Goal: Check status: Check status

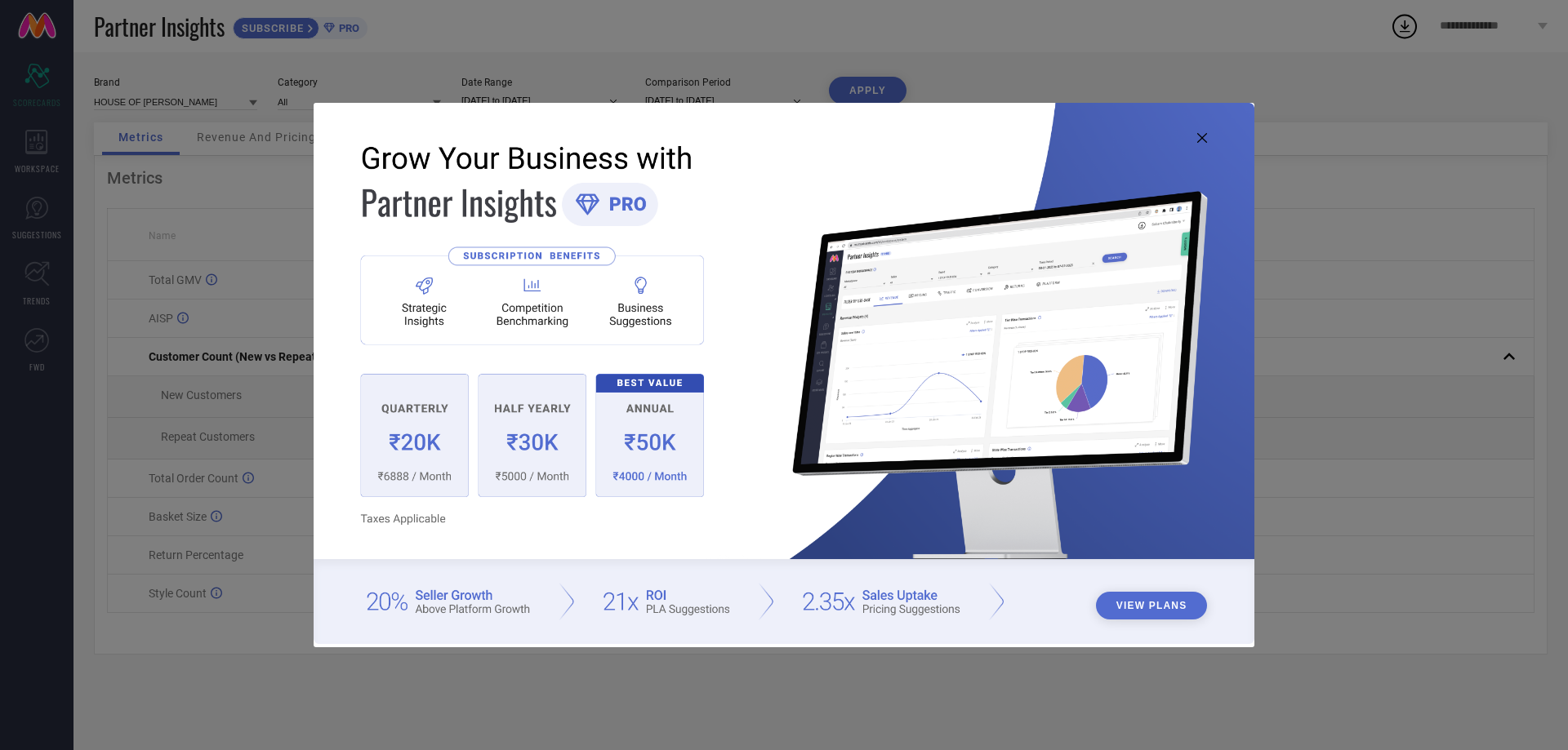
click at [1200, 137] on icon at bounding box center [1202, 137] width 10 height 10
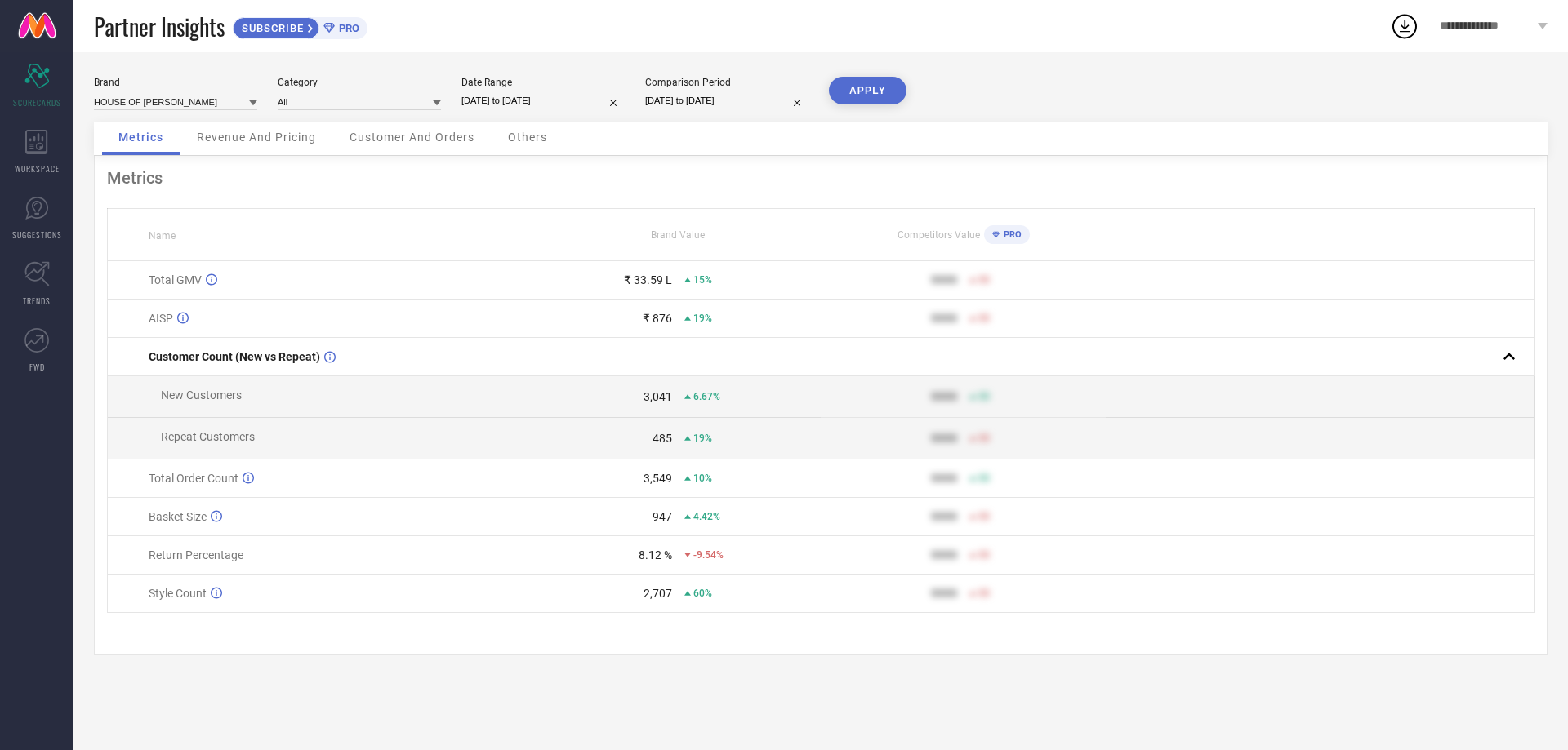
select select "8"
select select "2025"
select select "9"
select select "2025"
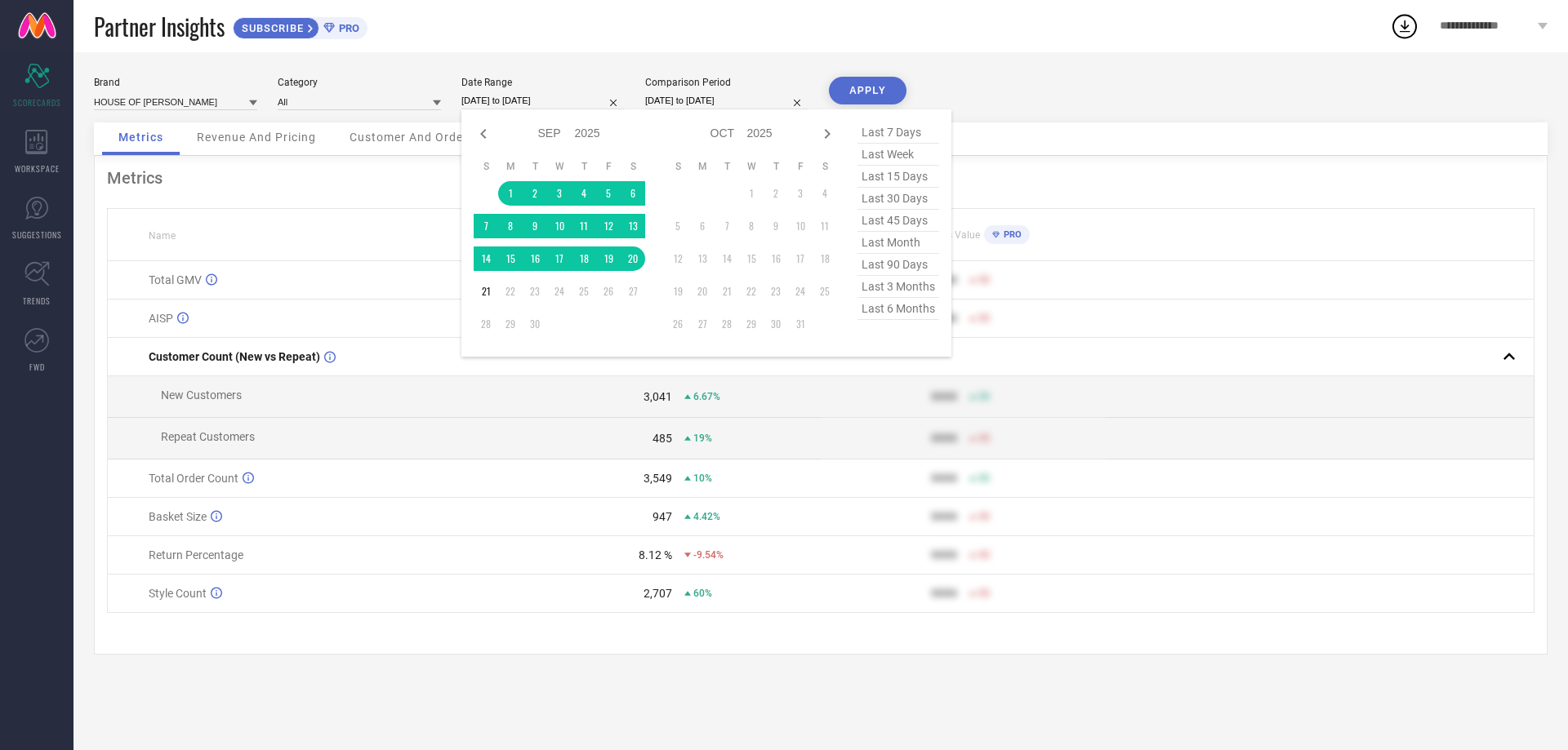
click at [525, 95] on input "[DATE] to [DATE]" at bounding box center [543, 101] width 163 height 17
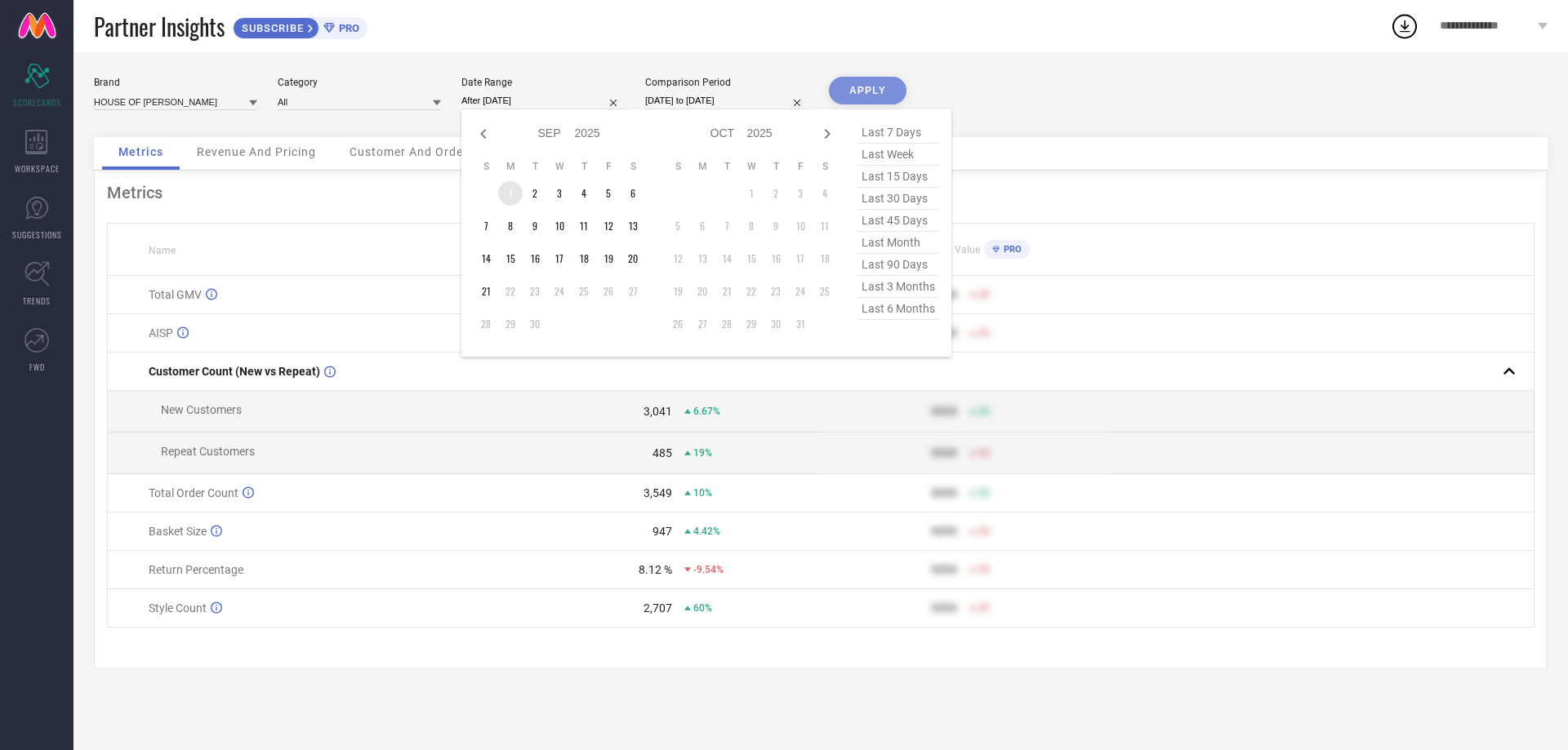
click at [511, 191] on td "1" at bounding box center [510, 194] width 25 height 25
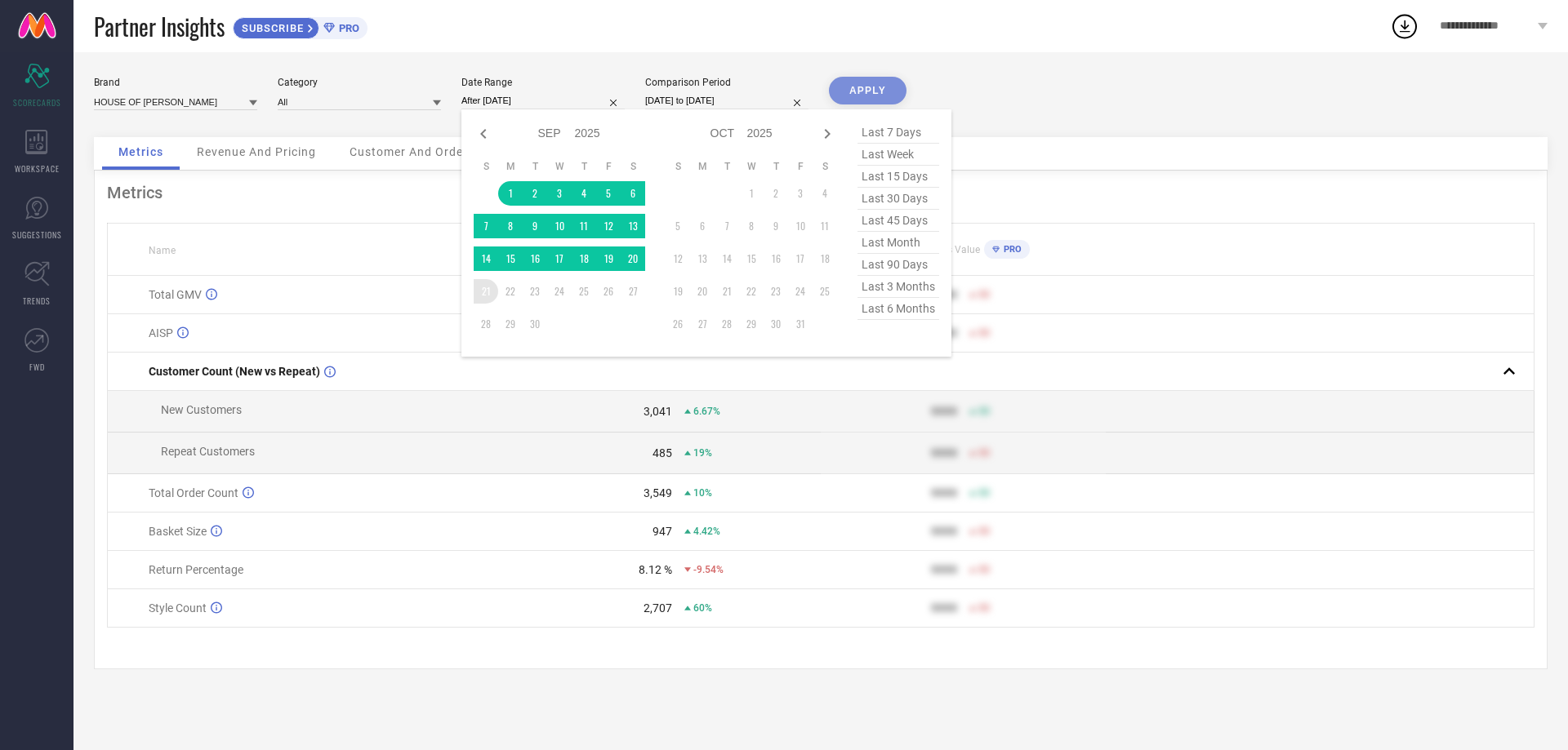
type input "[DATE] to [DATE]"
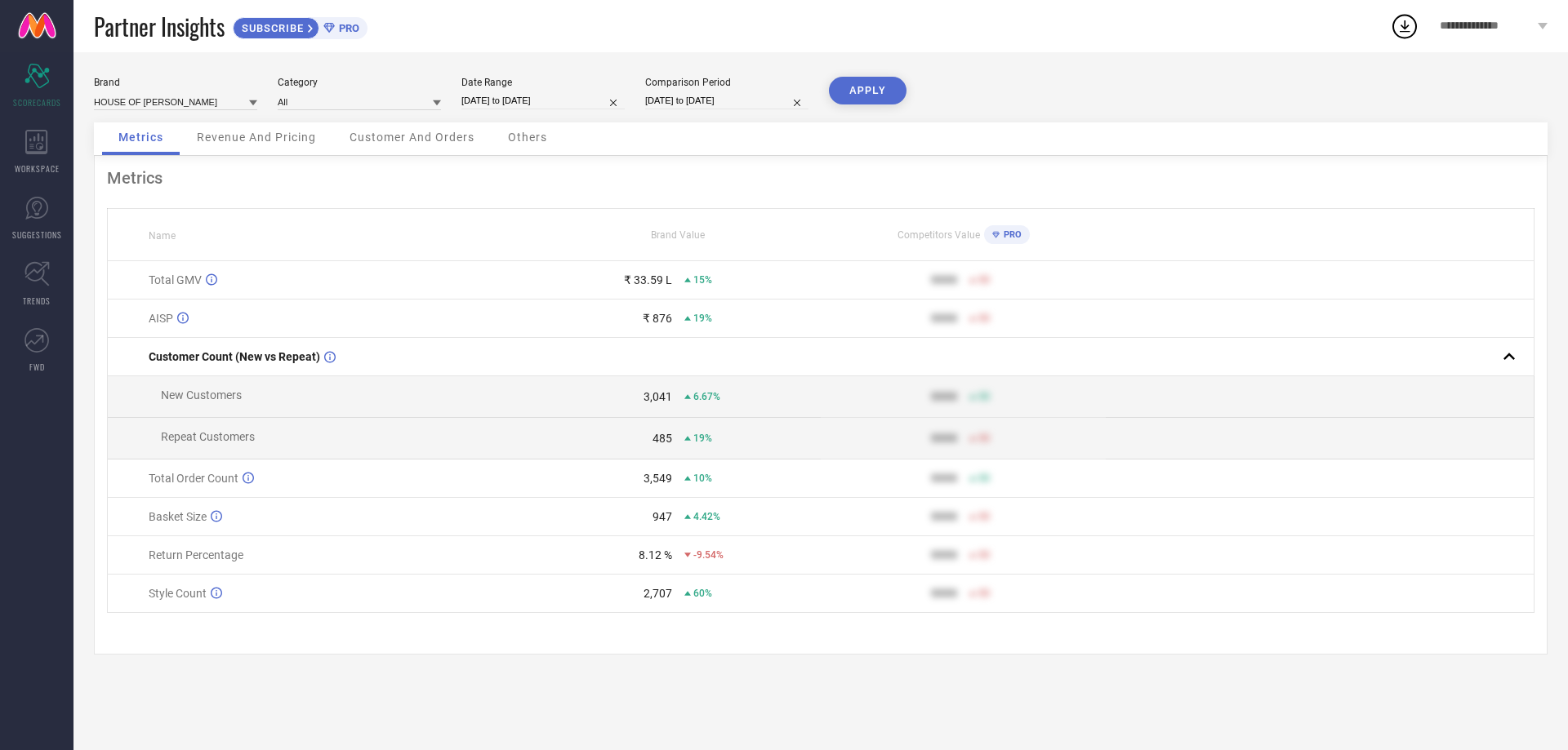
select select "8"
select select "2024"
select select "9"
select select "2024"
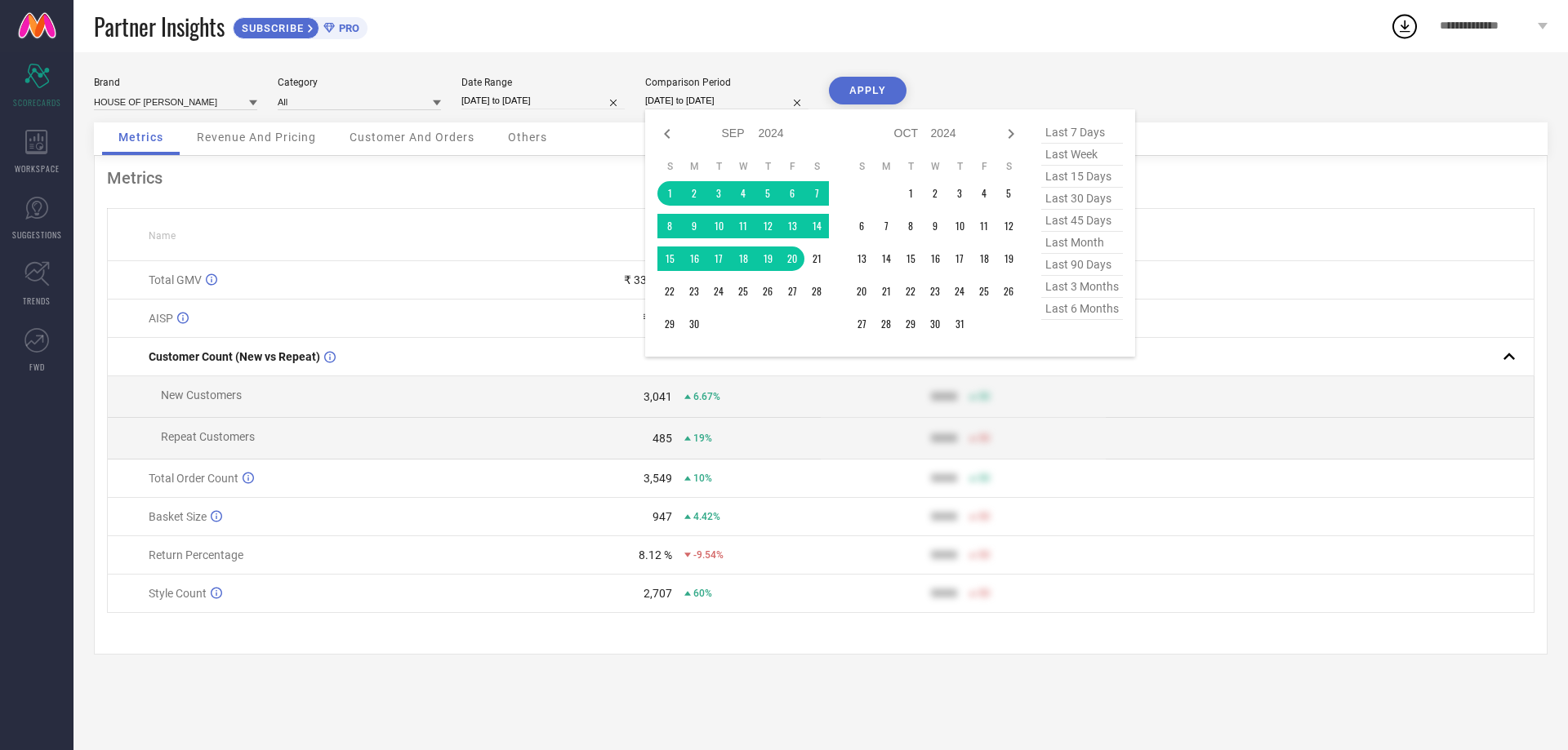
click at [703, 98] on input "[DATE] to [DATE]" at bounding box center [726, 101] width 163 height 17
click at [1012, 136] on icon at bounding box center [1011, 134] width 20 height 20
select select "9"
select select "2024"
select select "10"
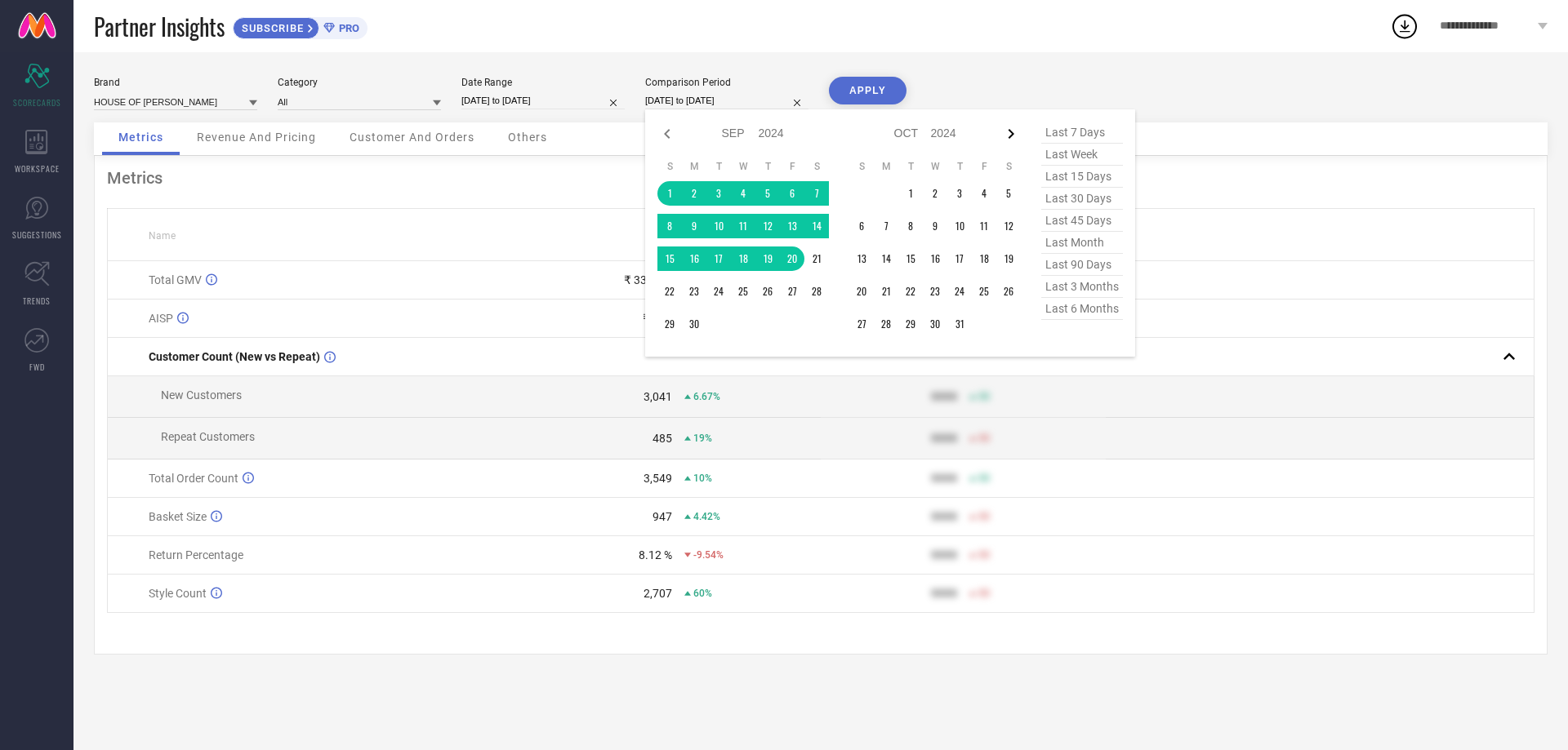
select select "2024"
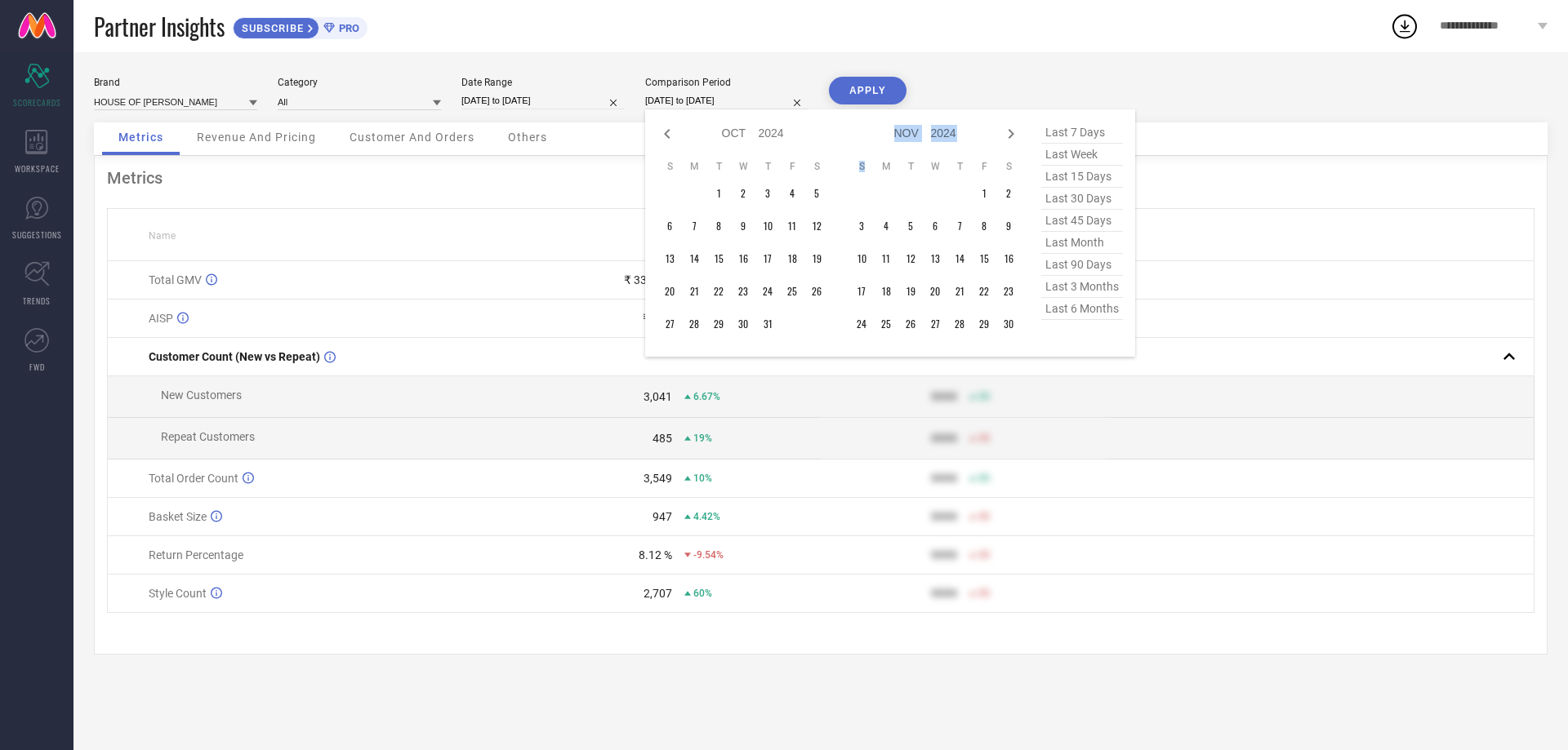
click at [1012, 136] on icon at bounding box center [1011, 134] width 20 height 20
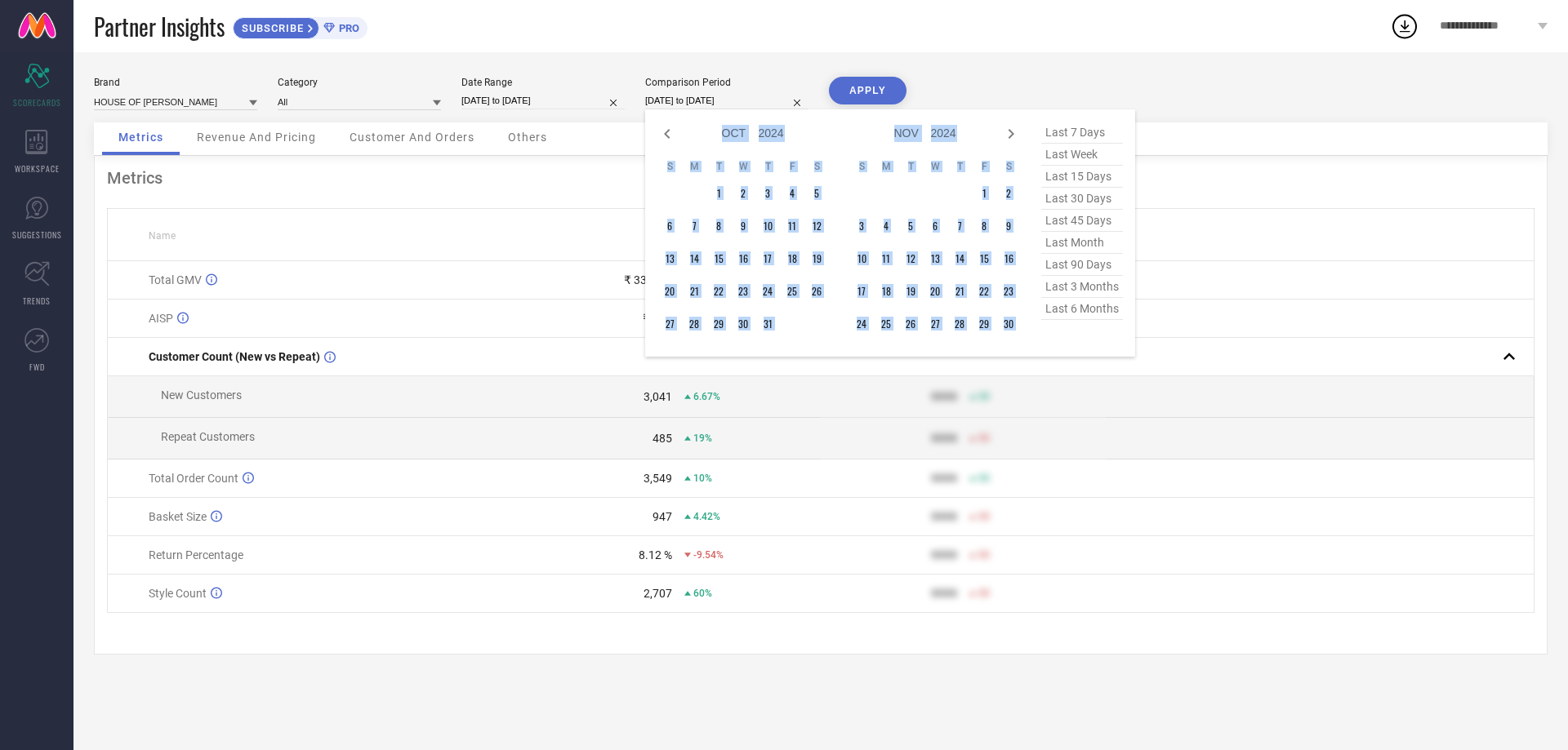
select select "10"
select select "2024"
select select "11"
select select "2024"
click at [1012, 136] on icon at bounding box center [1011, 134] width 20 height 20
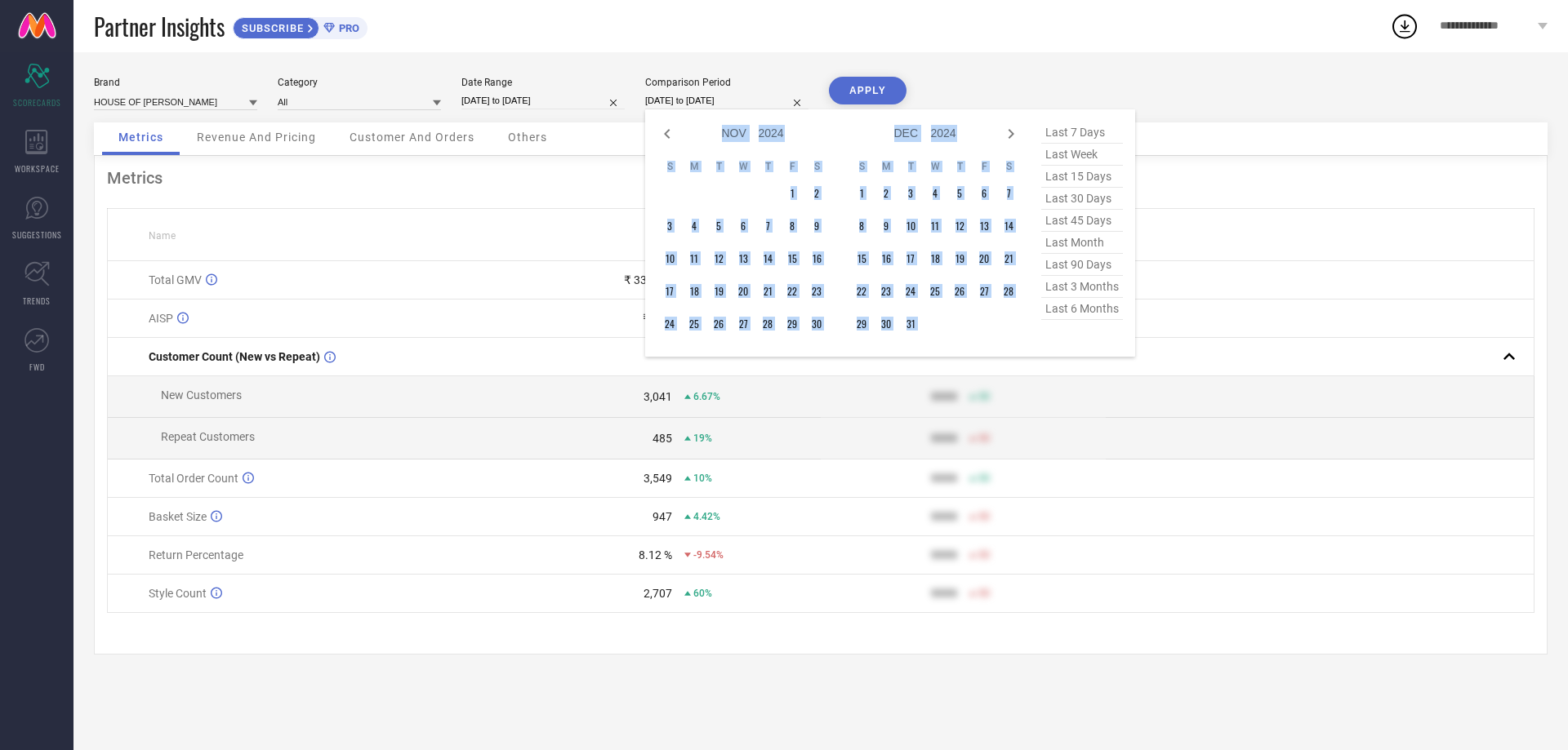
select select "2025"
select select "1"
select select "2025"
click at [1012, 136] on icon at bounding box center [1011, 134] width 20 height 20
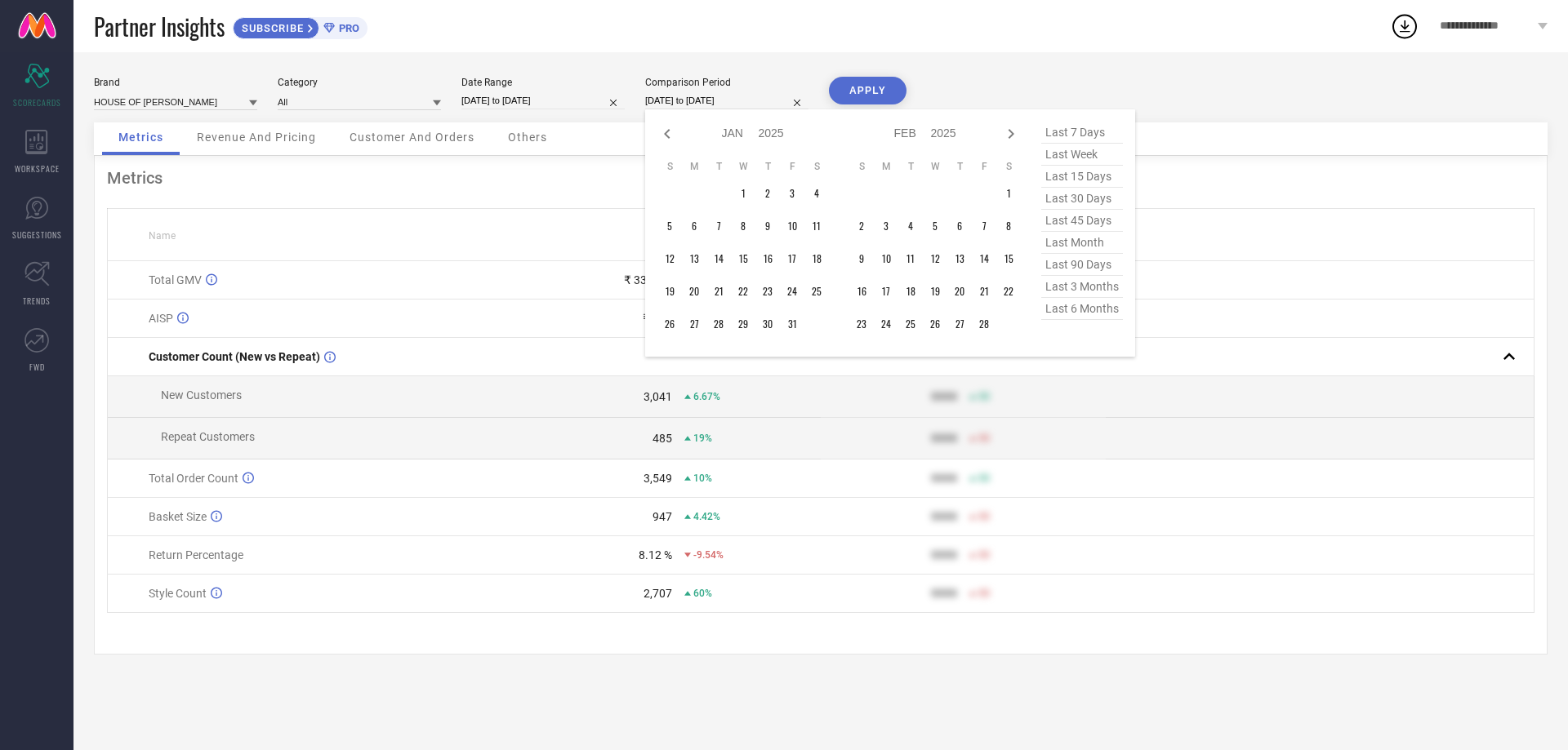
select select "1"
select select "2025"
select select "2"
select select "2025"
click at [1012, 136] on icon at bounding box center [1011, 134] width 20 height 20
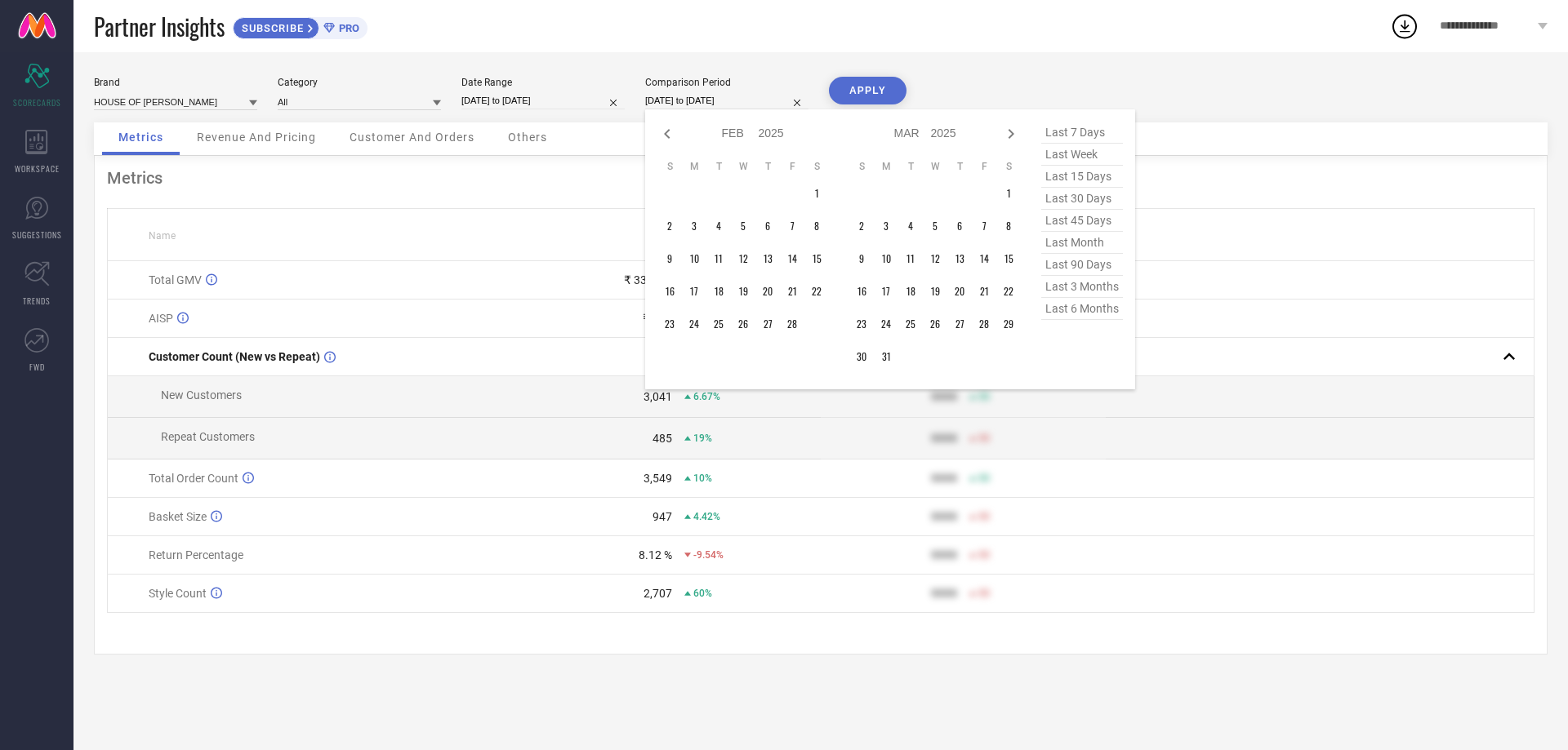
select select "2"
select select "2025"
select select "3"
select select "2025"
click at [1012, 136] on icon at bounding box center [1011, 134] width 20 height 20
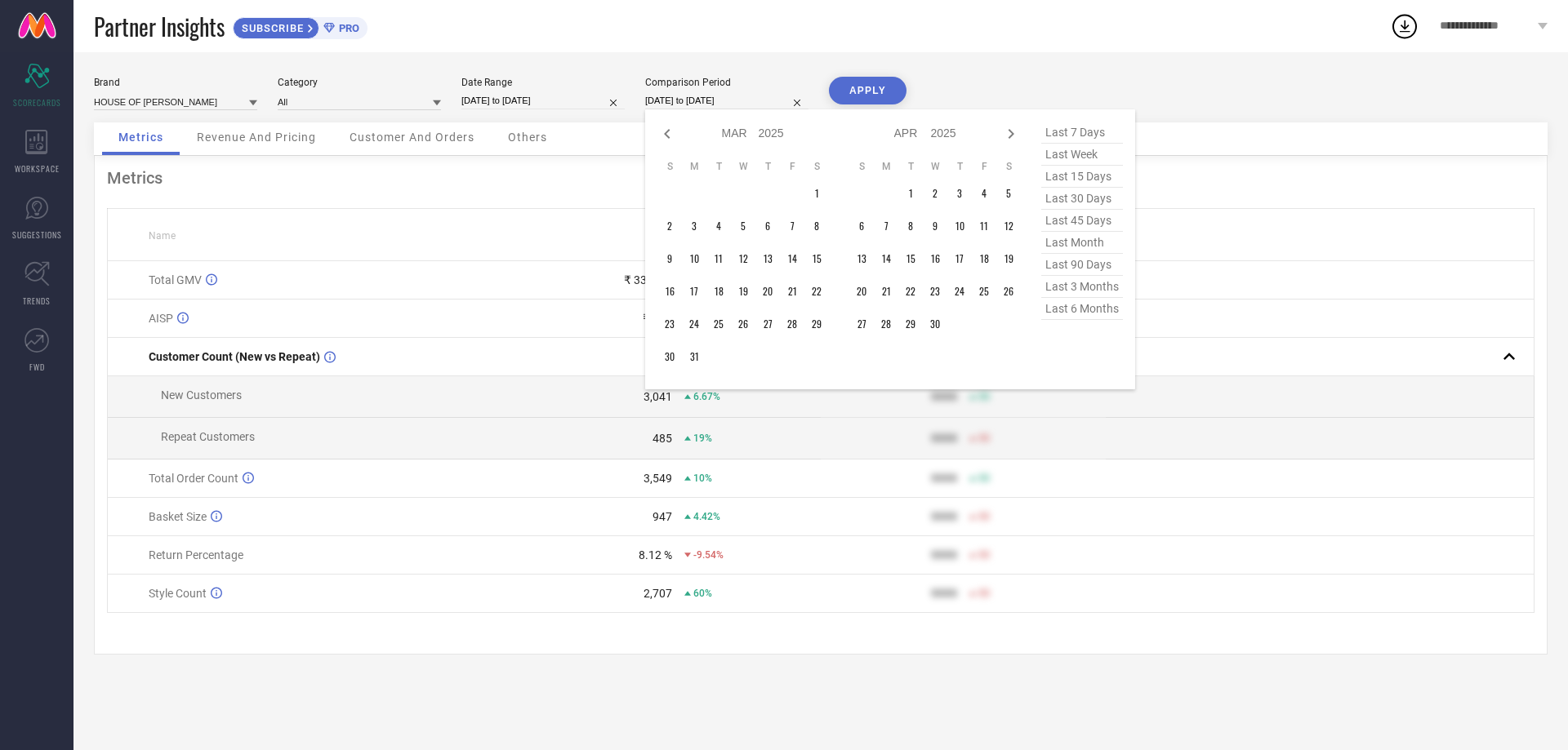
select select "3"
select select "2025"
select select "4"
select select "2025"
click at [1012, 136] on icon at bounding box center [1011, 134] width 20 height 20
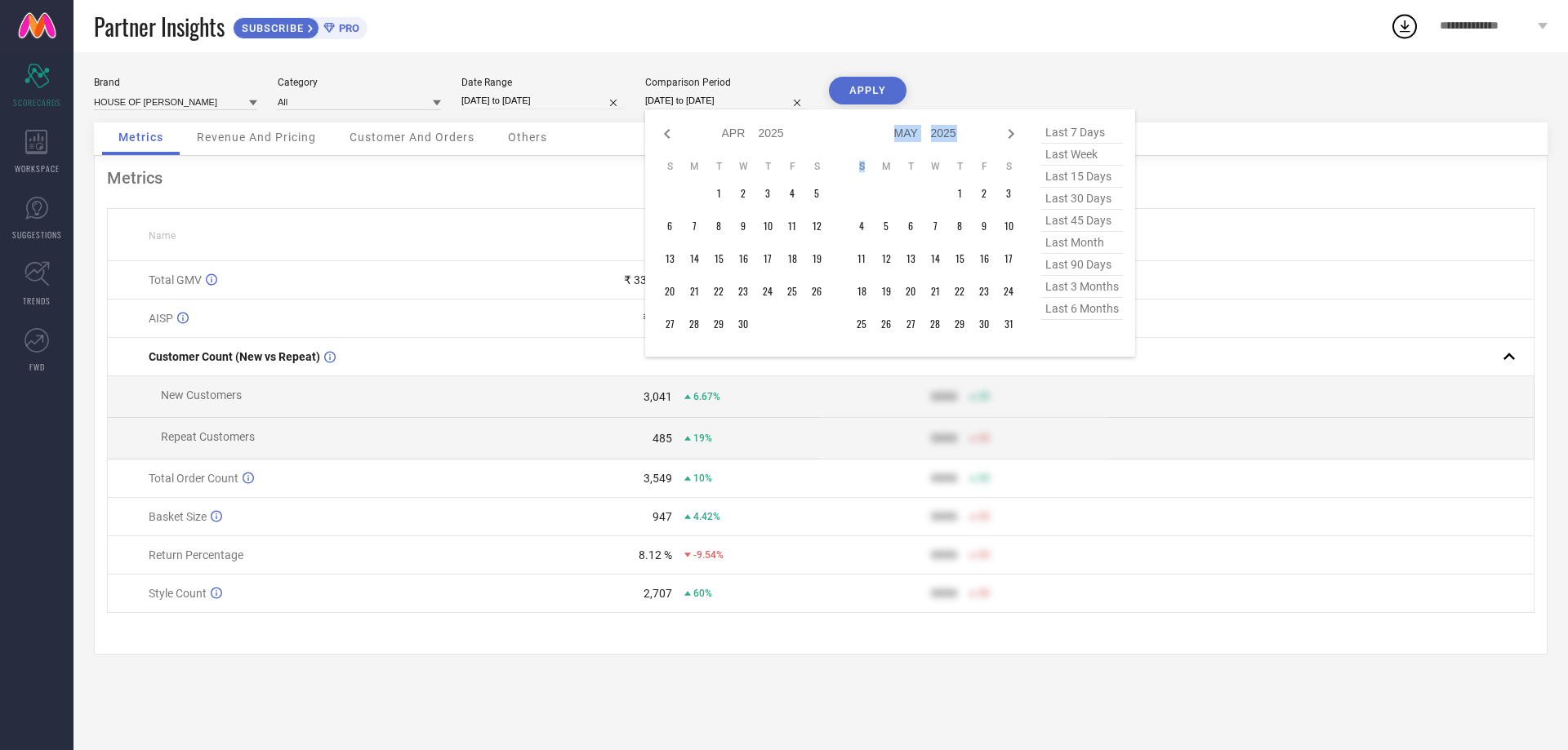
select select "4"
select select "2025"
select select "5"
select select "2025"
click at [1012, 136] on icon at bounding box center [1011, 134] width 20 height 20
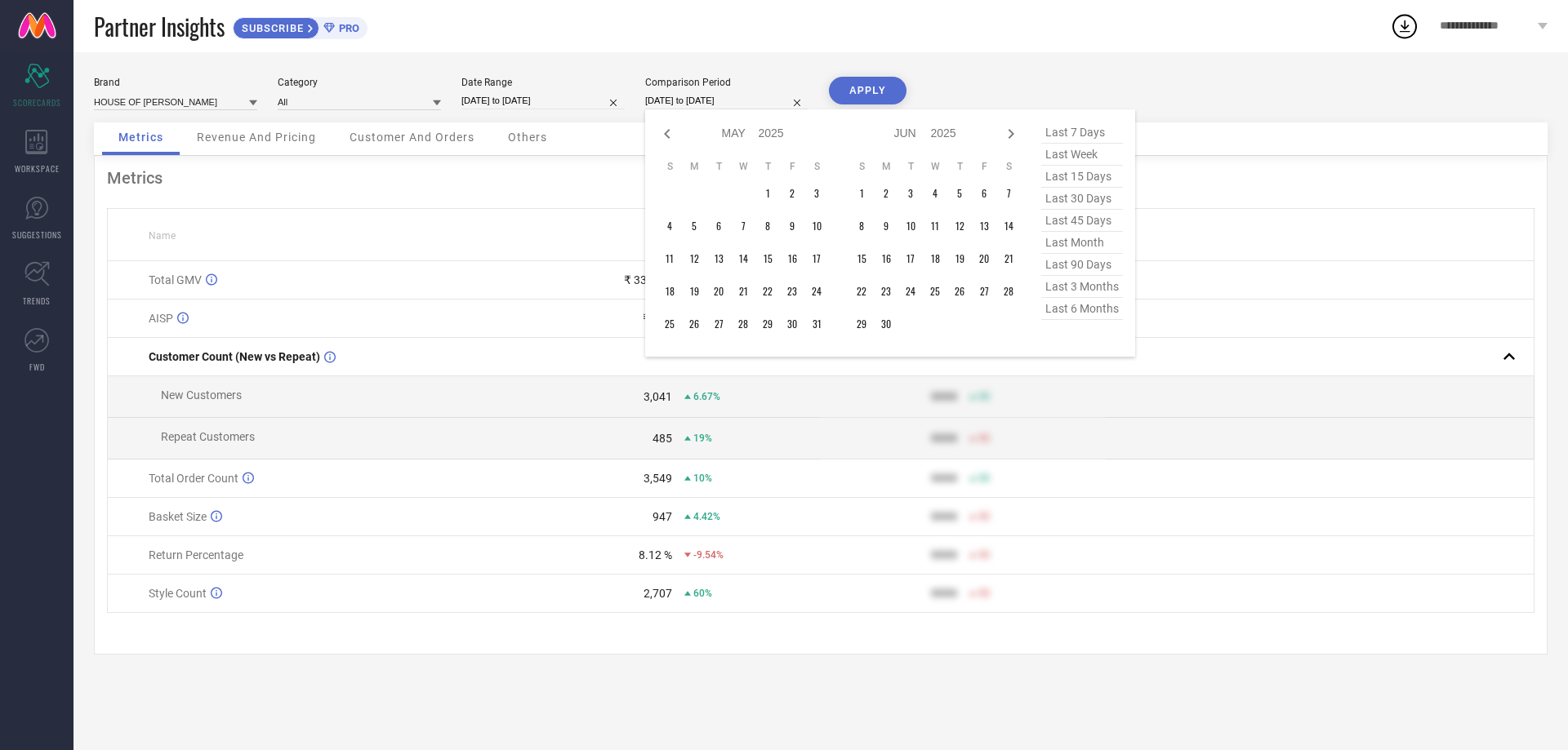
select select "5"
select select "2025"
select select "6"
select select "2025"
click at [1012, 136] on icon at bounding box center [1011, 134] width 20 height 20
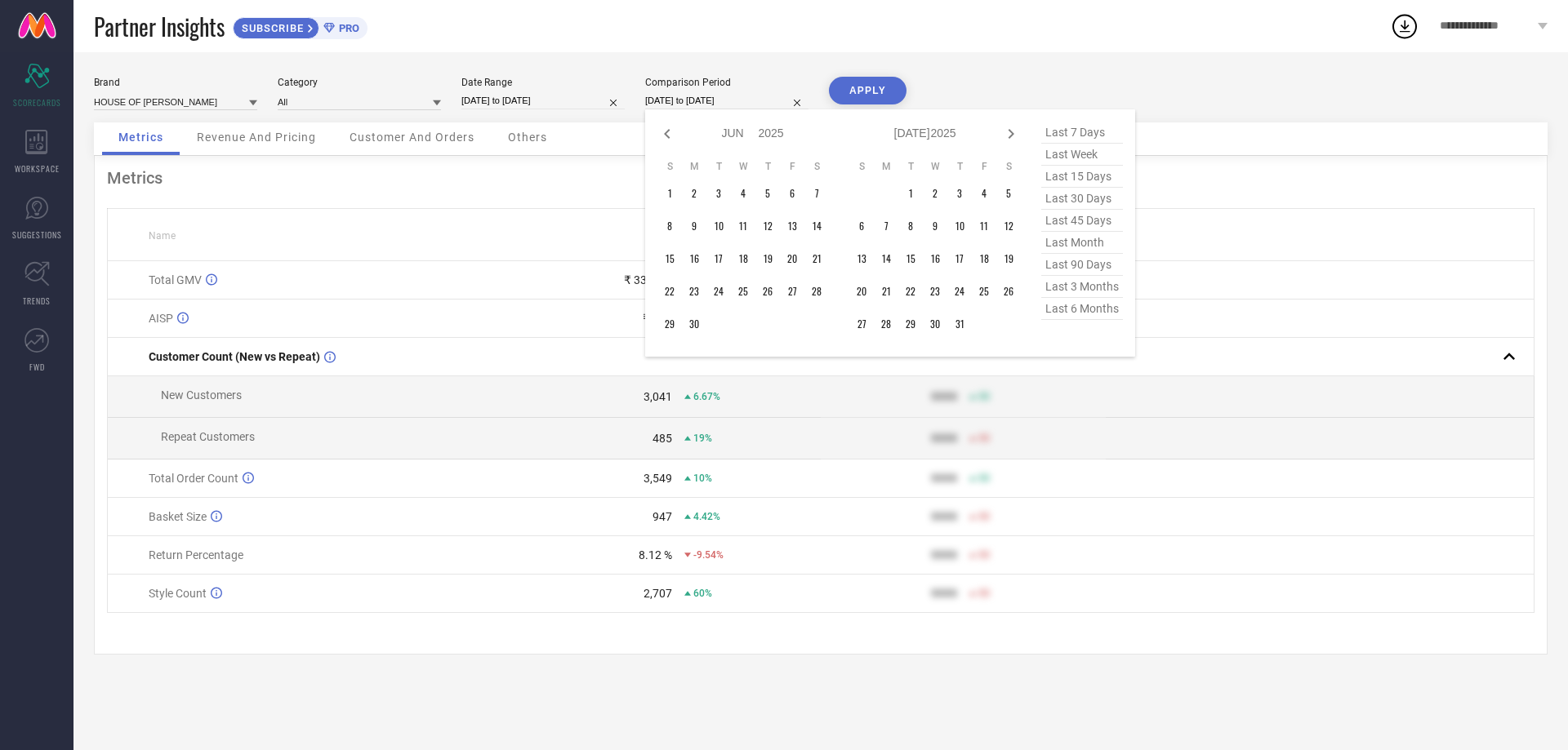
select select "6"
select select "2025"
select select "7"
select select "2025"
click at [1012, 136] on icon at bounding box center [1011, 134] width 20 height 20
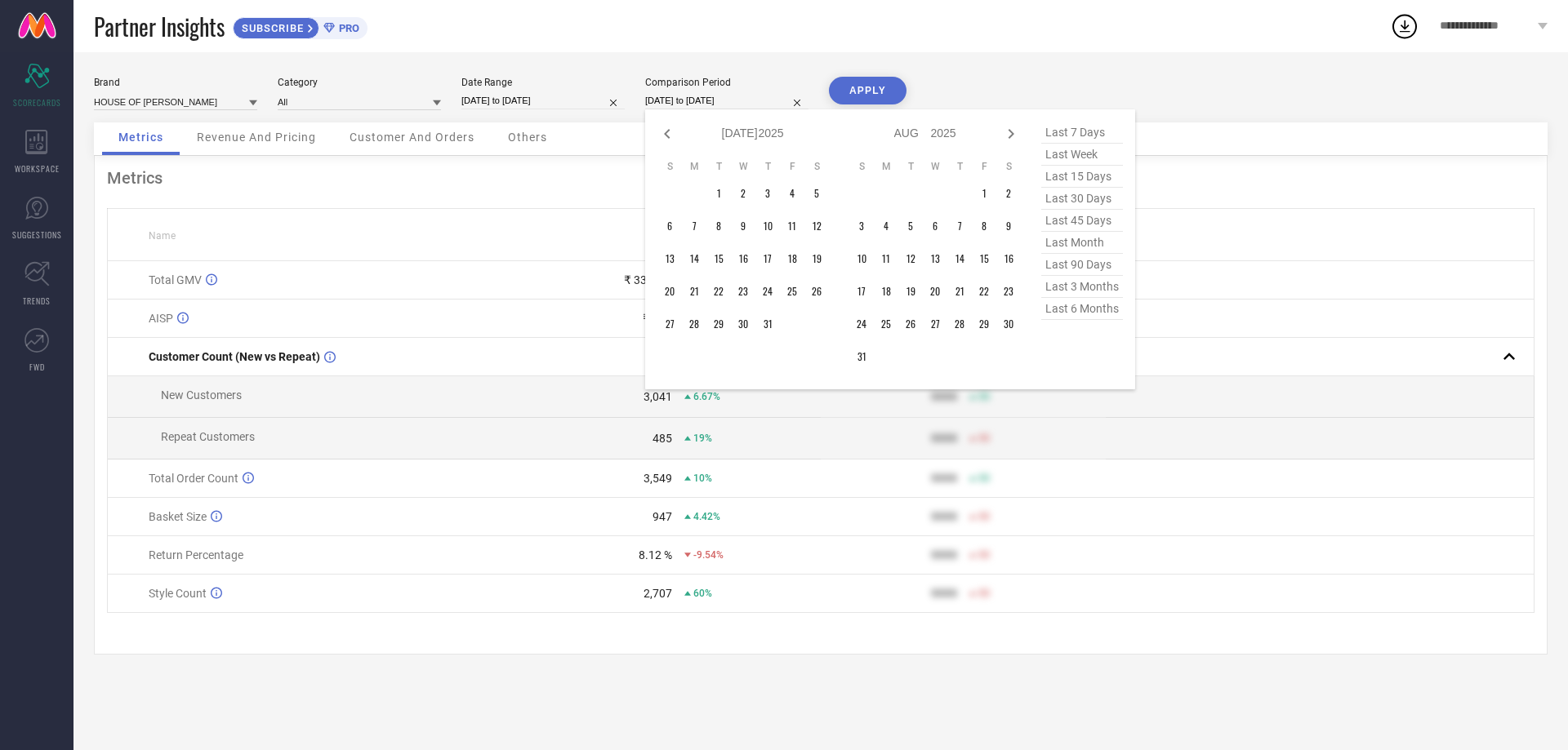
select select "7"
select select "2025"
select select "8"
select select "2025"
click at [1012, 136] on icon at bounding box center [1011, 134] width 20 height 20
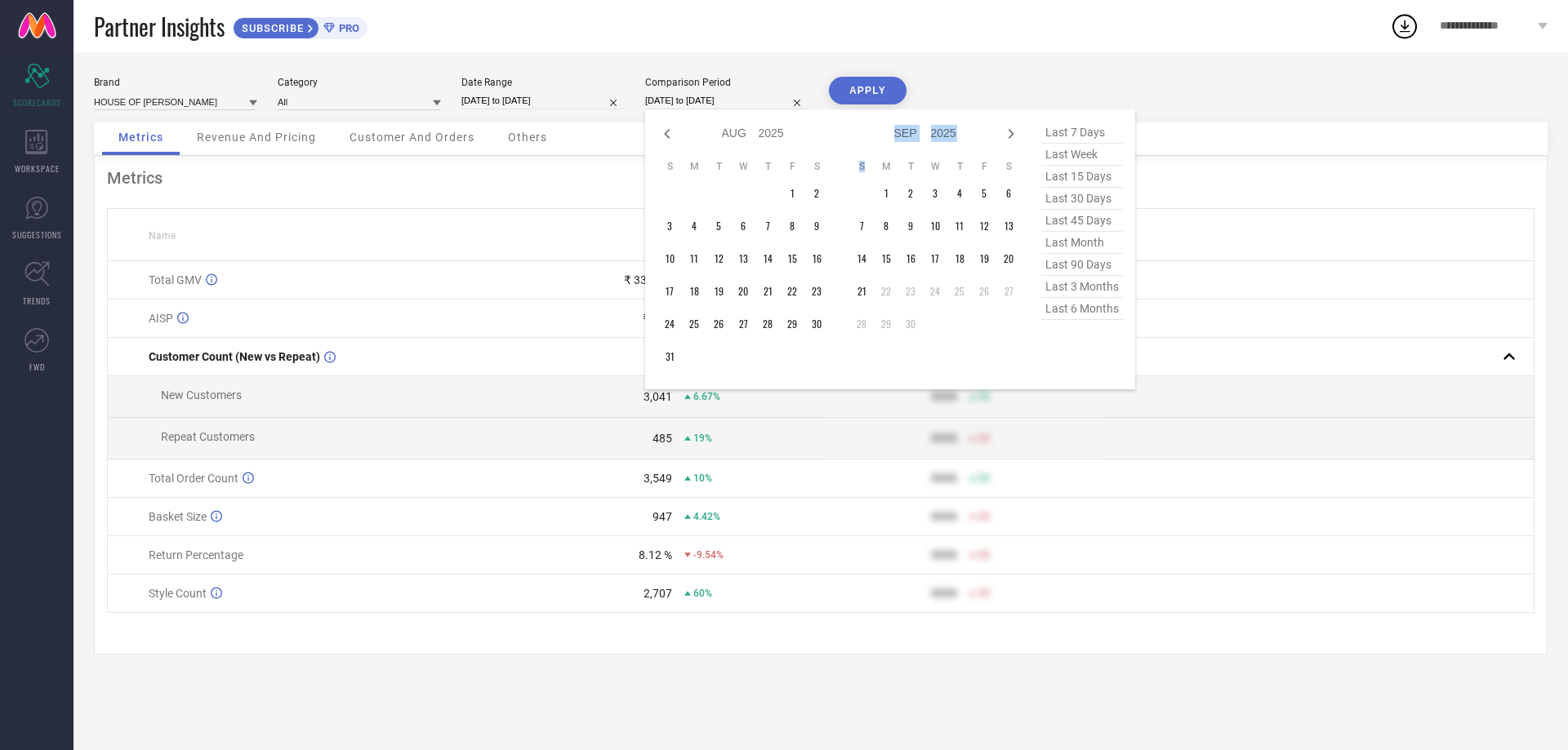
select select "8"
select select "2025"
select select "9"
select select "2025"
click at [698, 192] on td "1" at bounding box center [694, 194] width 25 height 25
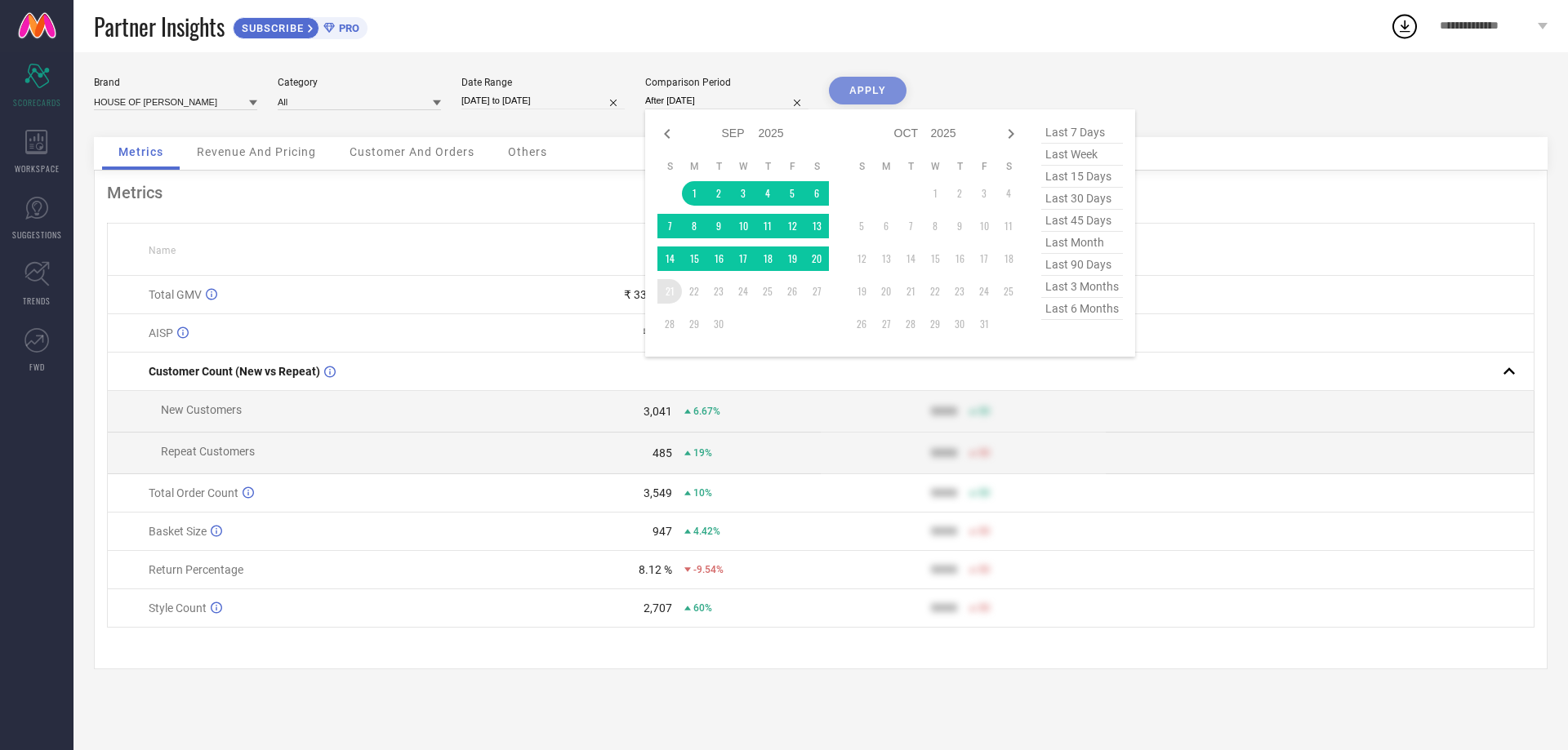
type input "[DATE] to [DATE]"
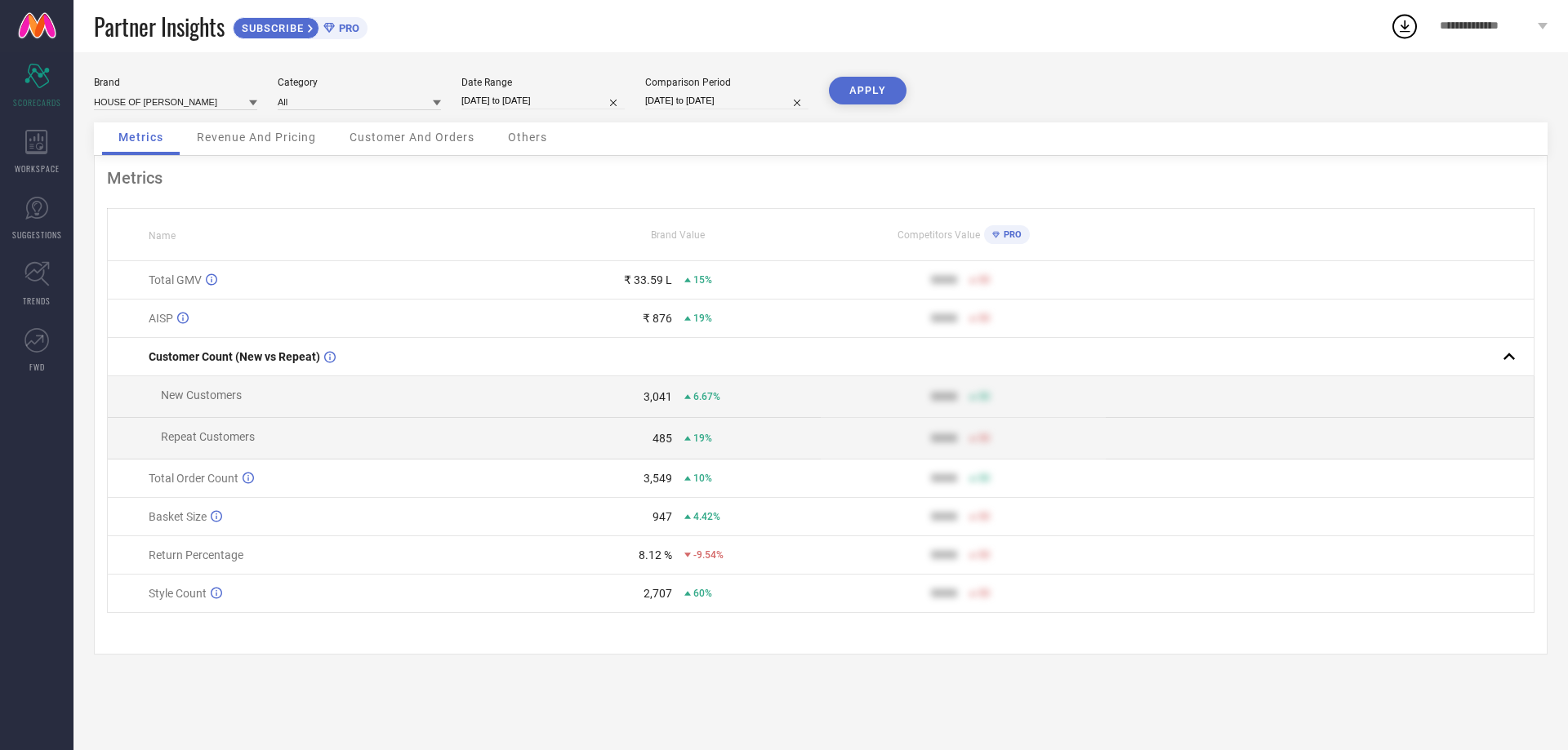
click at [885, 86] on button "APPLY" at bounding box center [868, 90] width 78 height 28
select select "8"
select select "2025"
select select "9"
select select "2025"
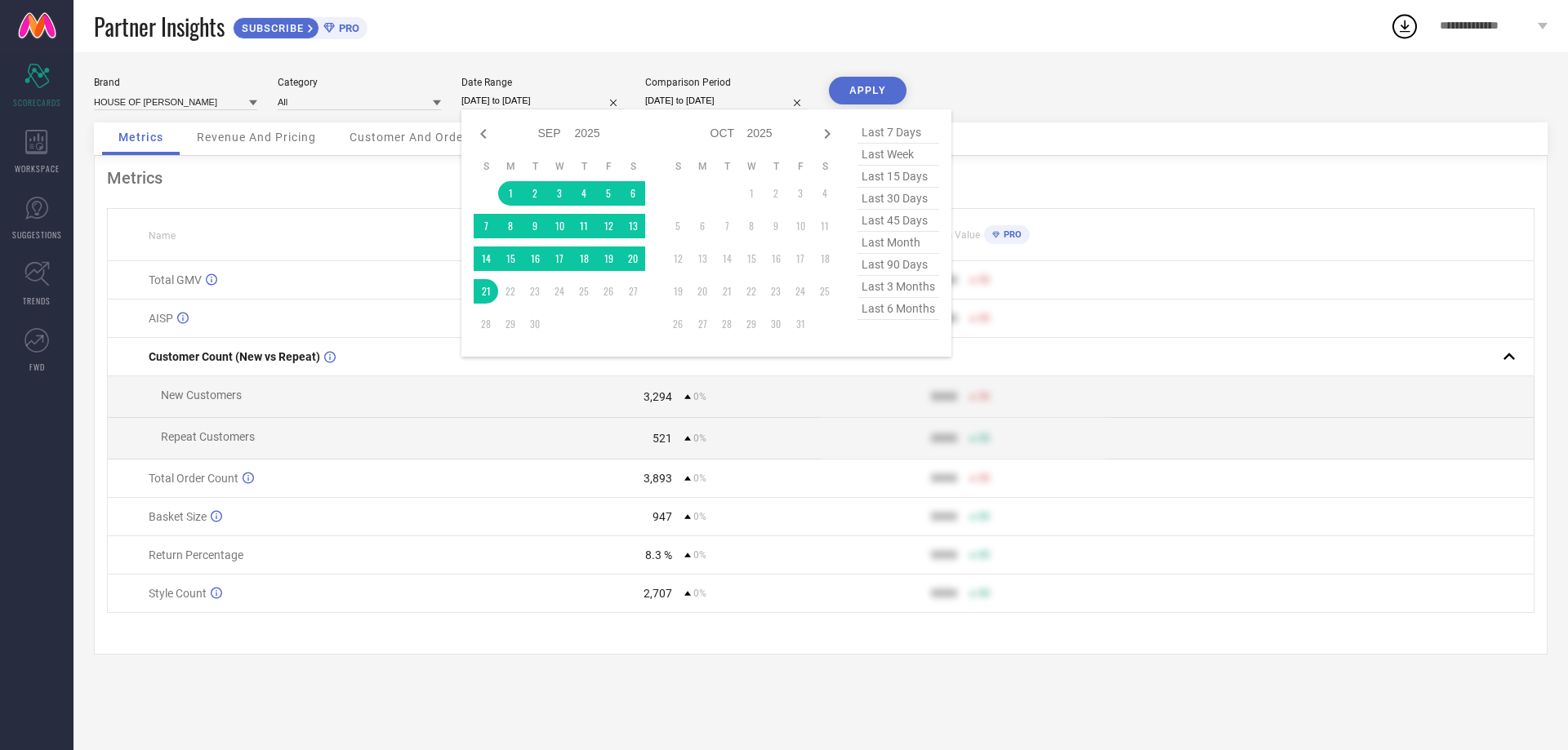
click at [532, 96] on input "[DATE] to [DATE]" at bounding box center [543, 101] width 163 height 17
click at [509, 190] on td "1" at bounding box center [510, 194] width 25 height 25
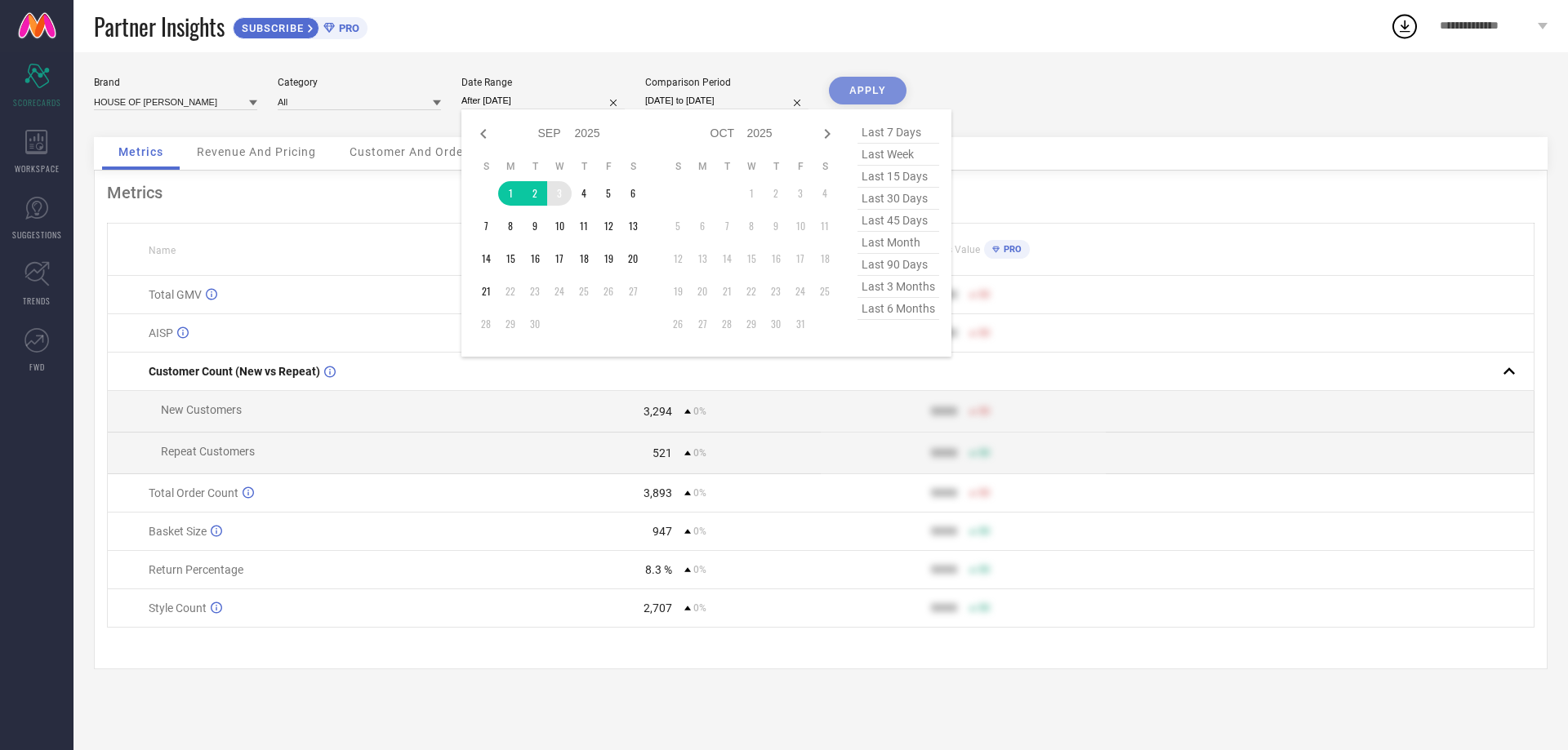
type input "[DATE] to [DATE]"
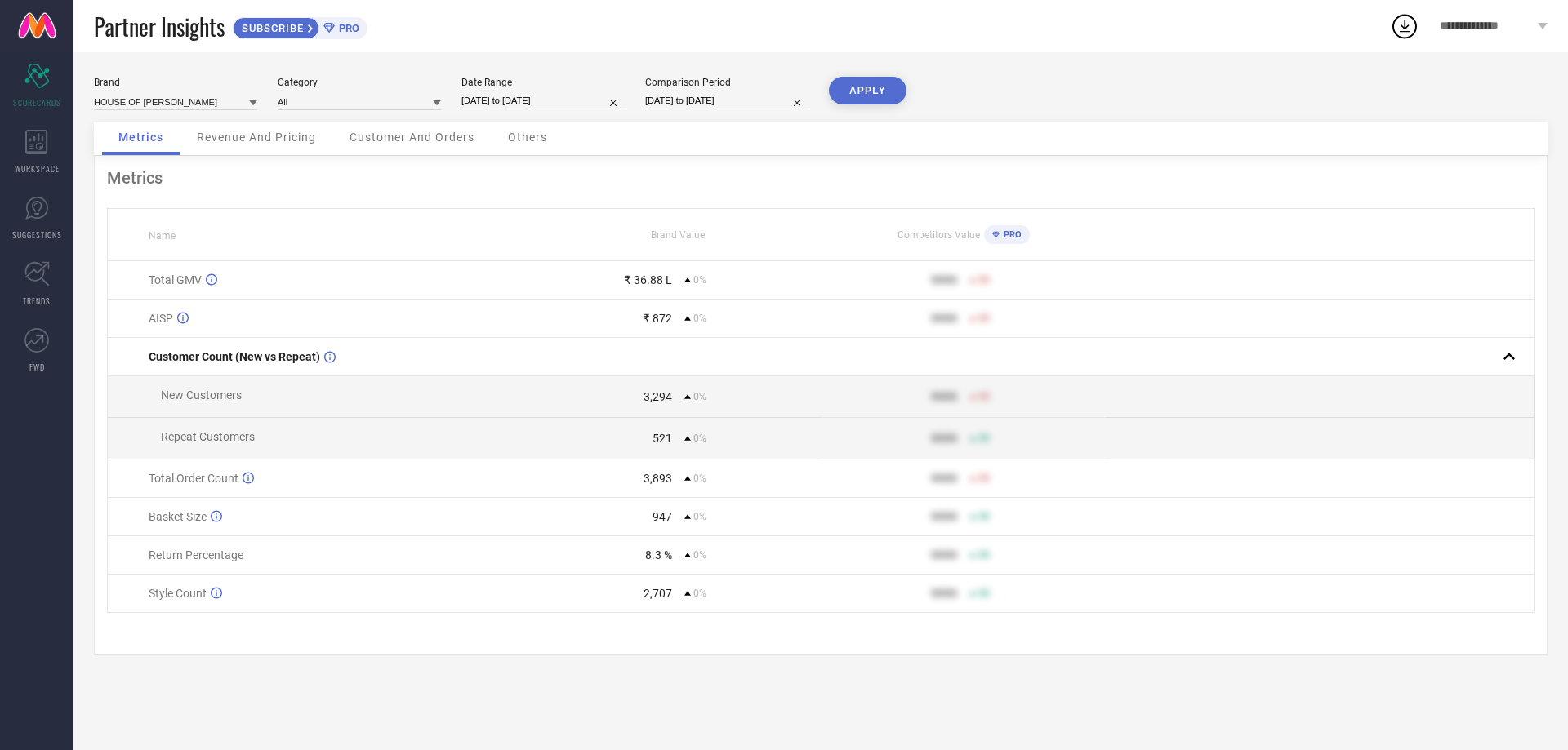
click at [667, 101] on input "[DATE] to [DATE]" at bounding box center [726, 101] width 163 height 17
select select "8"
select select "2025"
select select "9"
select select "2025"
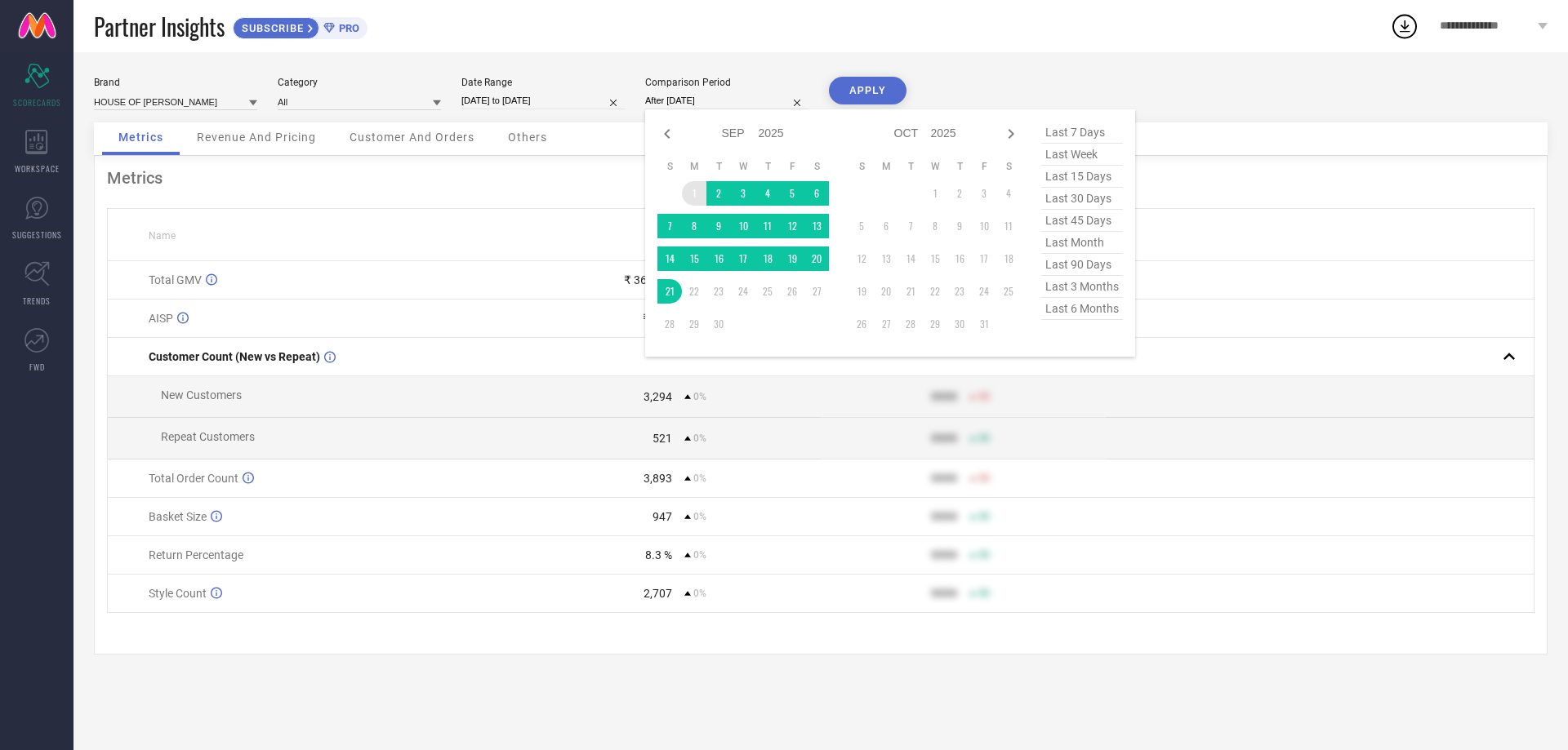
click at [691, 194] on td "1" at bounding box center [694, 194] width 25 height 25
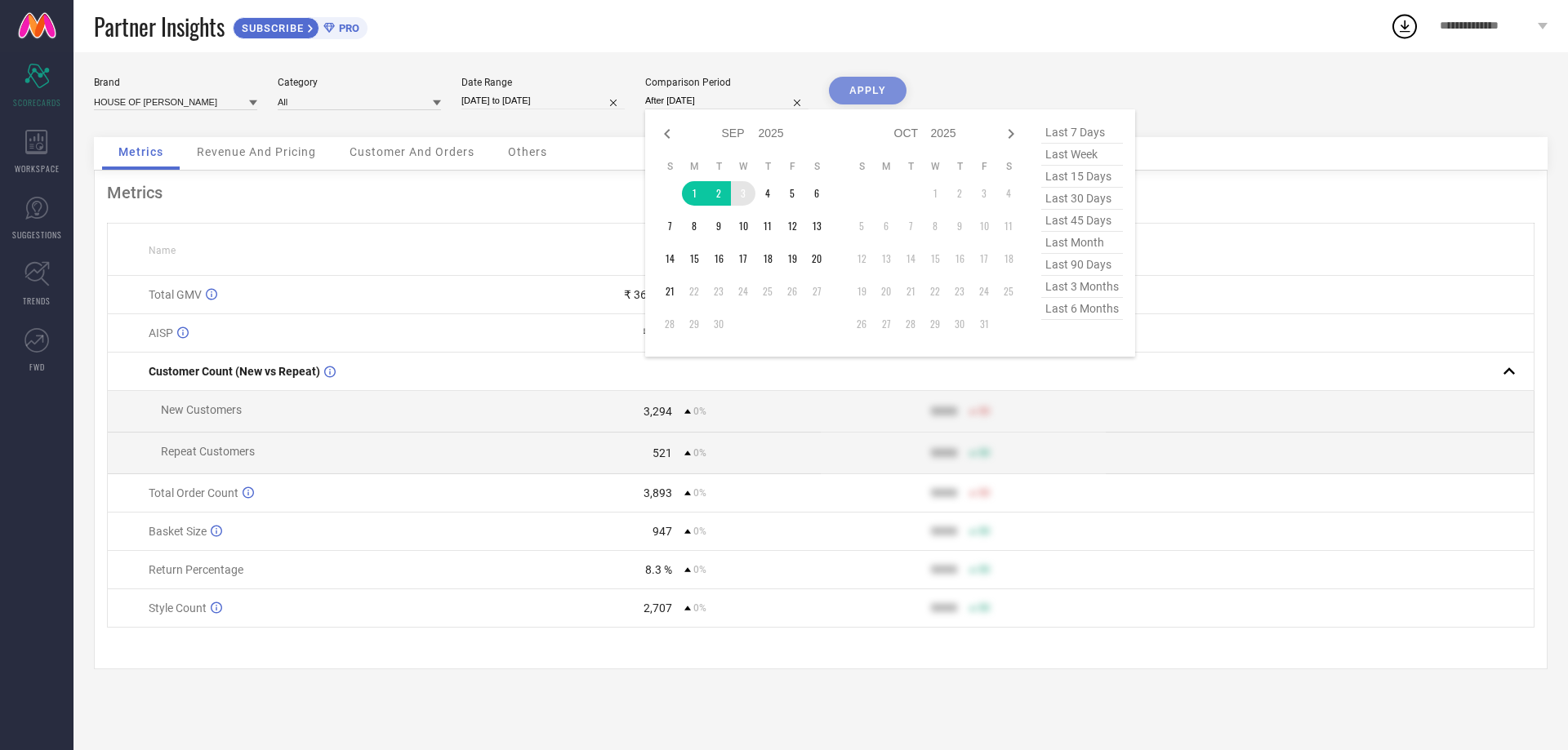
type input "[DATE] to [DATE]"
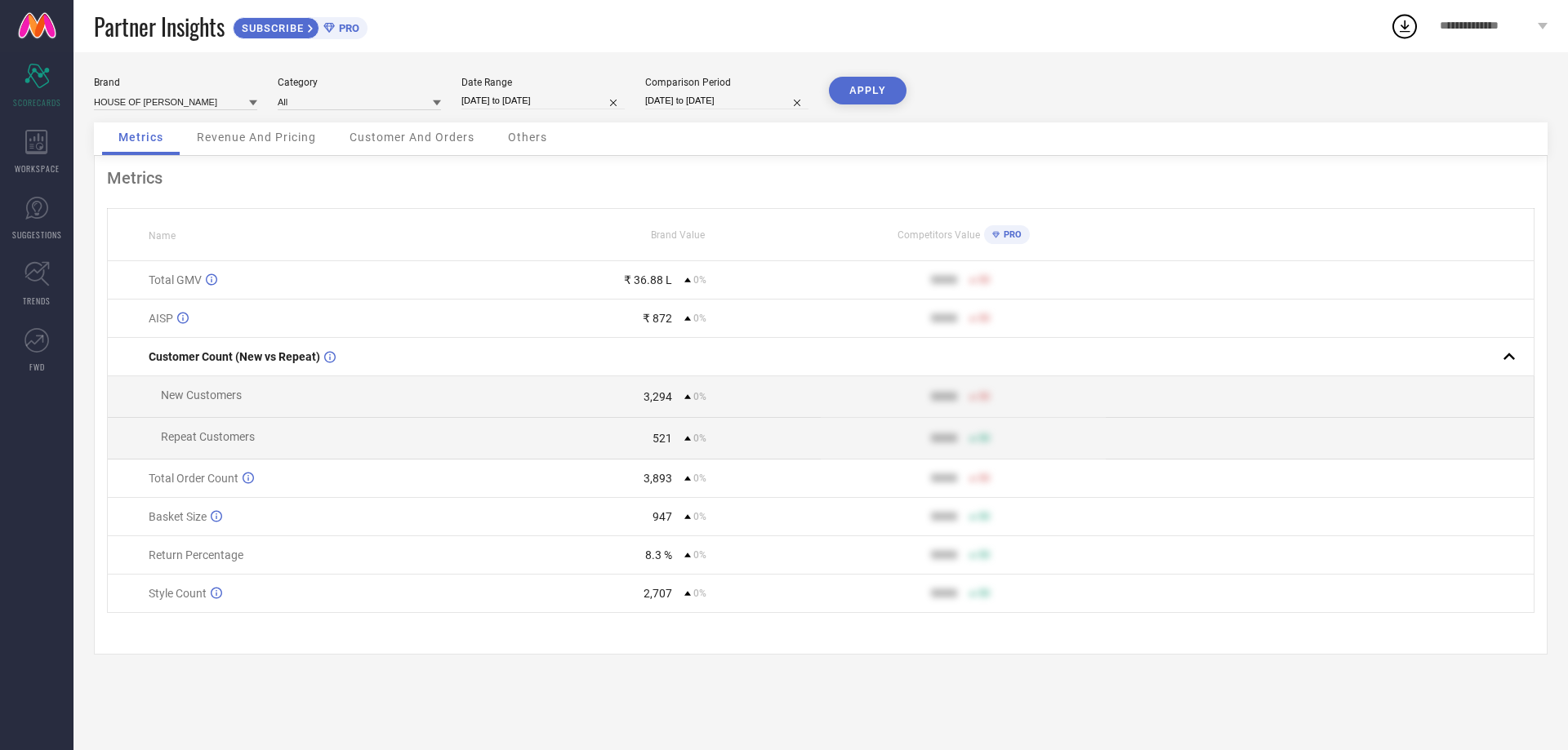
click at [847, 95] on button "APPLY" at bounding box center [868, 90] width 78 height 28
select select "8"
select select "2025"
select select "9"
select select "2025"
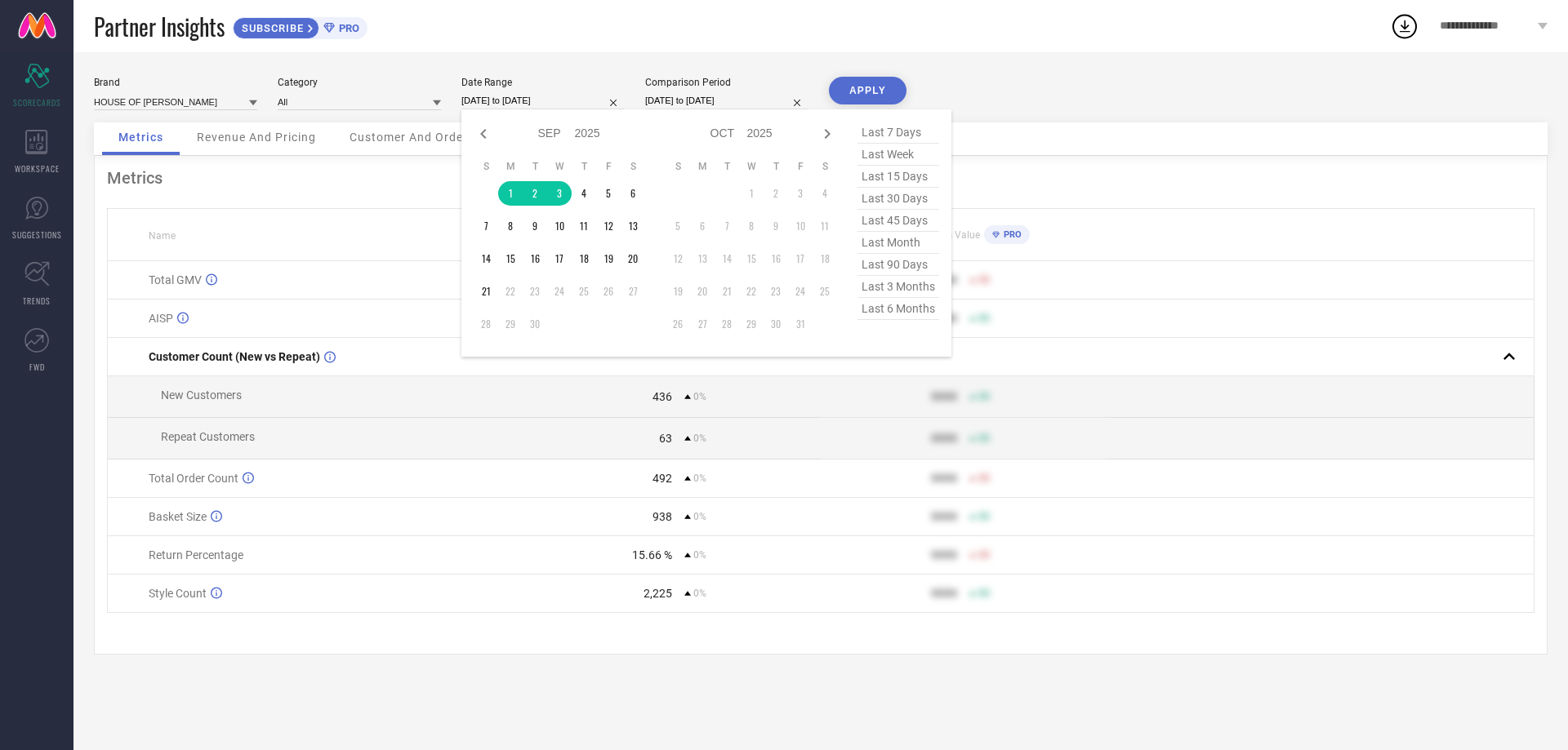
click at [512, 96] on input "[DATE] to [DATE]" at bounding box center [543, 101] width 163 height 17
click at [509, 193] on td "1" at bounding box center [510, 194] width 25 height 25
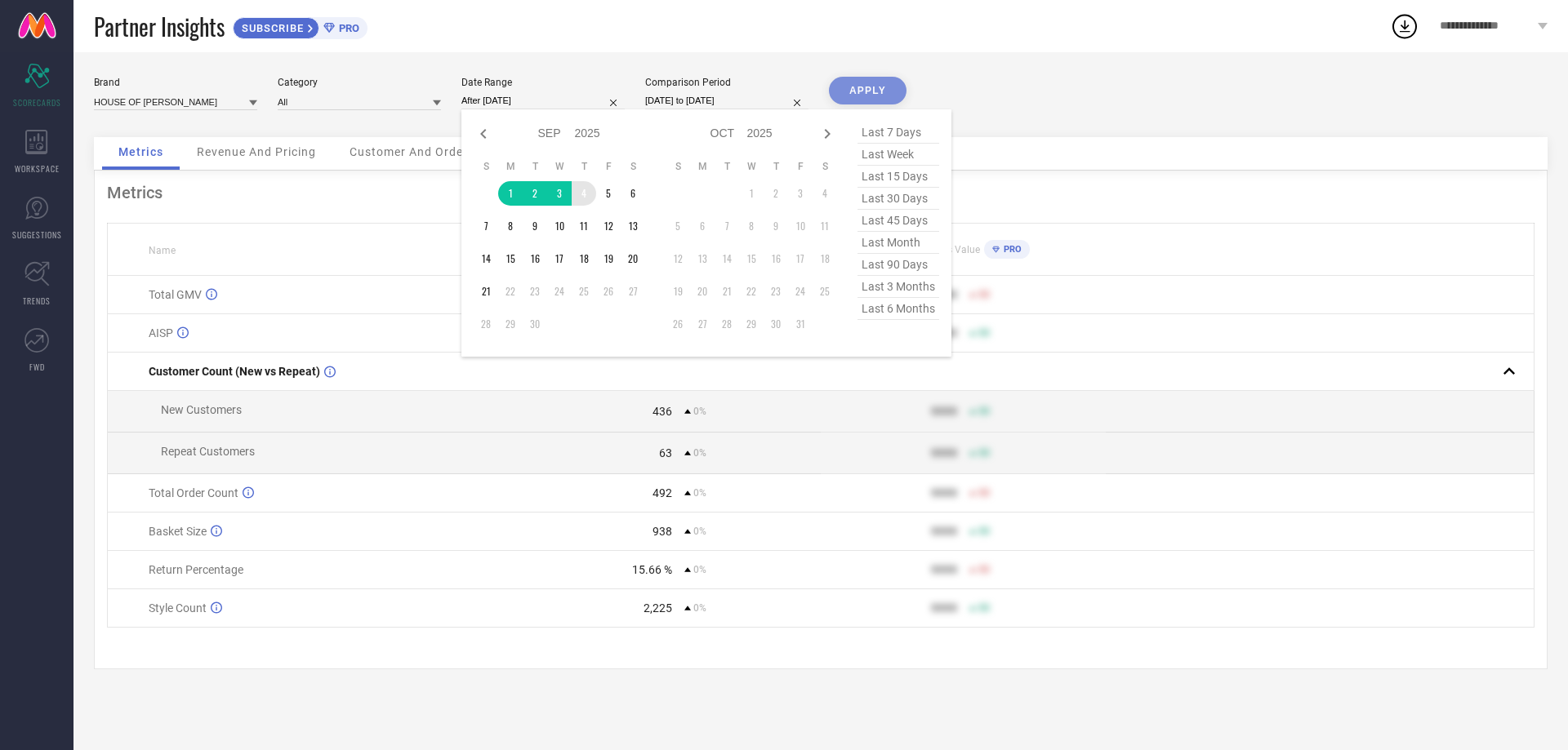
type input "[DATE] to [DATE]"
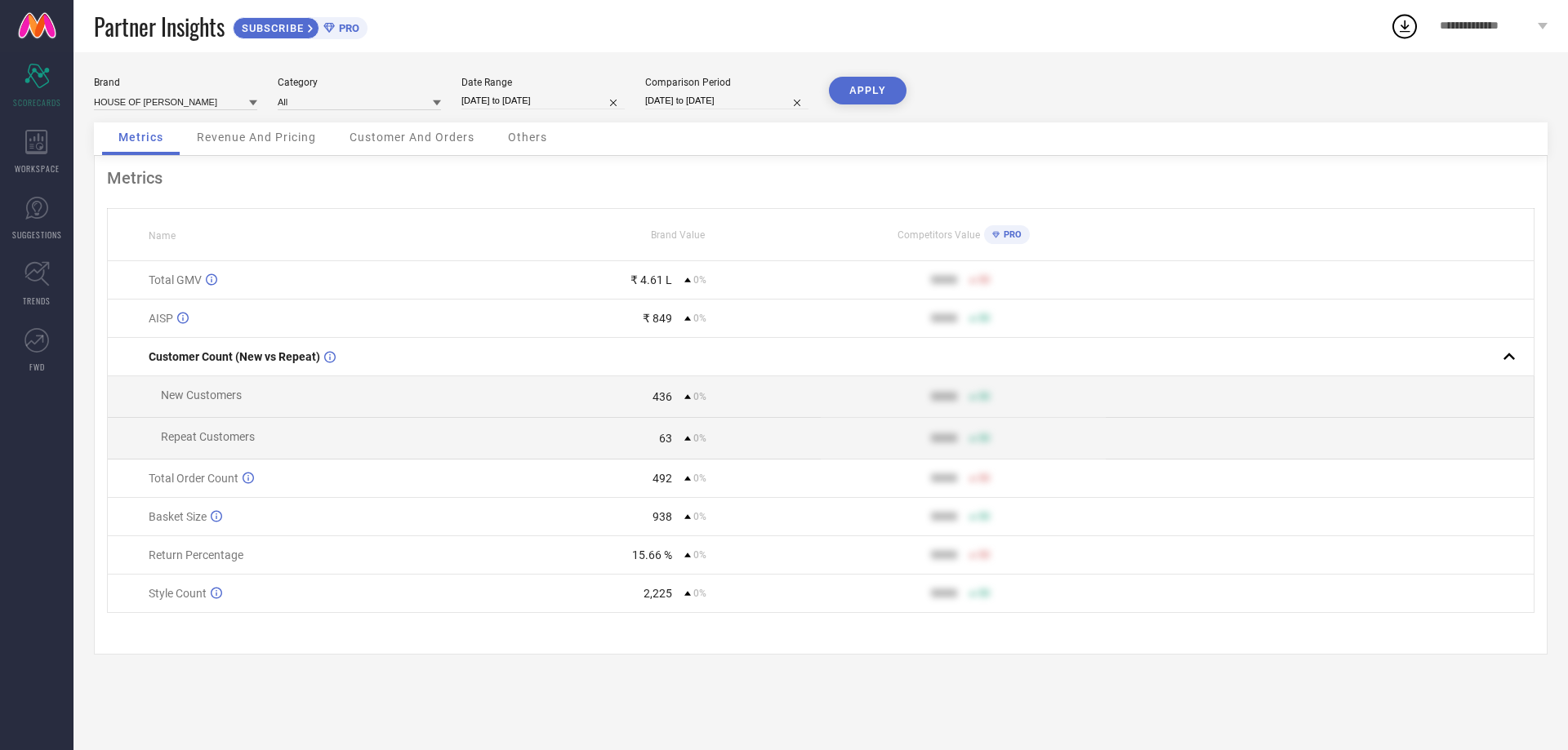
click at [657, 103] on input "[DATE] to [DATE]" at bounding box center [726, 101] width 163 height 17
select select "8"
select select "2025"
select select "9"
select select "2025"
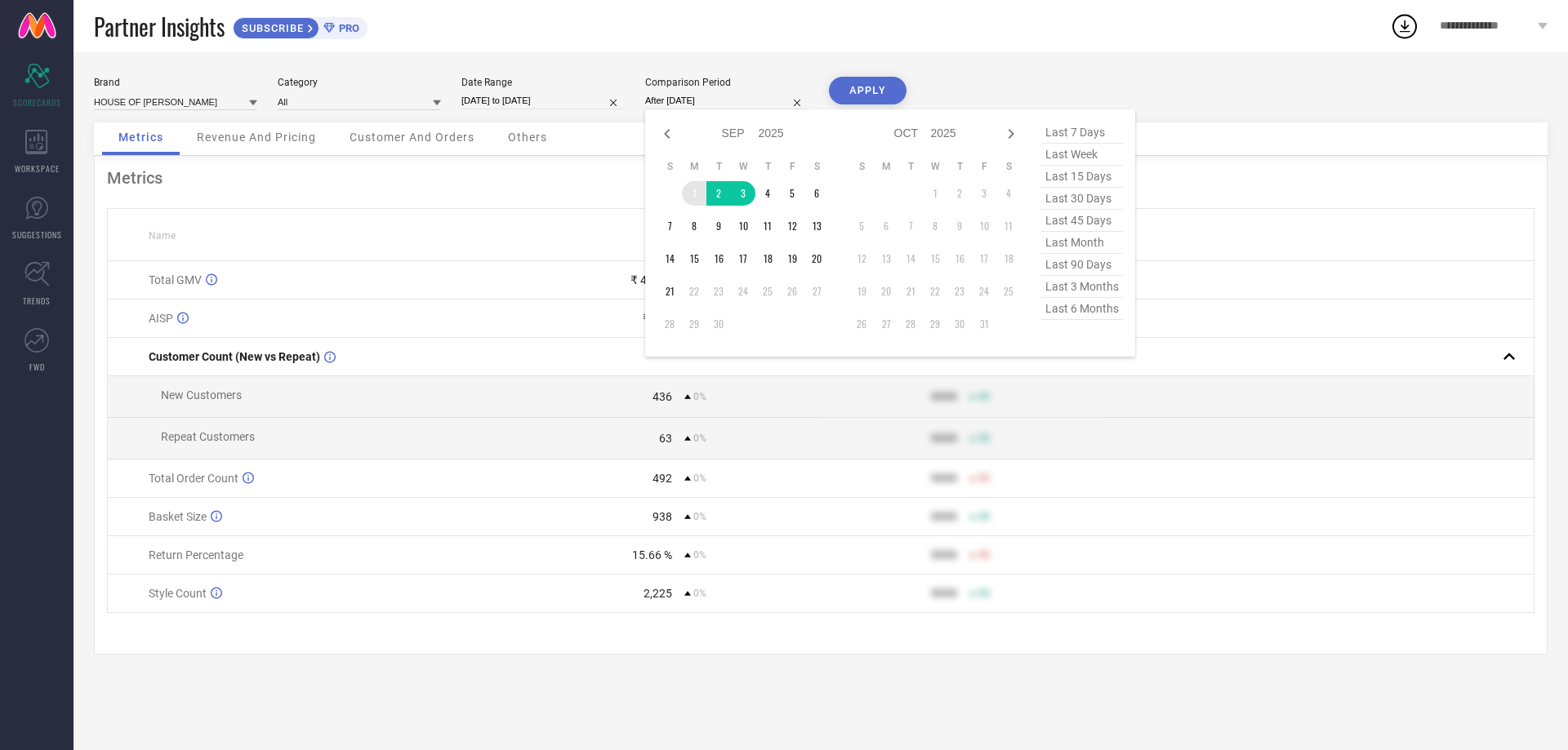
click at [690, 195] on td "1" at bounding box center [694, 194] width 25 height 25
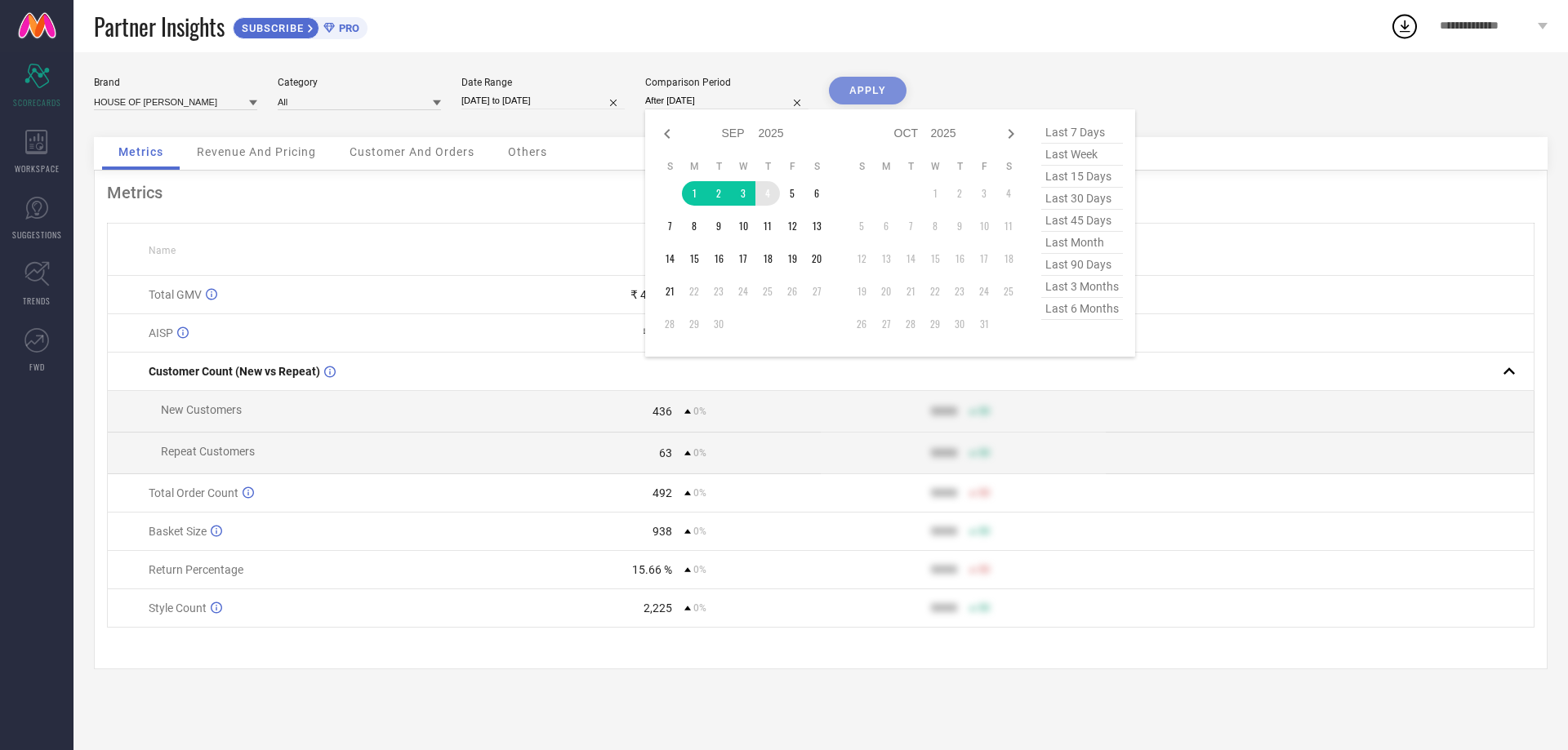
type input "[DATE] to [DATE]"
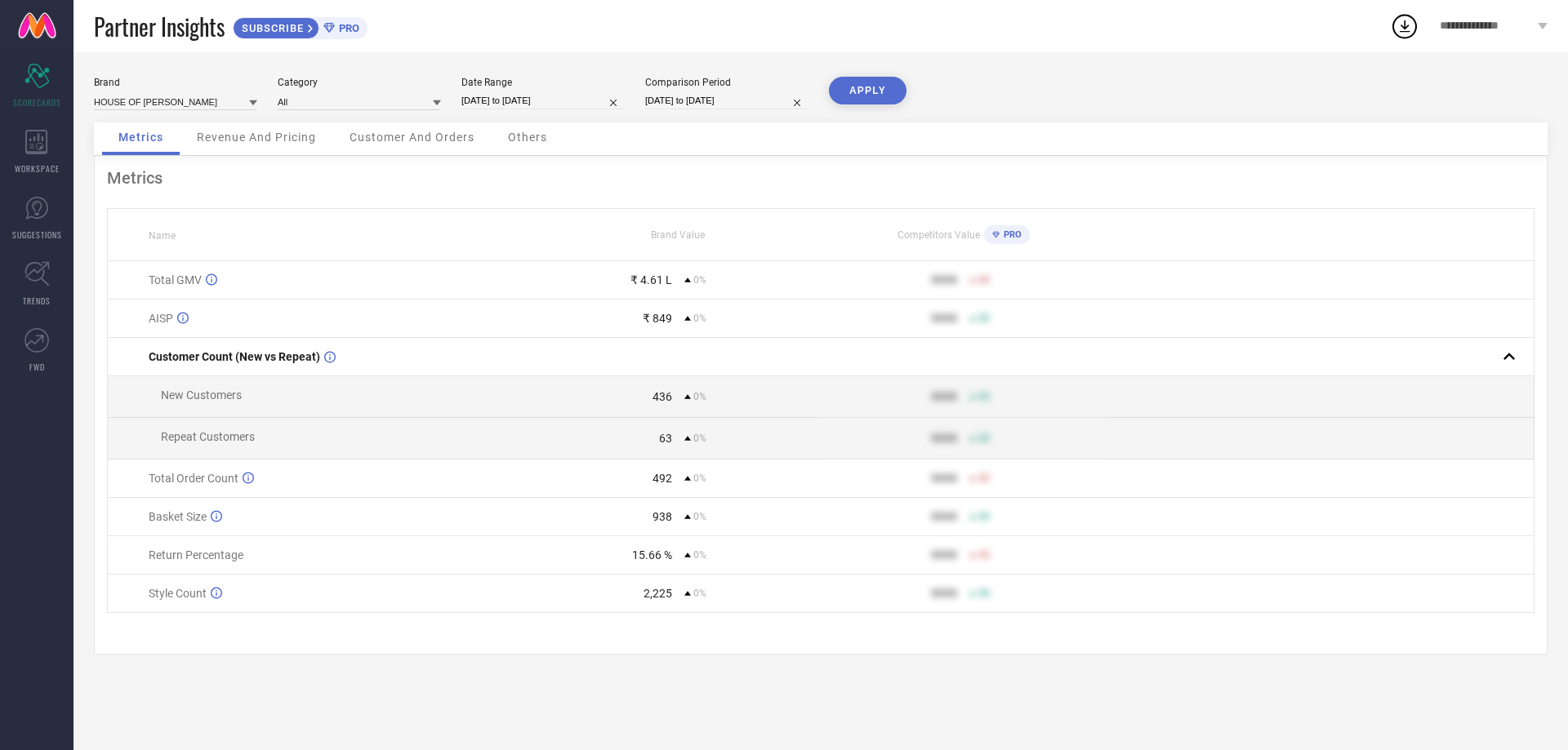
click at [845, 84] on button "APPLY" at bounding box center [868, 90] width 78 height 28
click at [510, 95] on input "[DATE] to [DATE]" at bounding box center [543, 101] width 163 height 17
select select "8"
select select "2025"
select select "9"
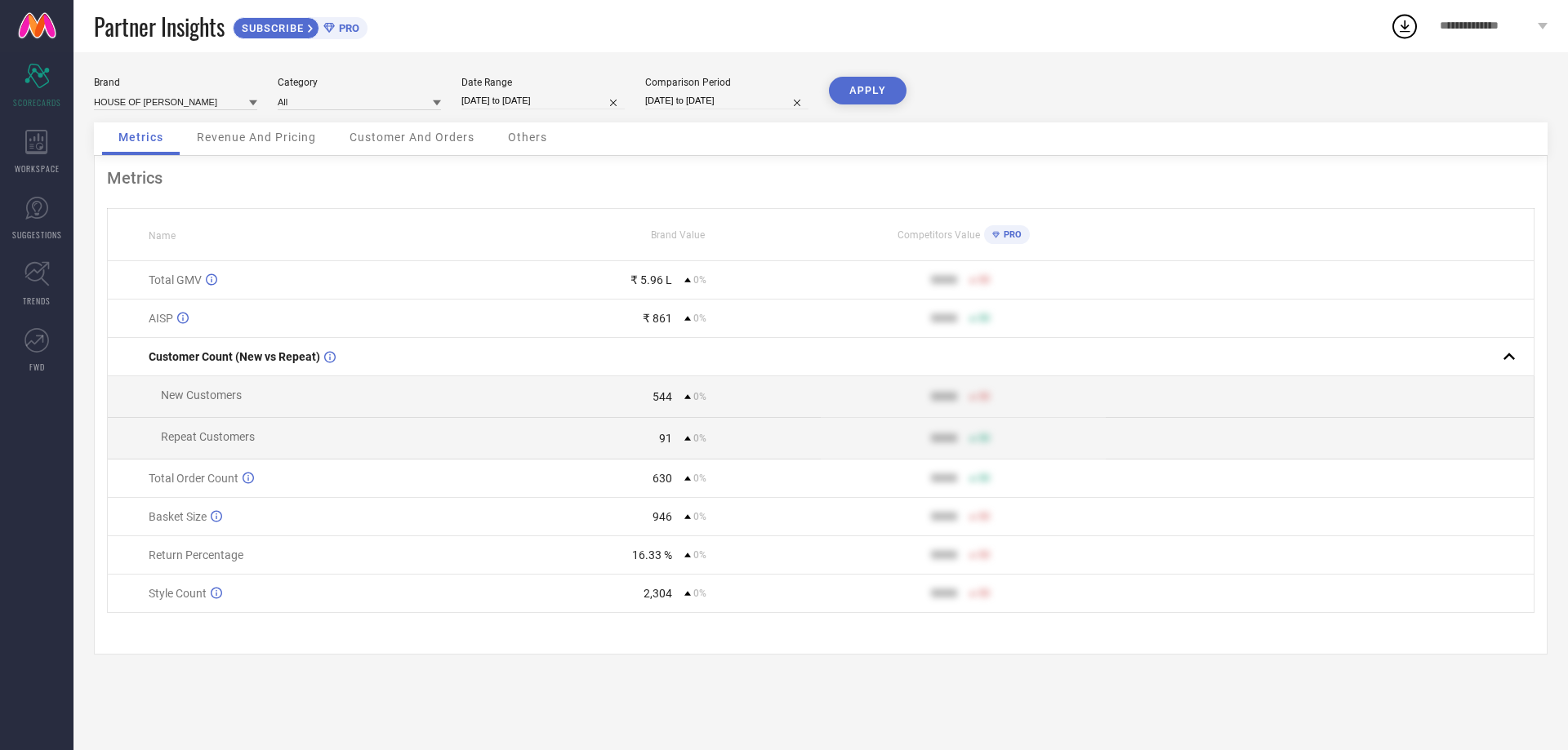
select select "2025"
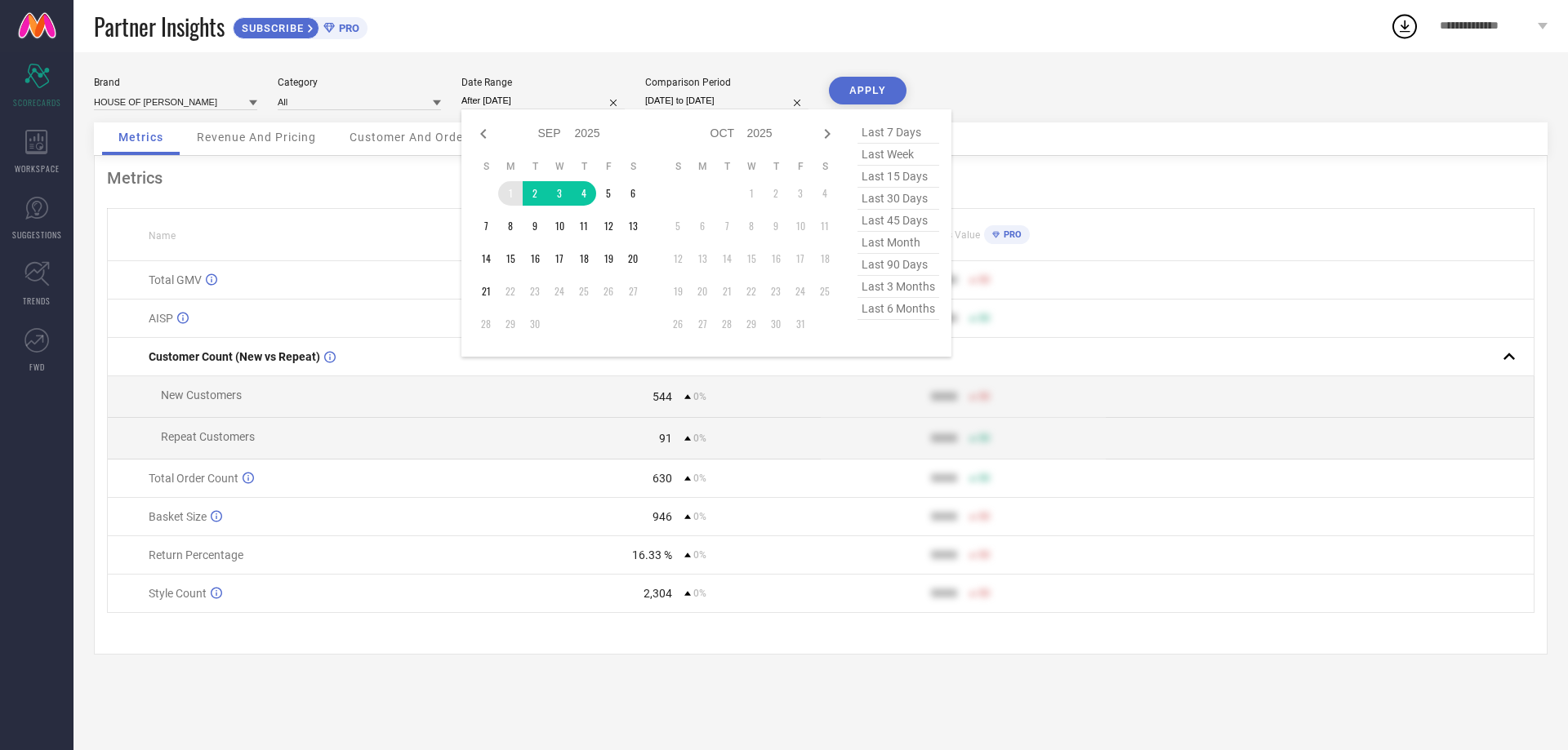
click at [517, 194] on td "1" at bounding box center [510, 194] width 25 height 25
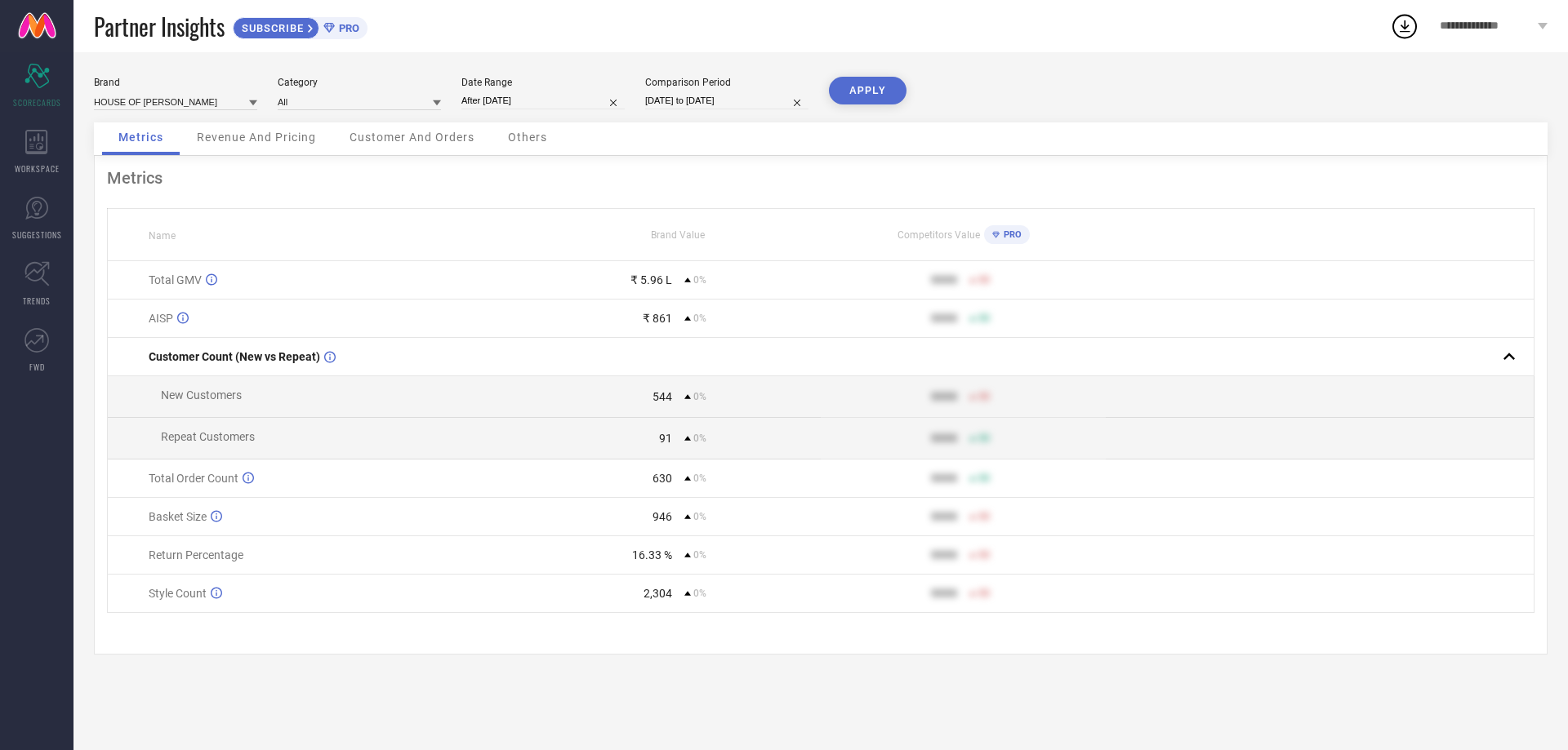
type input "[DATE] to [DATE]"
click at [689, 99] on input "[DATE] to [DATE]" at bounding box center [726, 101] width 163 height 17
select select "8"
select select "2025"
select select "9"
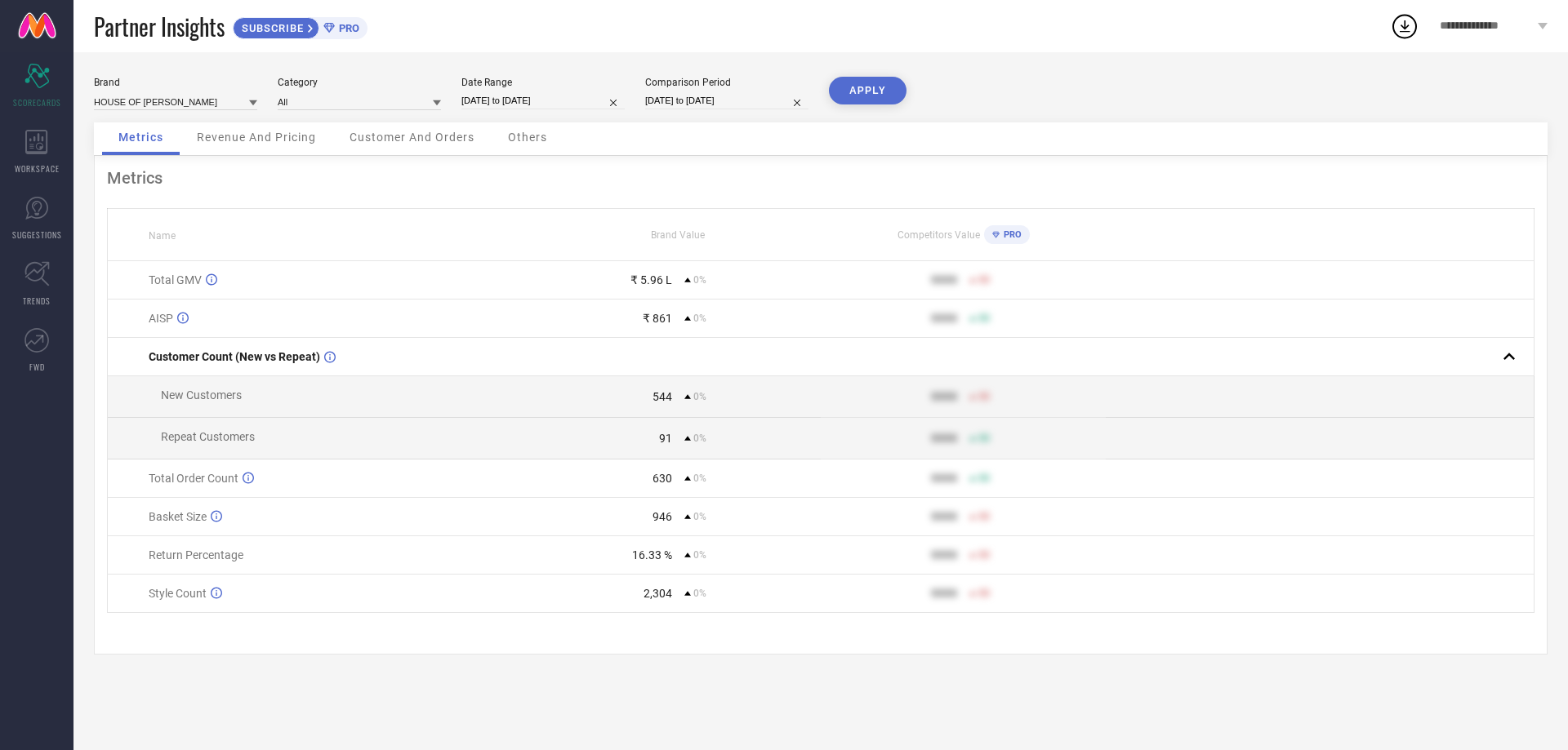
select select "2025"
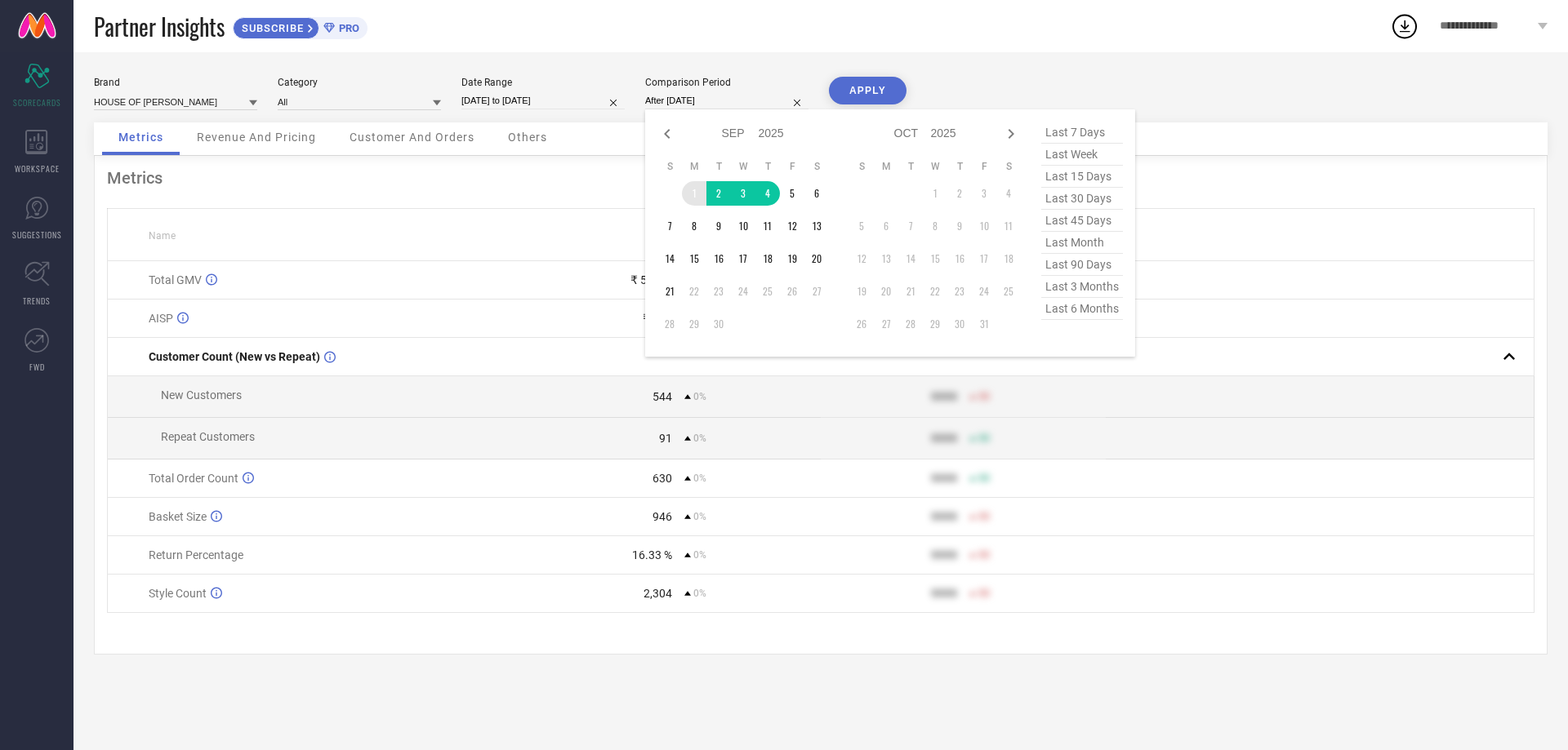
click at [687, 193] on td "1" at bounding box center [694, 194] width 25 height 25
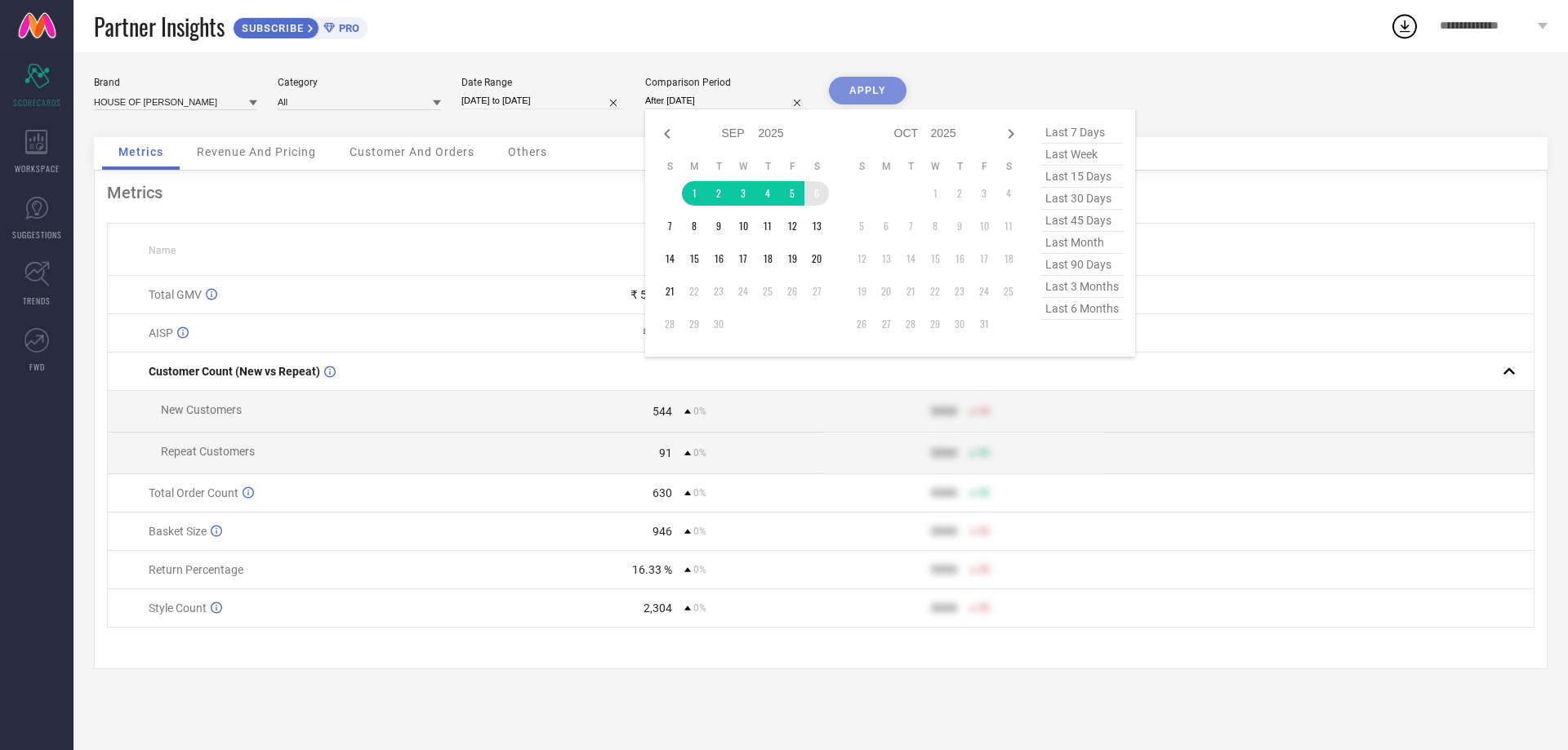
type input "[DATE] to [DATE]"
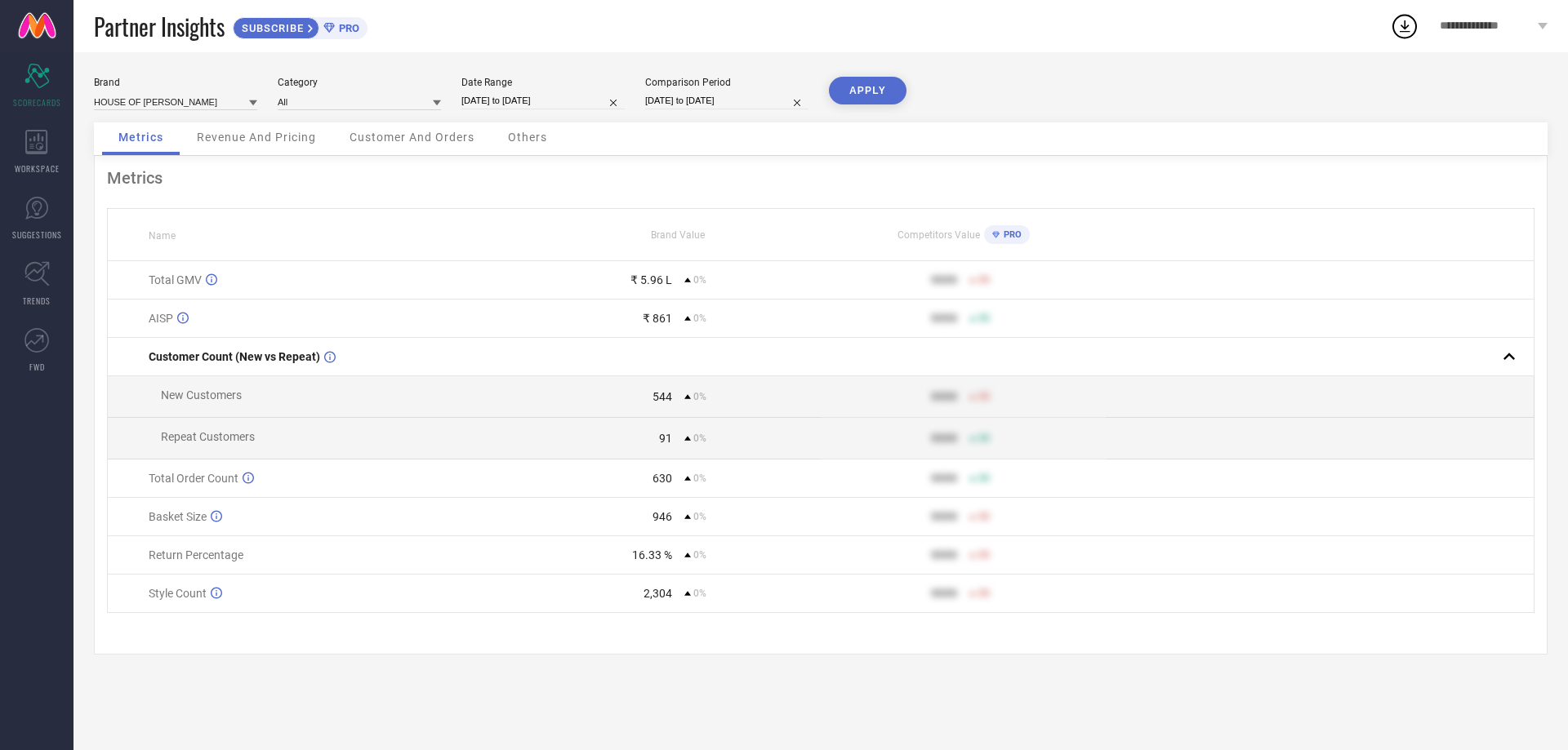
click at [880, 88] on button "APPLY" at bounding box center [868, 90] width 78 height 28
select select "8"
select select "2025"
select select "9"
select select "2025"
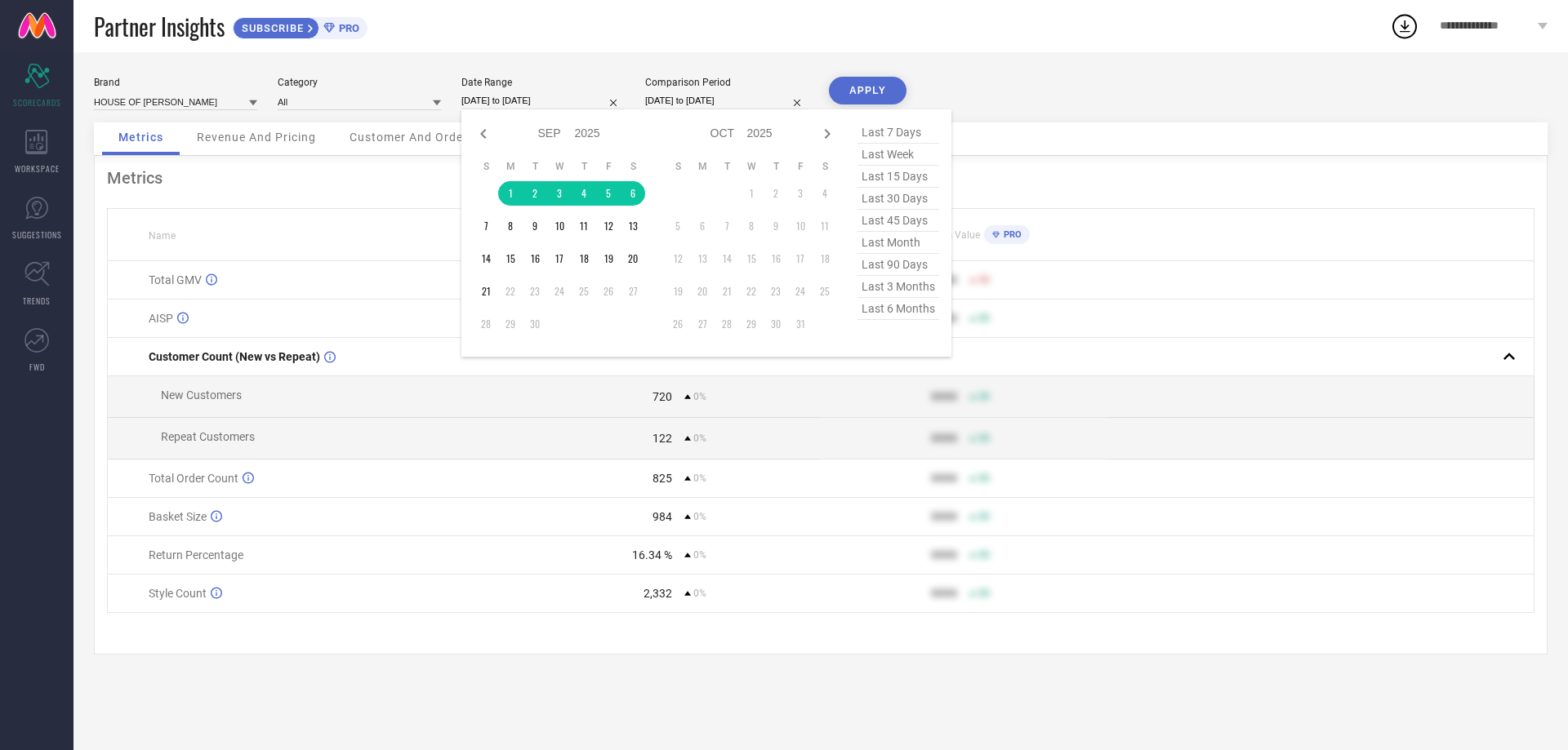
click at [546, 105] on input "[DATE] to [DATE]" at bounding box center [543, 101] width 163 height 17
click at [509, 192] on td "1" at bounding box center [510, 194] width 25 height 25
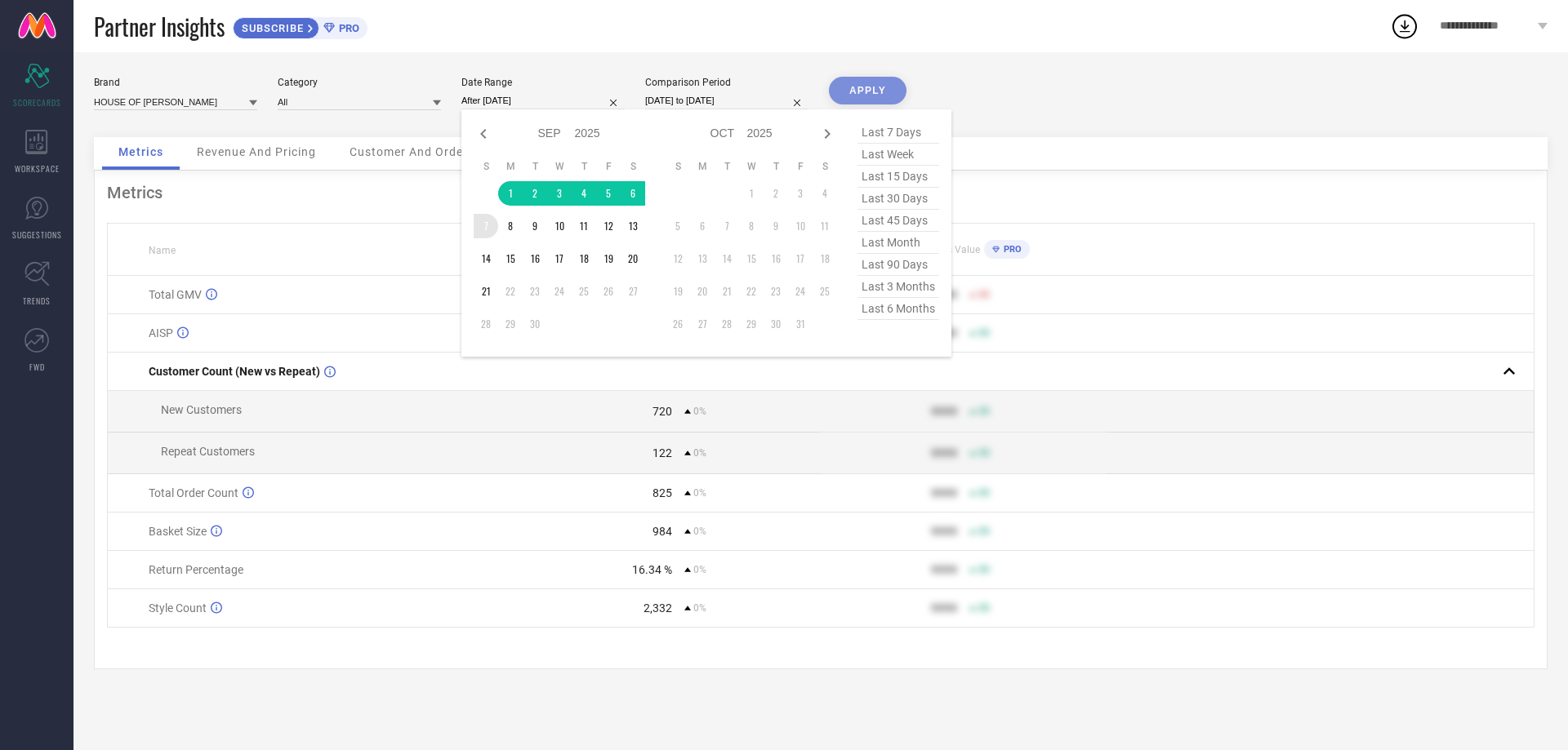
type input "[DATE] to [DATE]"
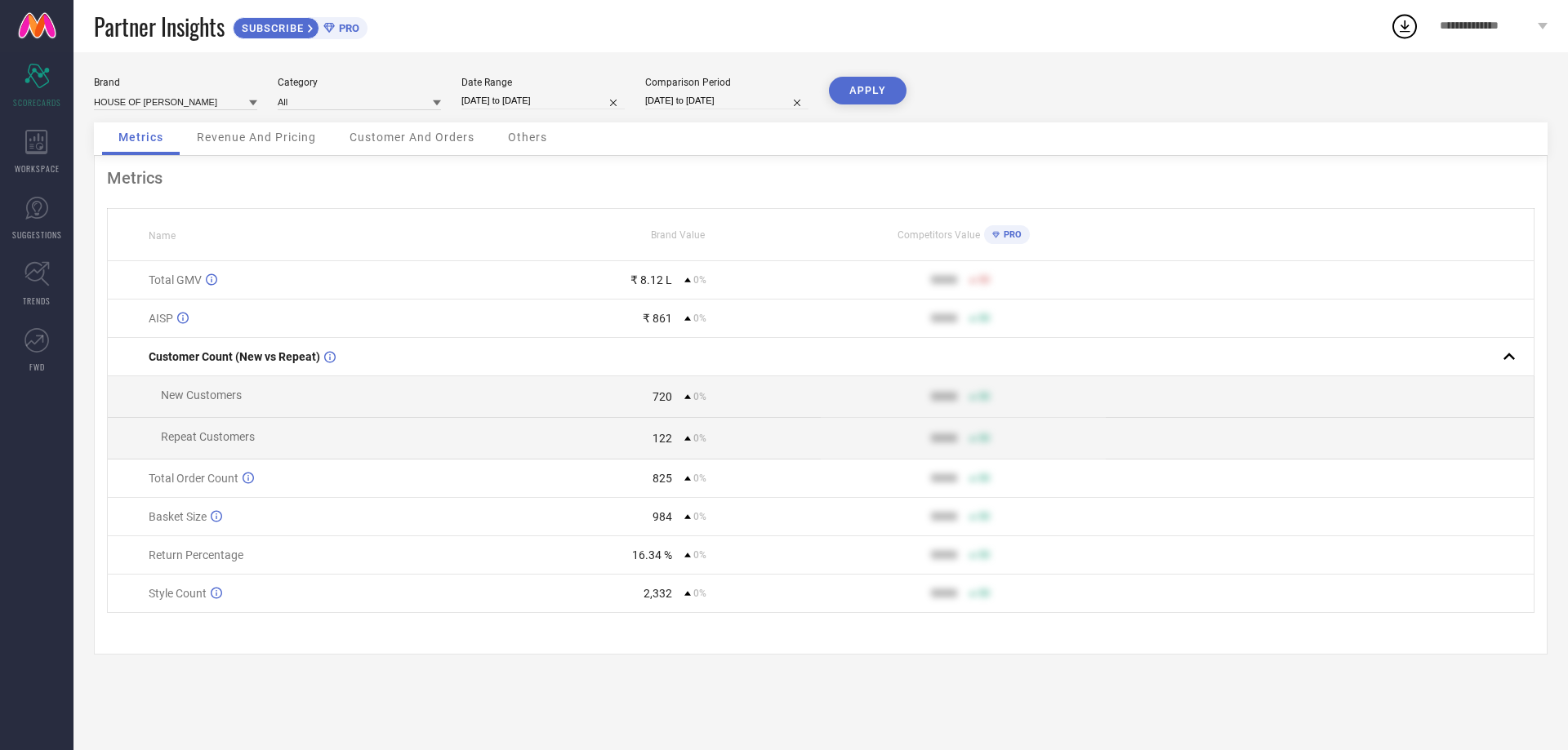
click at [719, 102] on input "[DATE] to [DATE]" at bounding box center [726, 101] width 163 height 17
select select "8"
select select "2025"
select select "9"
select select "2025"
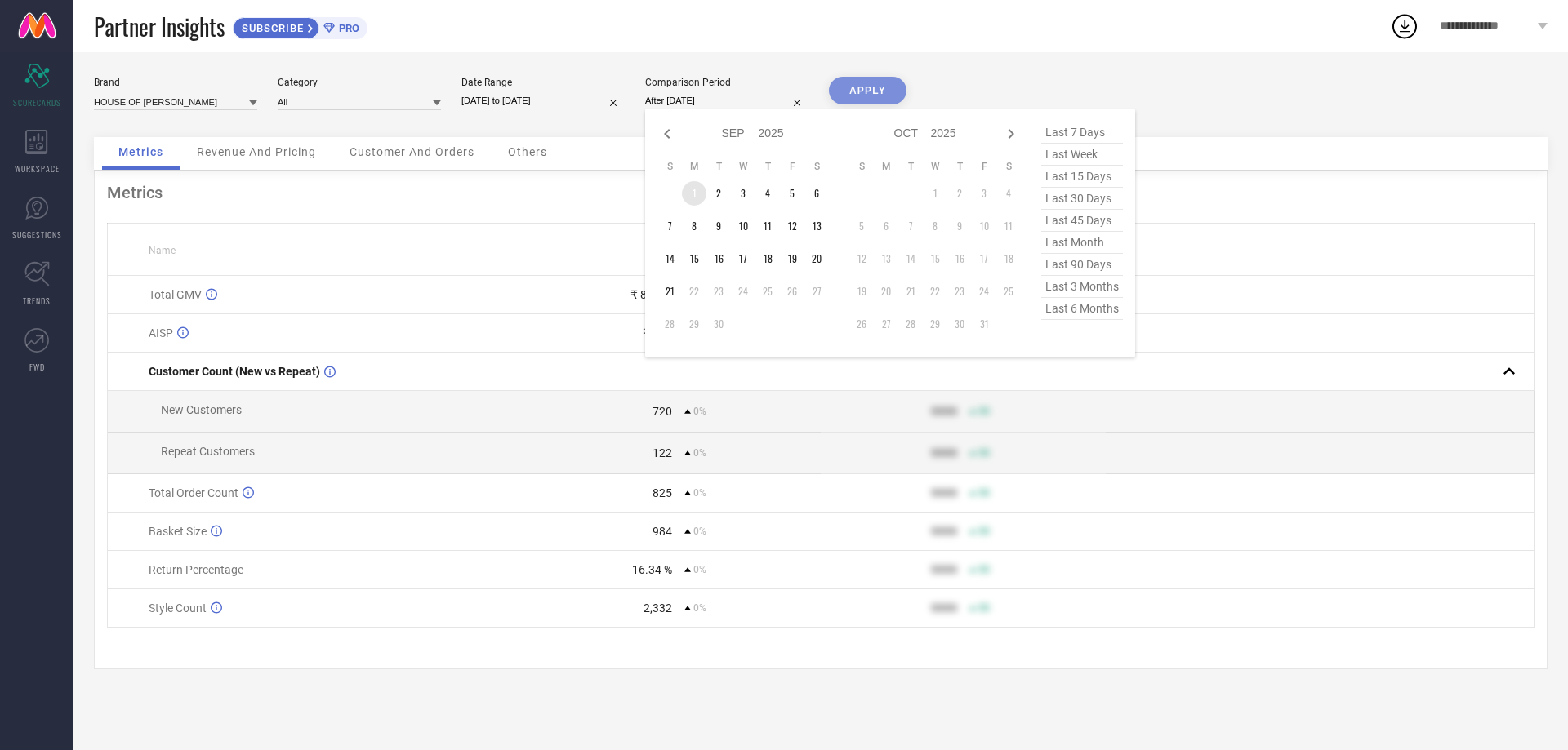
click at [694, 186] on td "1" at bounding box center [694, 194] width 25 height 25
type input "[DATE] to [DATE]"
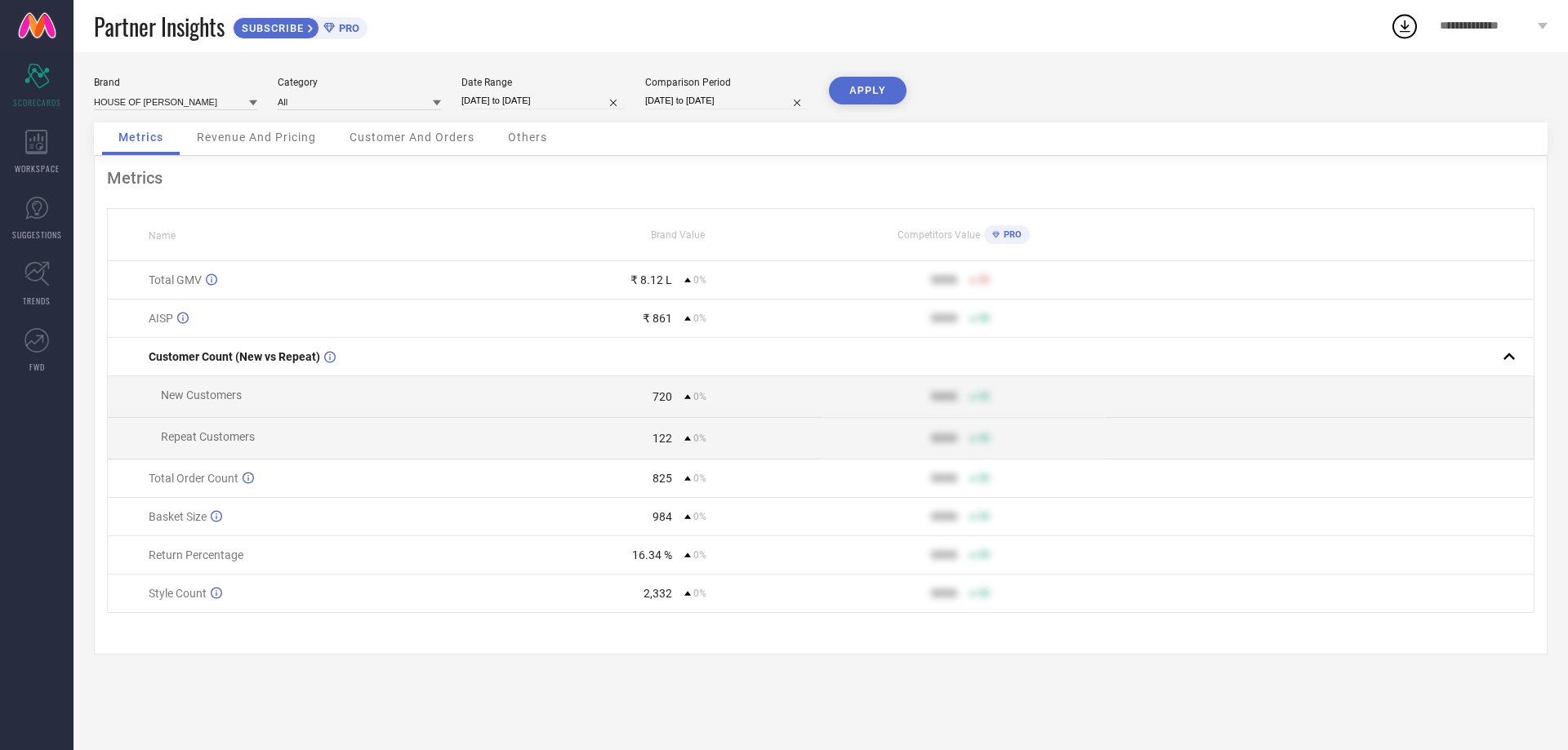
click at [880, 90] on button "APPLY" at bounding box center [868, 90] width 78 height 28
select select "8"
select select "2025"
select select "9"
select select "2025"
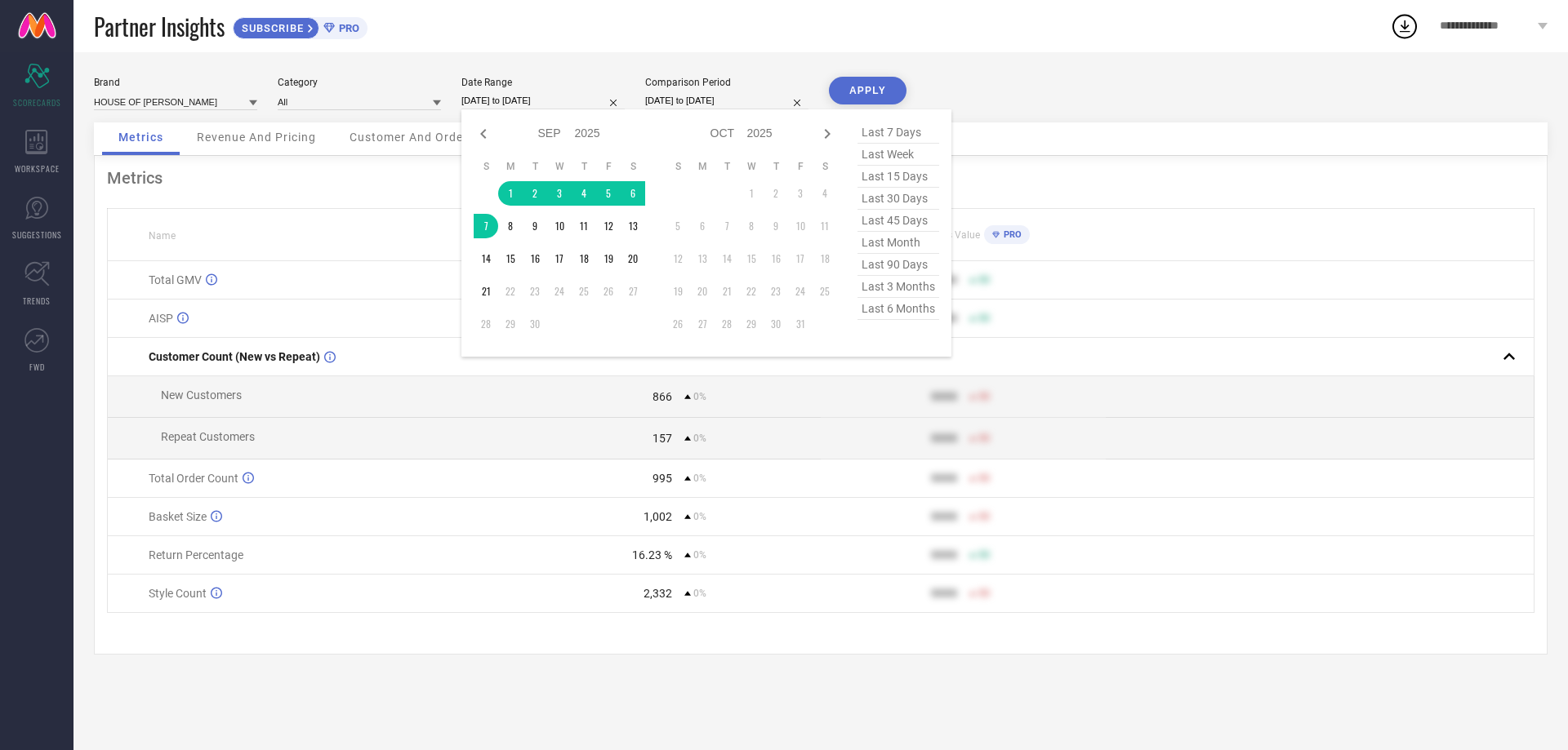
click at [494, 103] on input "[DATE] to [DATE]" at bounding box center [543, 101] width 163 height 17
click at [509, 188] on td "1" at bounding box center [510, 194] width 25 height 25
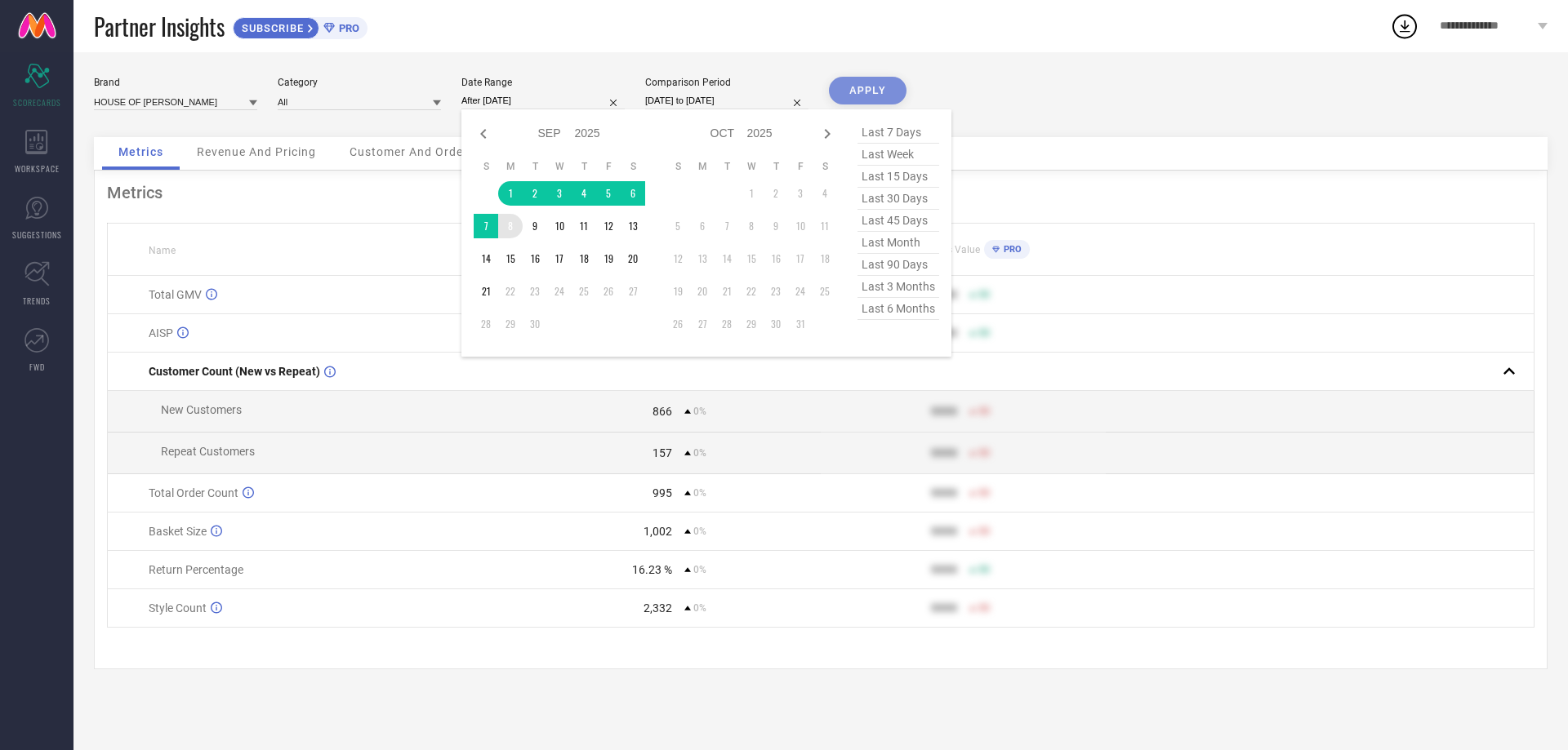
type input "[DATE] to [DATE]"
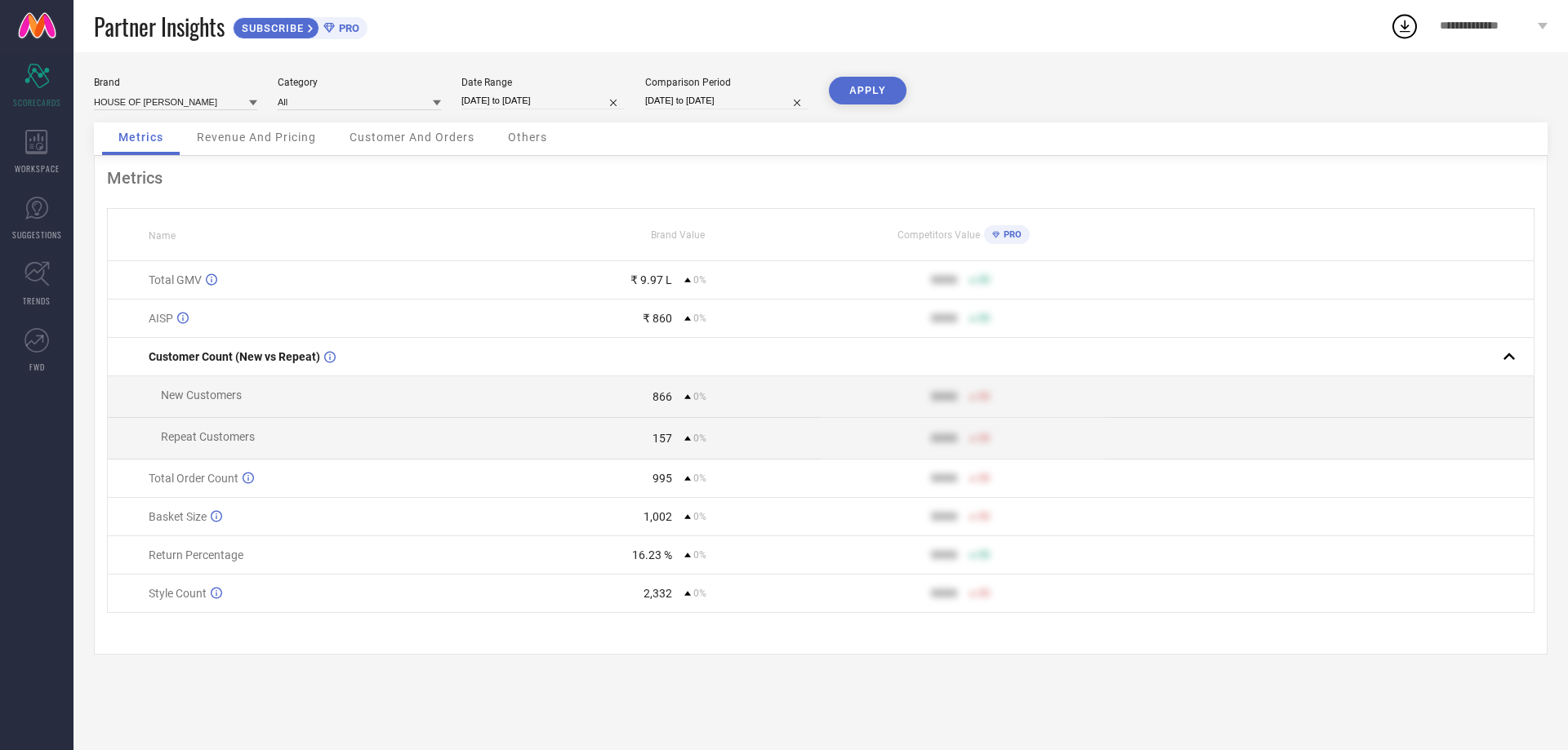
select select "8"
select select "2025"
select select "9"
select select "2025"
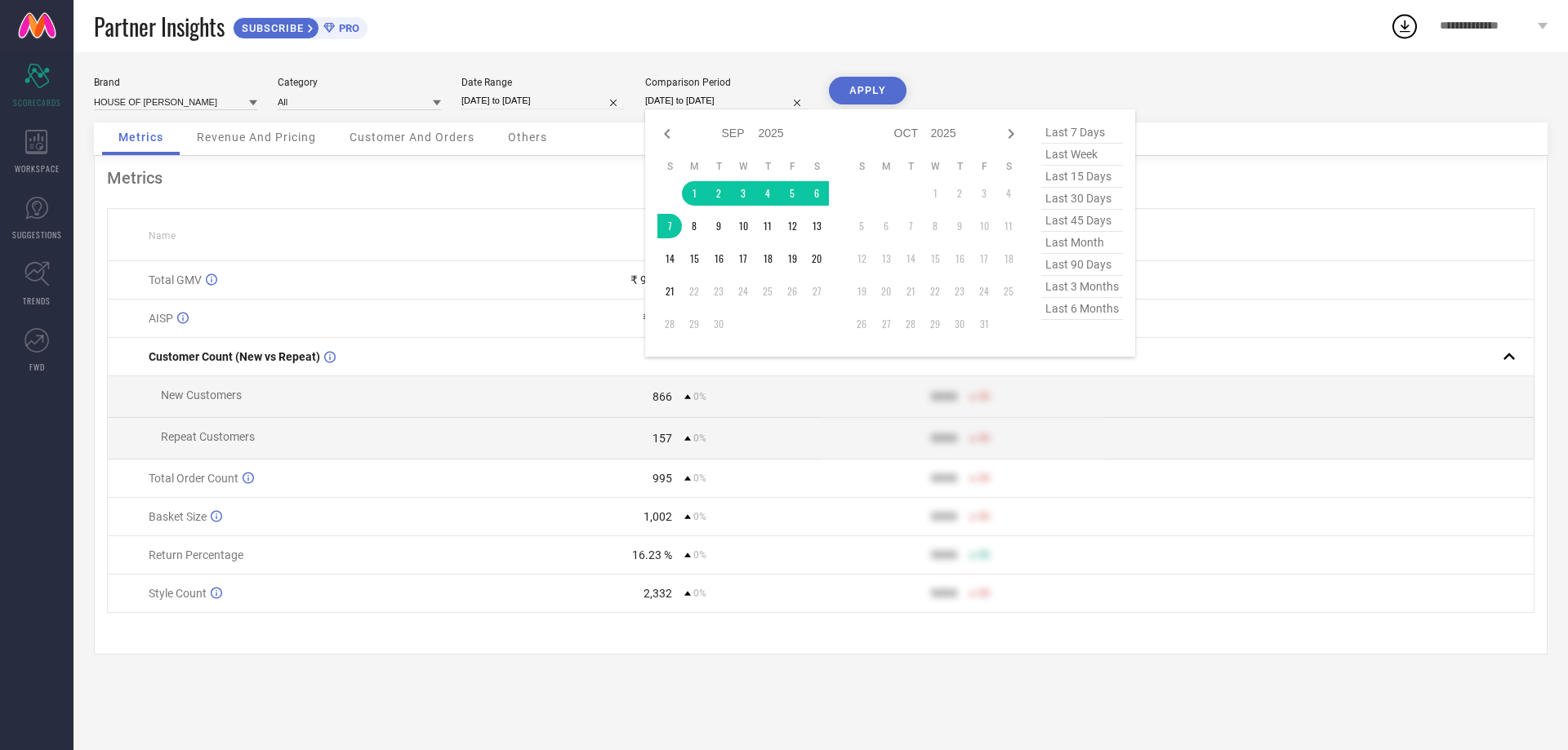
click at [664, 97] on input "[DATE] to [DATE]" at bounding box center [726, 101] width 163 height 17
click at [693, 190] on td "1" at bounding box center [694, 194] width 25 height 25
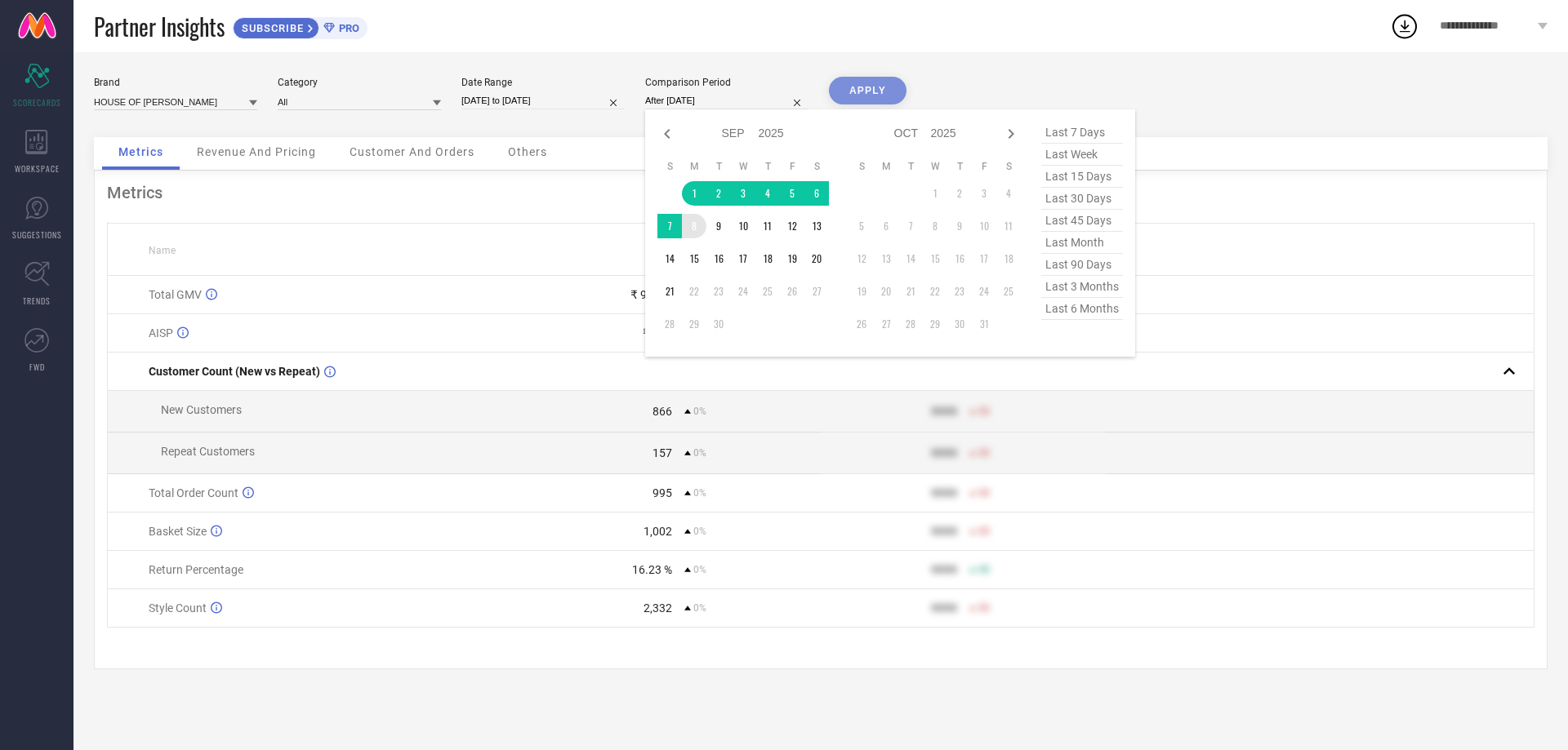
type input "[DATE] to [DATE]"
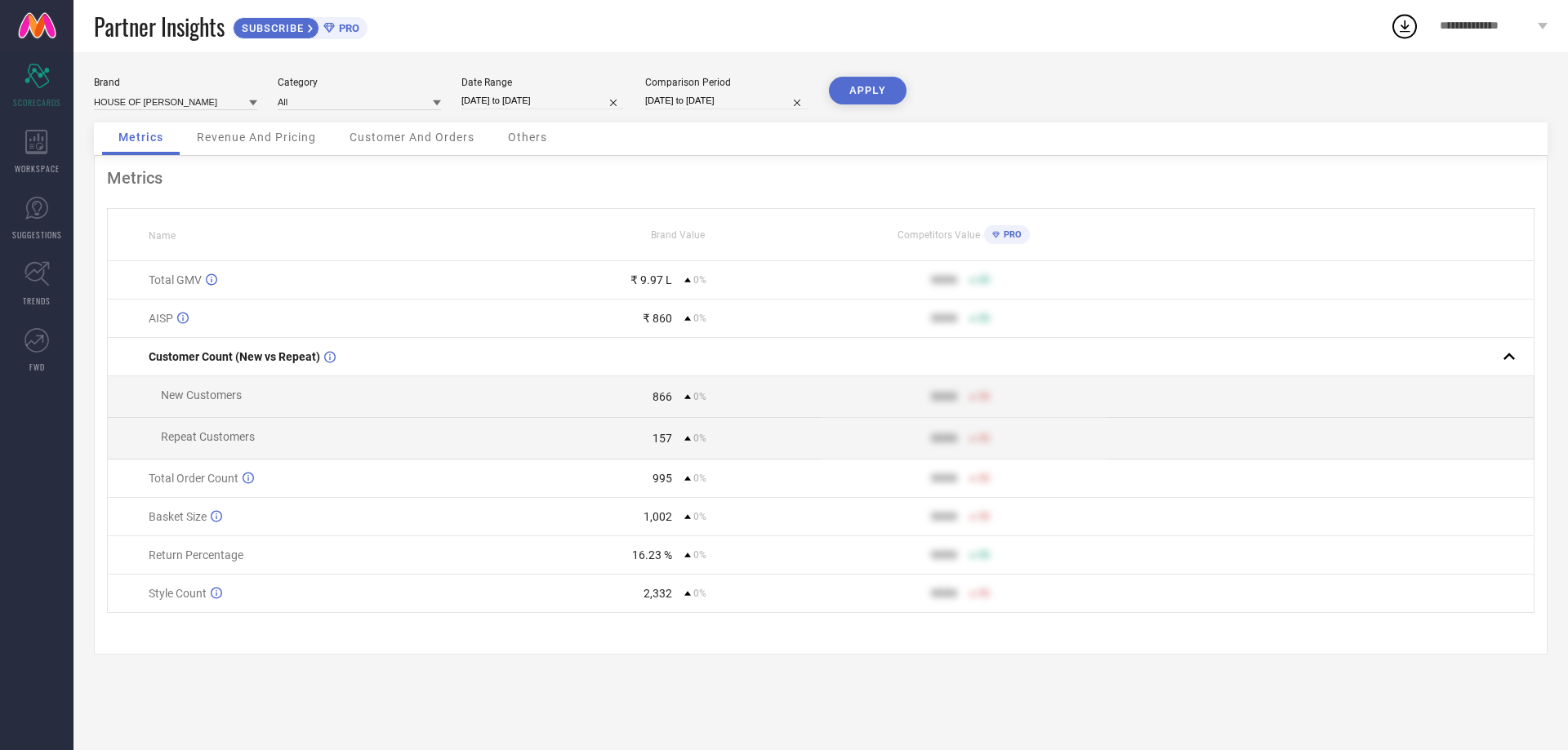
click at [857, 91] on button "APPLY" at bounding box center [868, 90] width 78 height 28
click at [539, 98] on input "[DATE] to [DATE]" at bounding box center [543, 101] width 163 height 17
select select "8"
select select "2025"
select select "9"
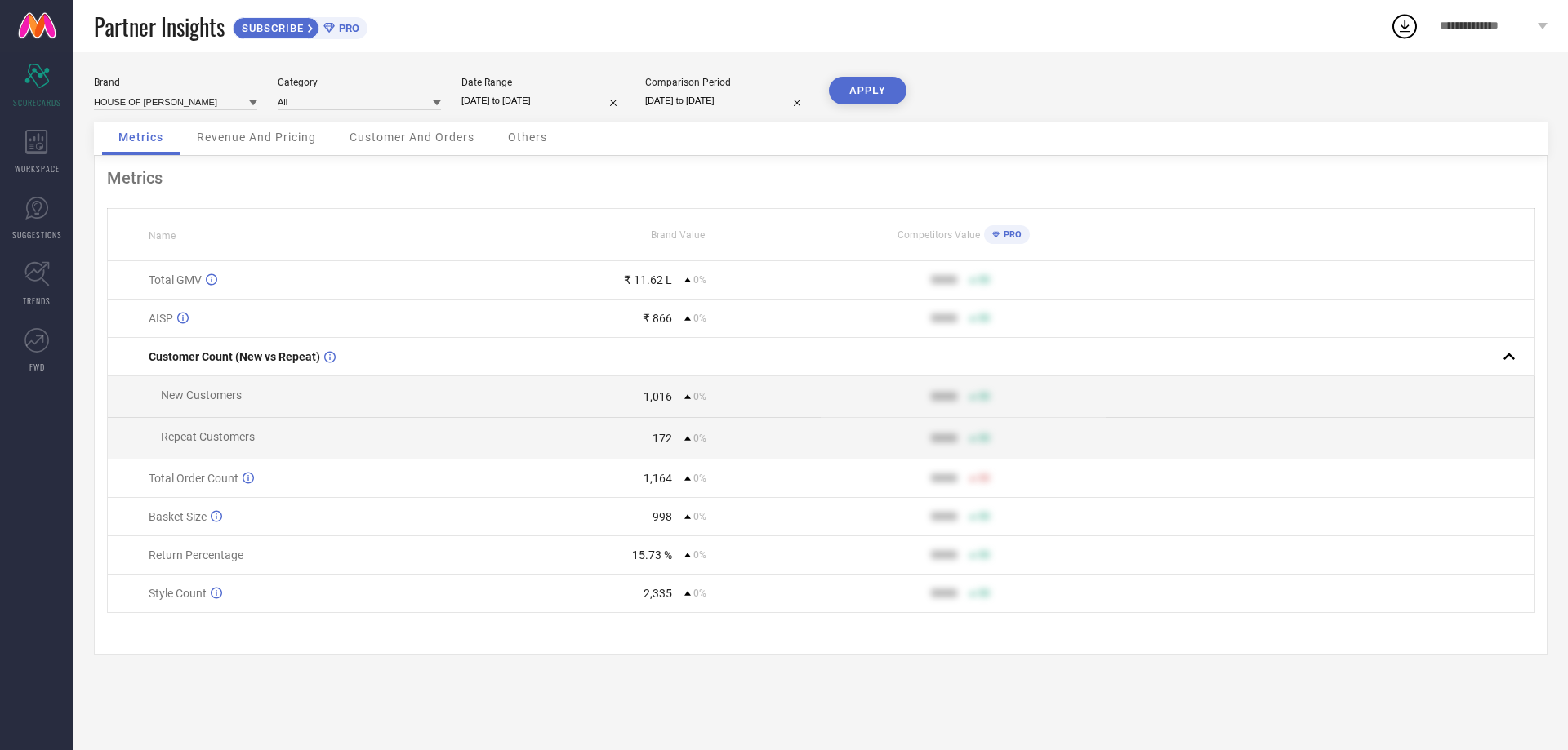
select select "2025"
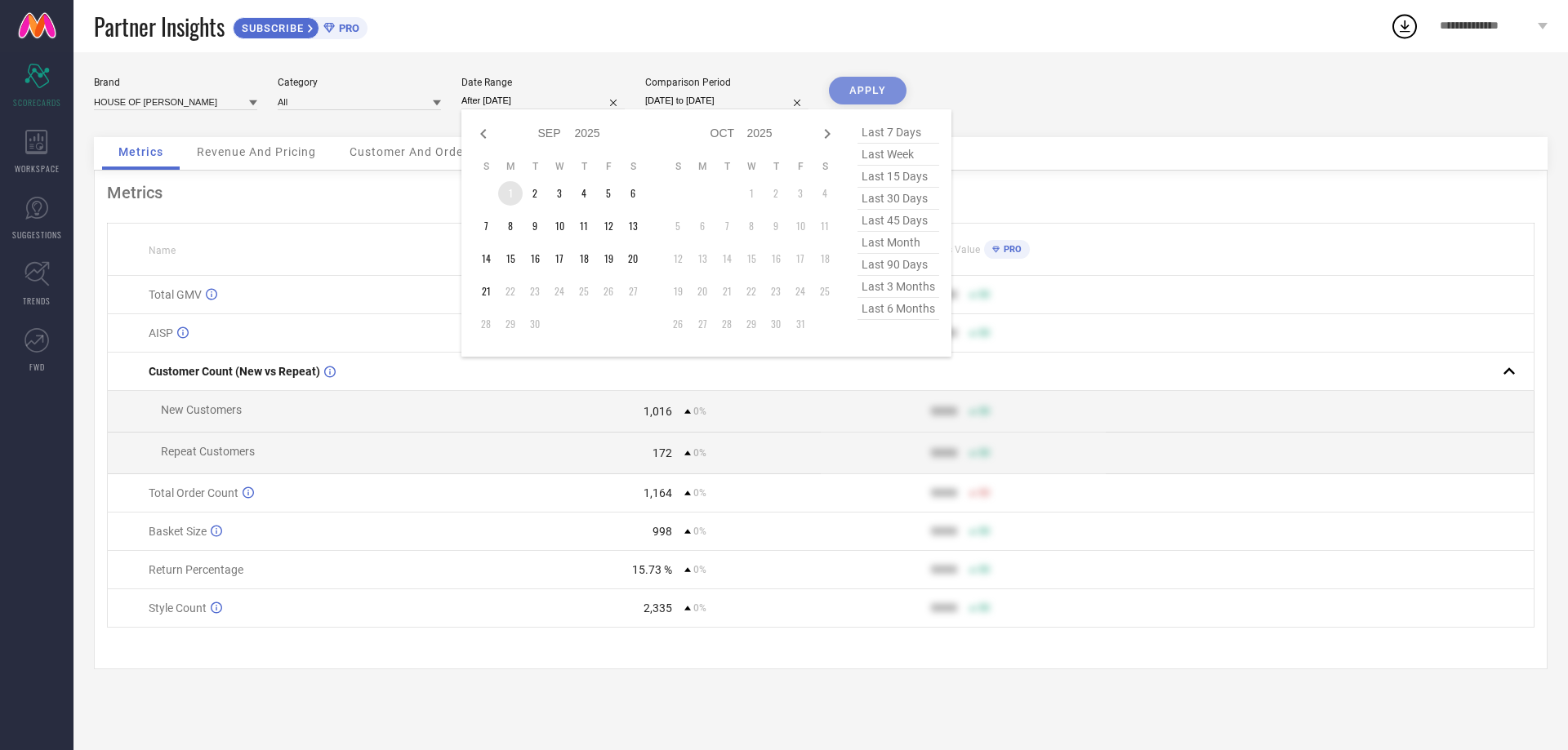
click at [510, 186] on td "1" at bounding box center [510, 194] width 25 height 25
type input "[DATE] to [DATE]"
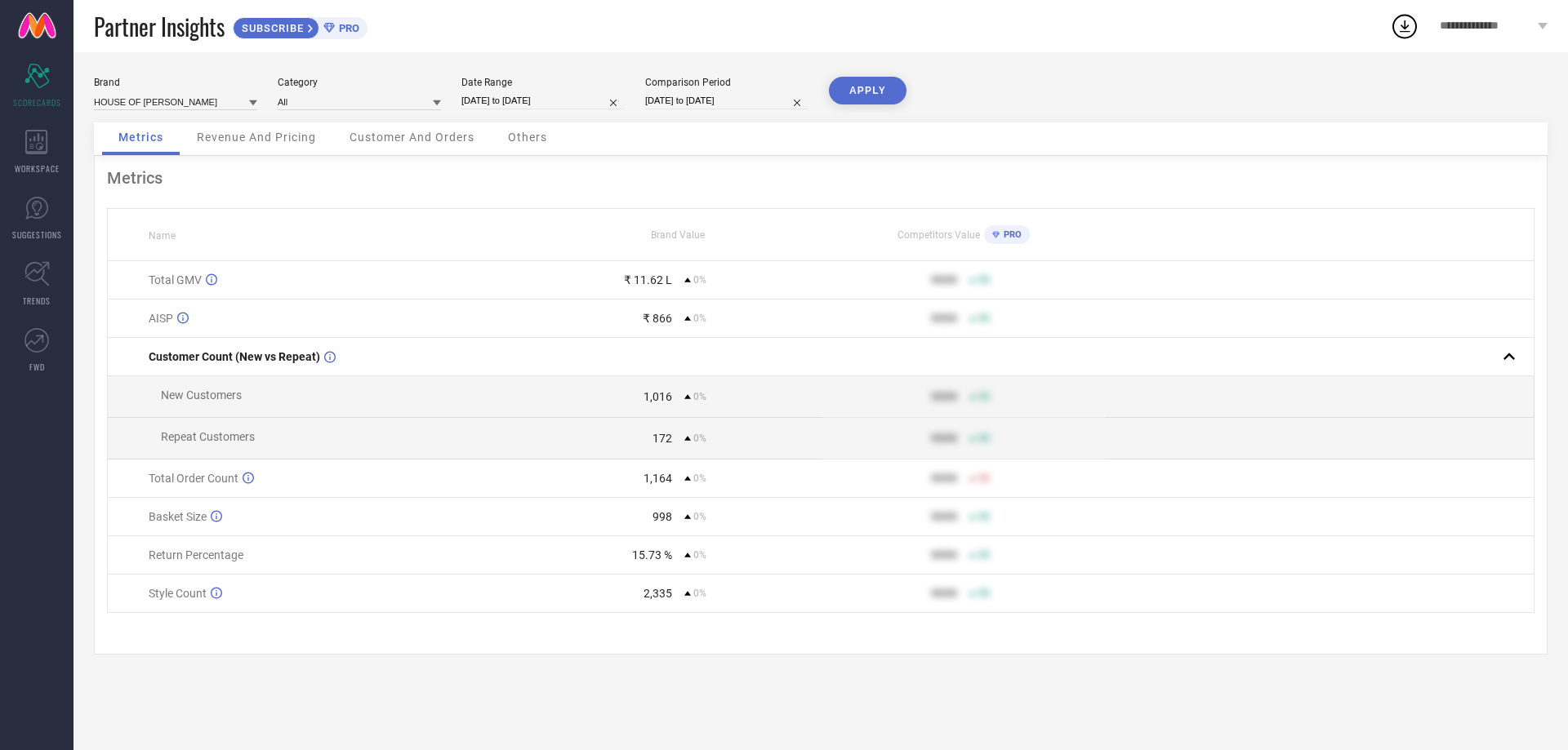
click at [691, 88] on div "Comparison Period [DATE] to [DATE]" at bounding box center [726, 94] width 163 height 34
click at [682, 100] on input "[DATE] to [DATE]" at bounding box center [726, 101] width 163 height 17
select select "8"
select select "2025"
select select "9"
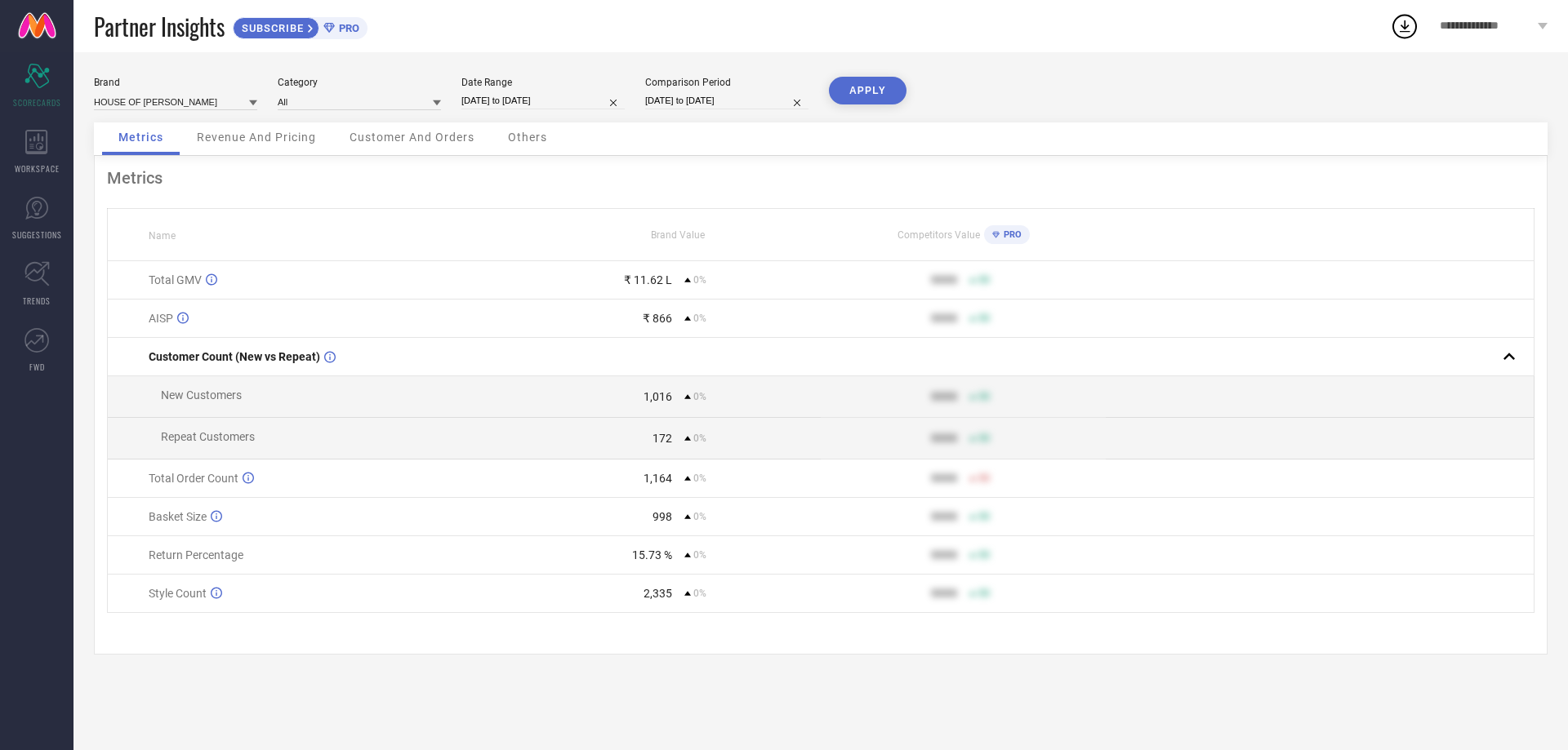
select select "2025"
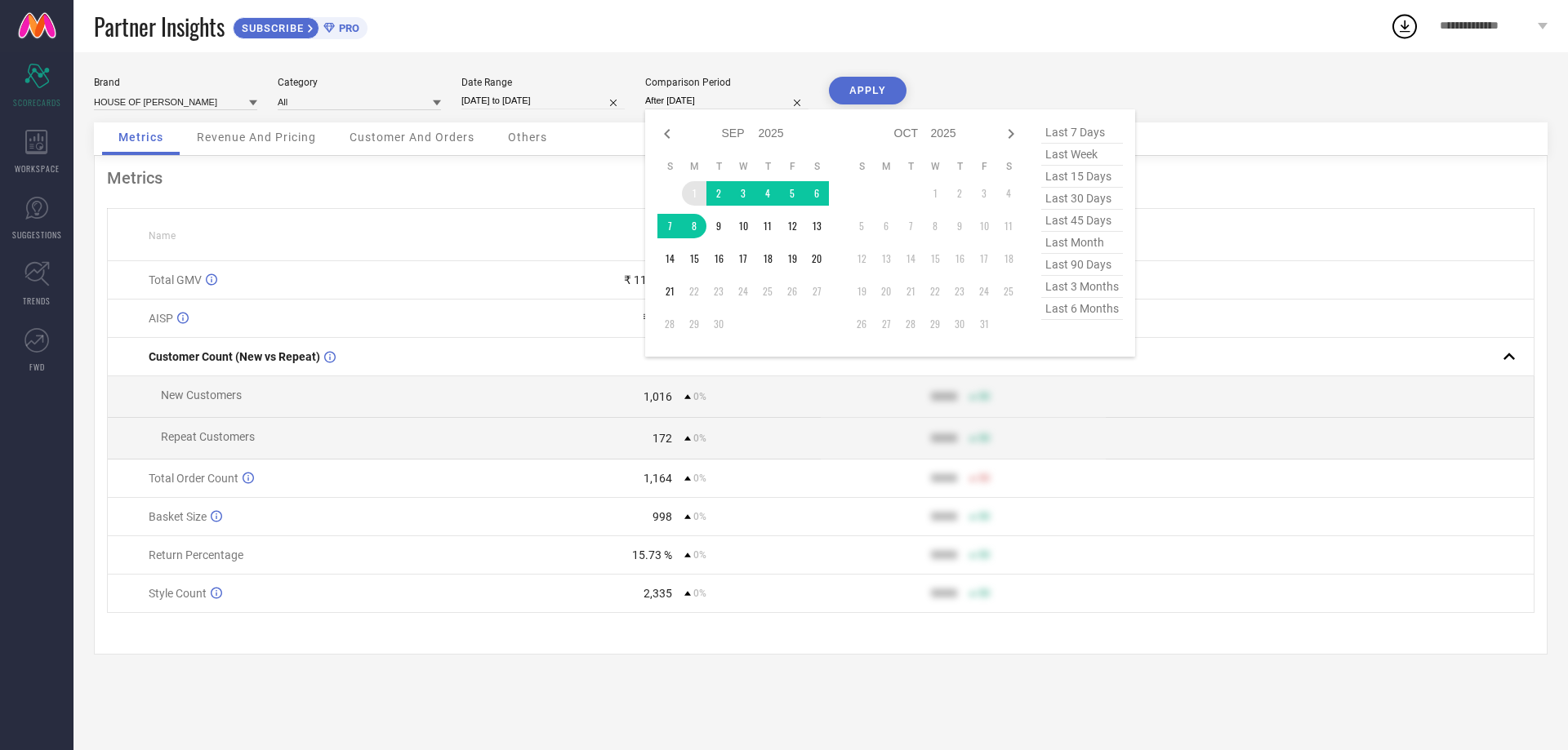
click at [694, 185] on td "1" at bounding box center [694, 194] width 25 height 25
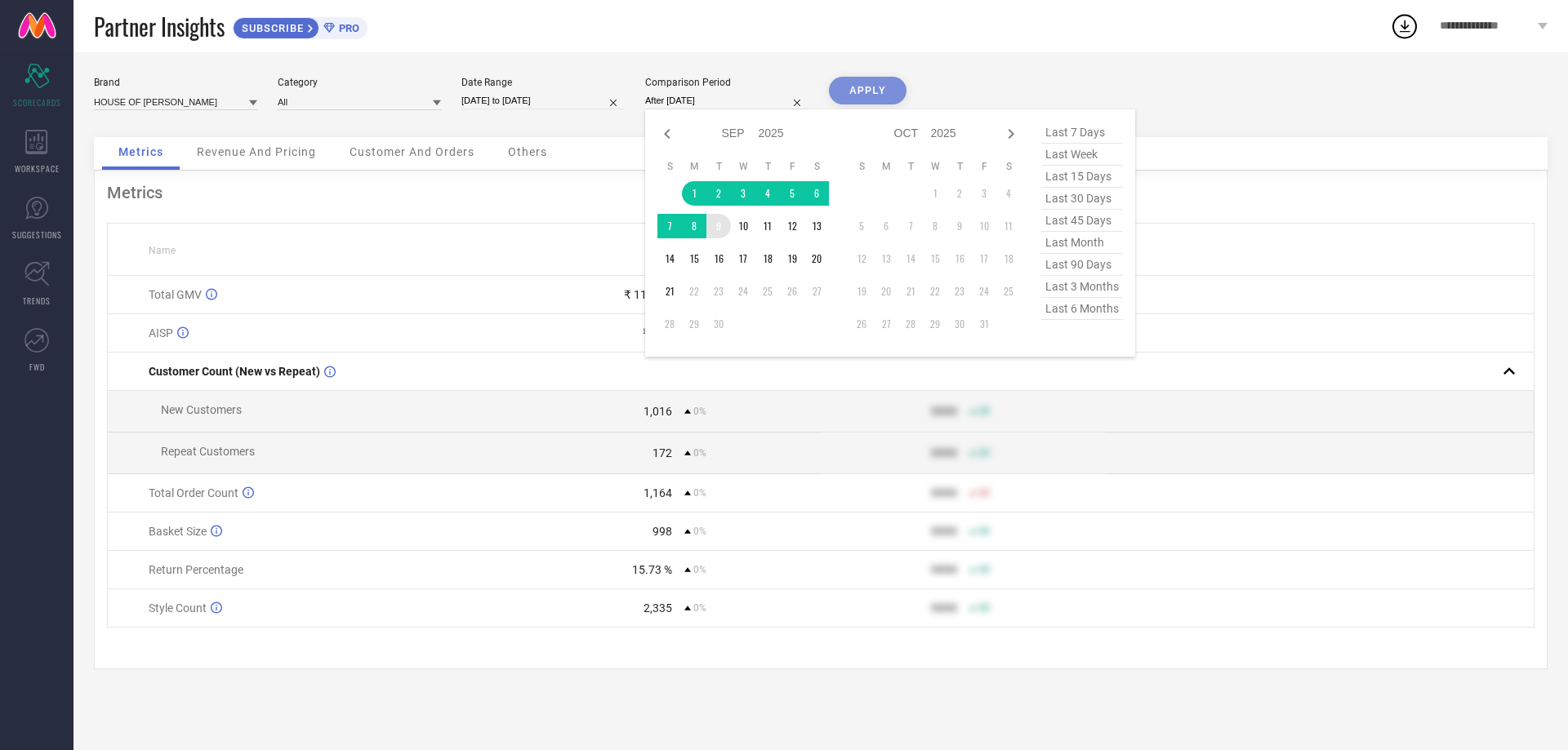
type input "[DATE] to [DATE]"
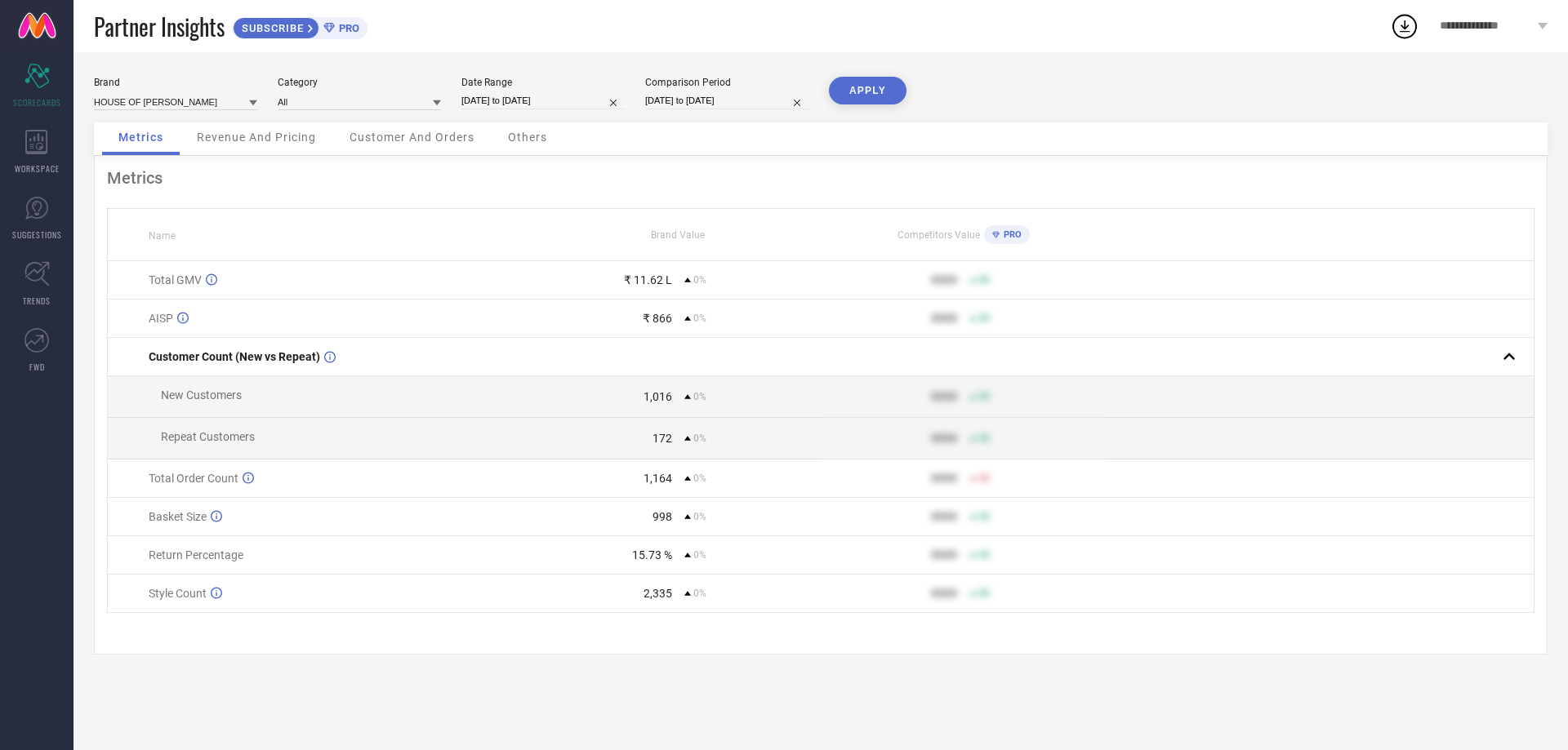
click at [868, 91] on button "APPLY" at bounding box center [868, 90] width 78 height 28
click at [571, 108] on input "[DATE] to [DATE]" at bounding box center [543, 101] width 163 height 17
select select "8"
select select "2025"
select select "9"
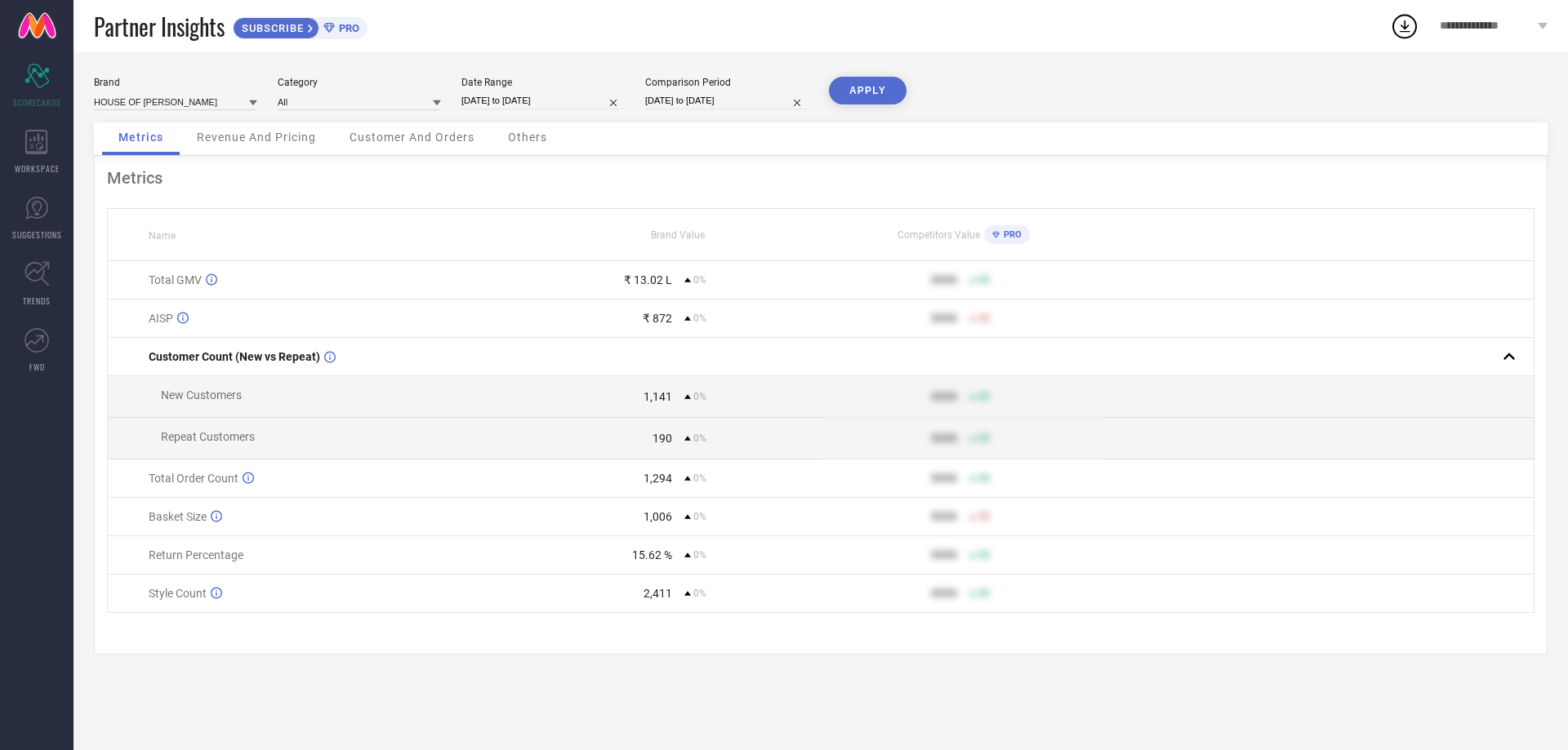
select select "2025"
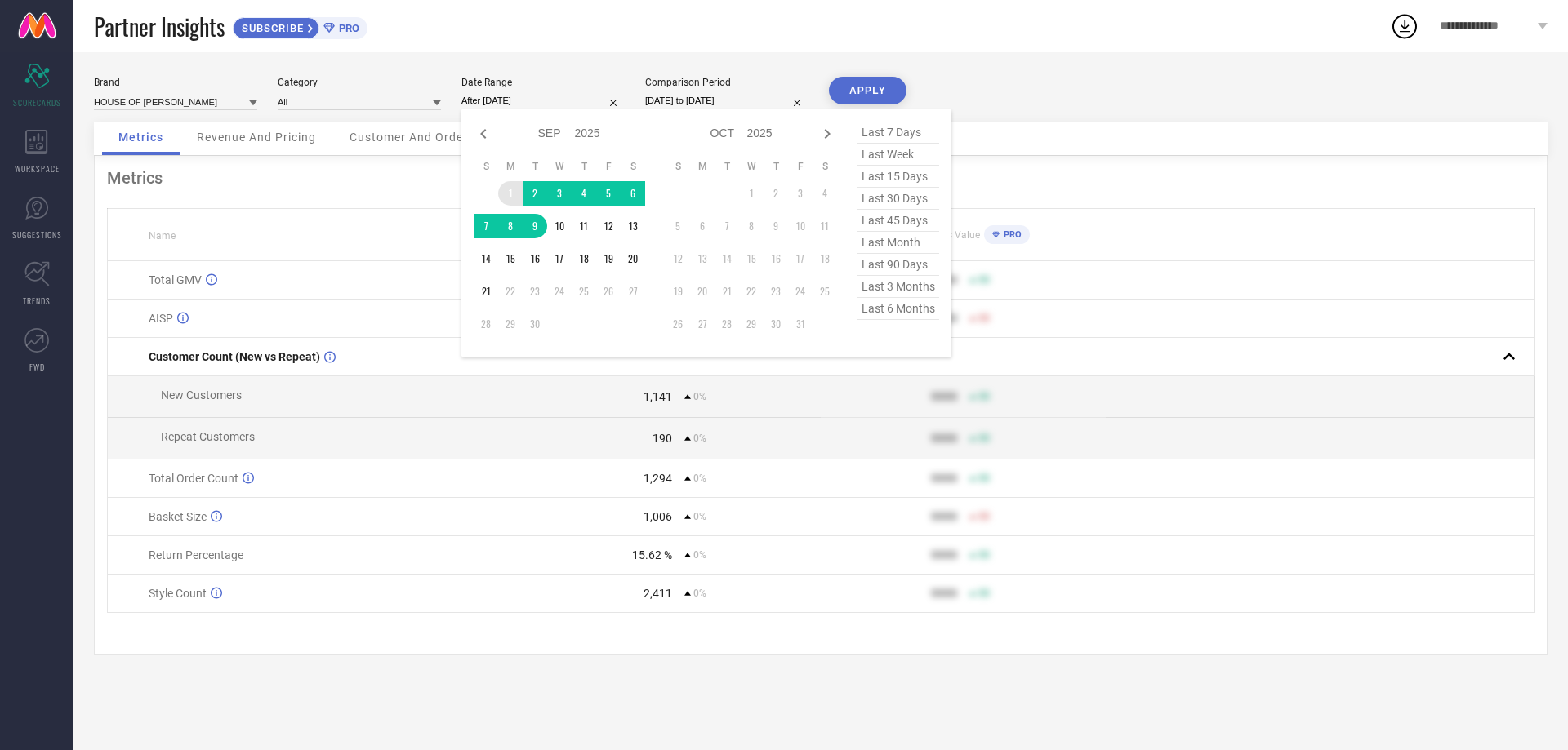
click at [510, 188] on td "1" at bounding box center [510, 194] width 25 height 25
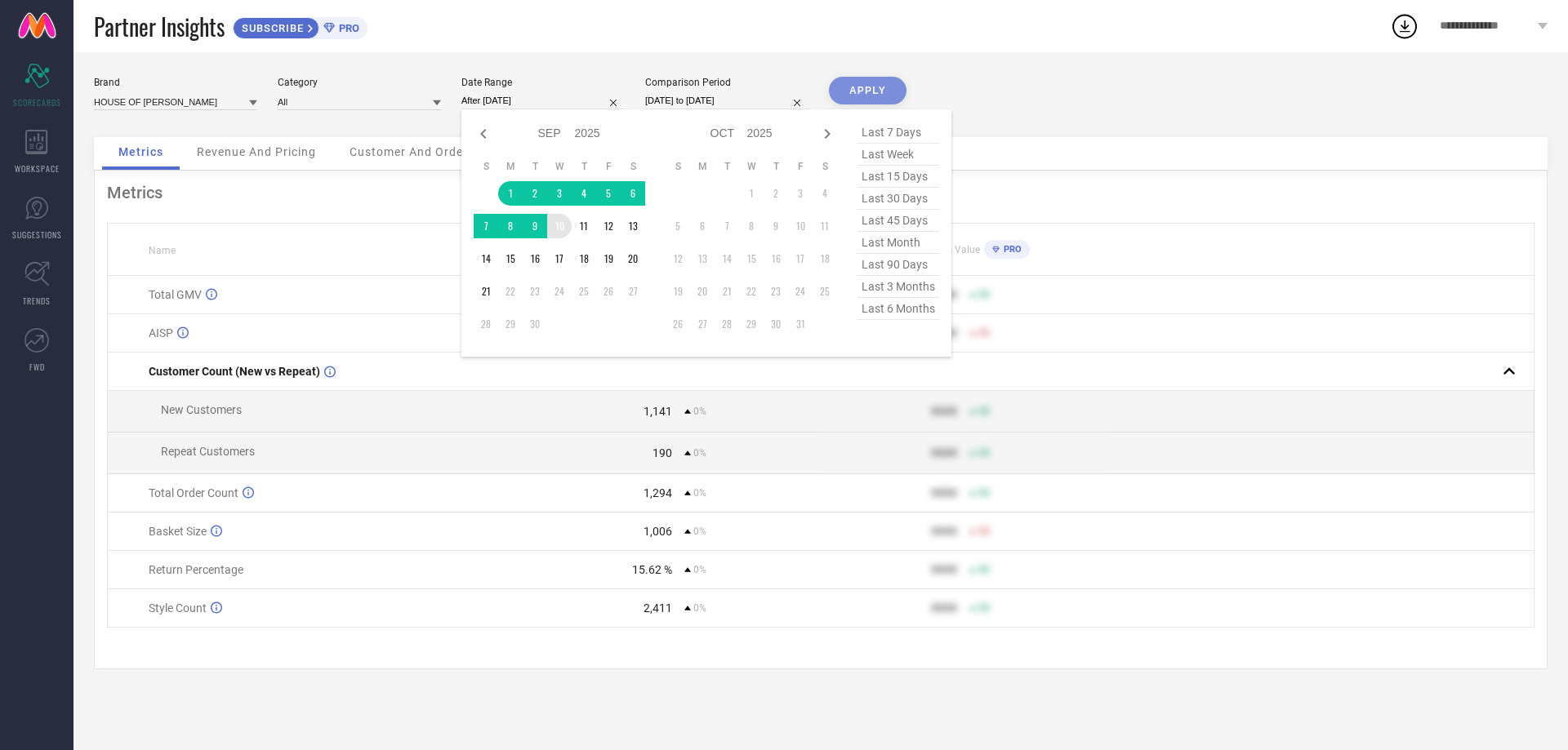
type input "[DATE] to [DATE]"
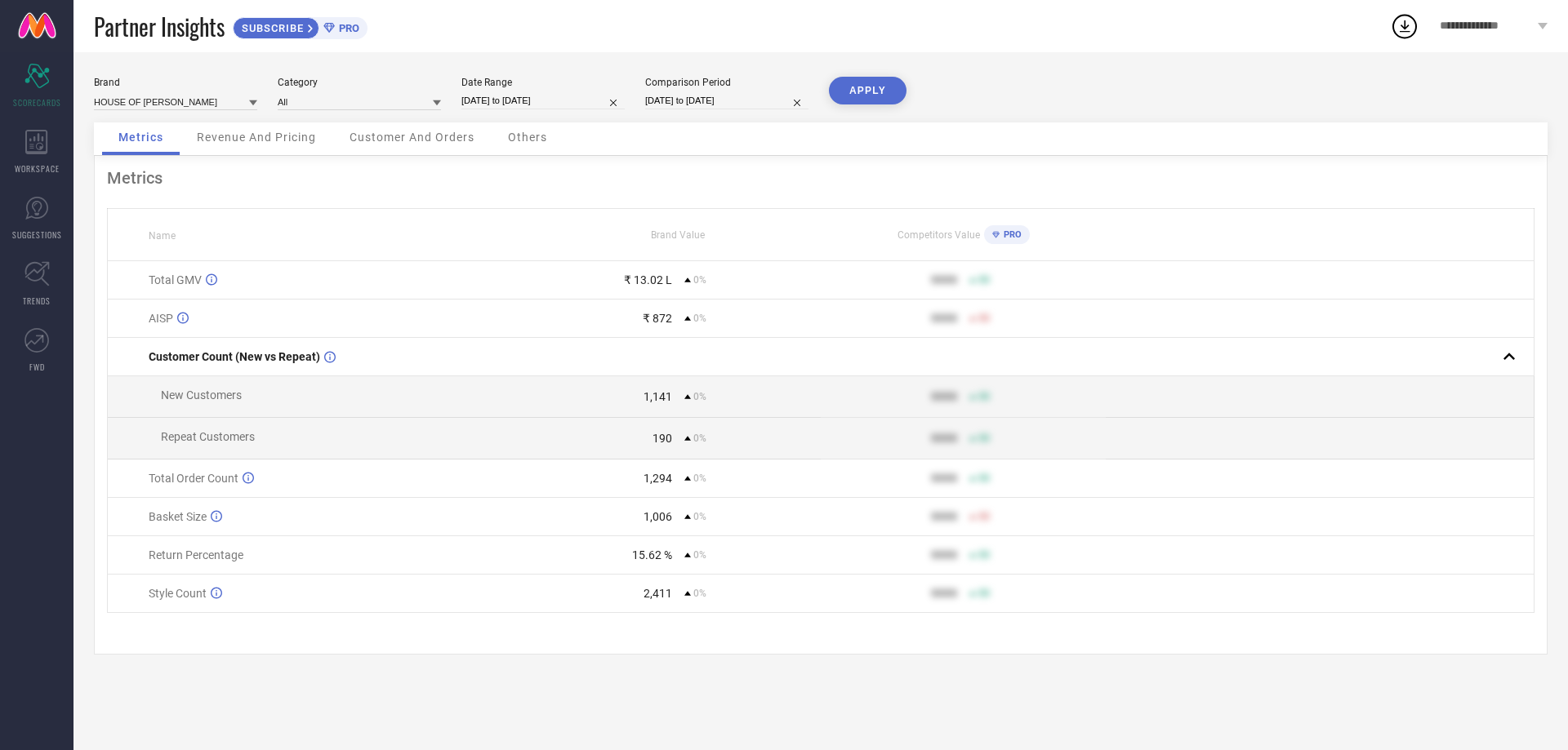
click at [682, 101] on input "[DATE] to [DATE]" at bounding box center [726, 101] width 163 height 17
select select "8"
select select "2025"
select select "9"
select select "2025"
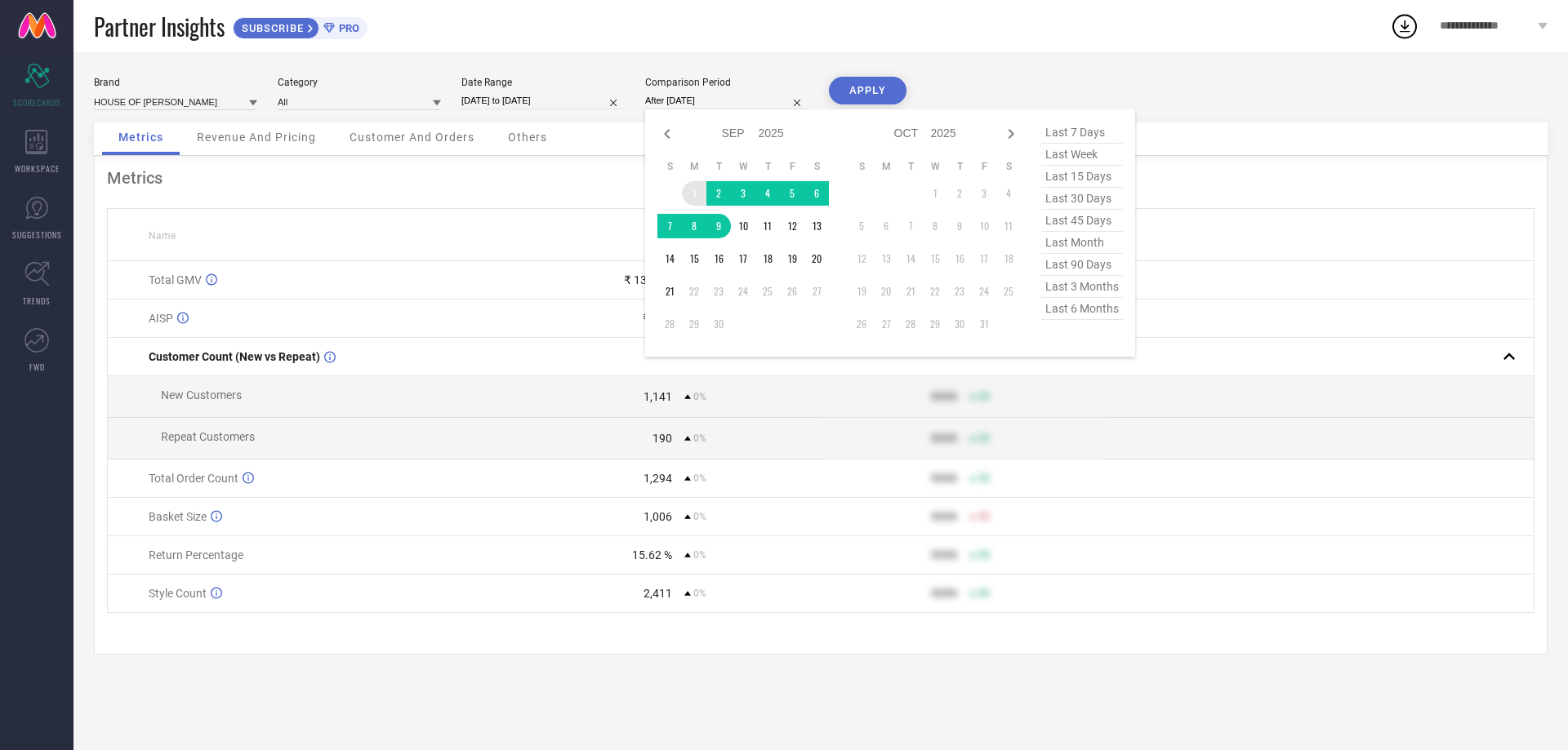
click at [692, 185] on td "1" at bounding box center [694, 194] width 25 height 25
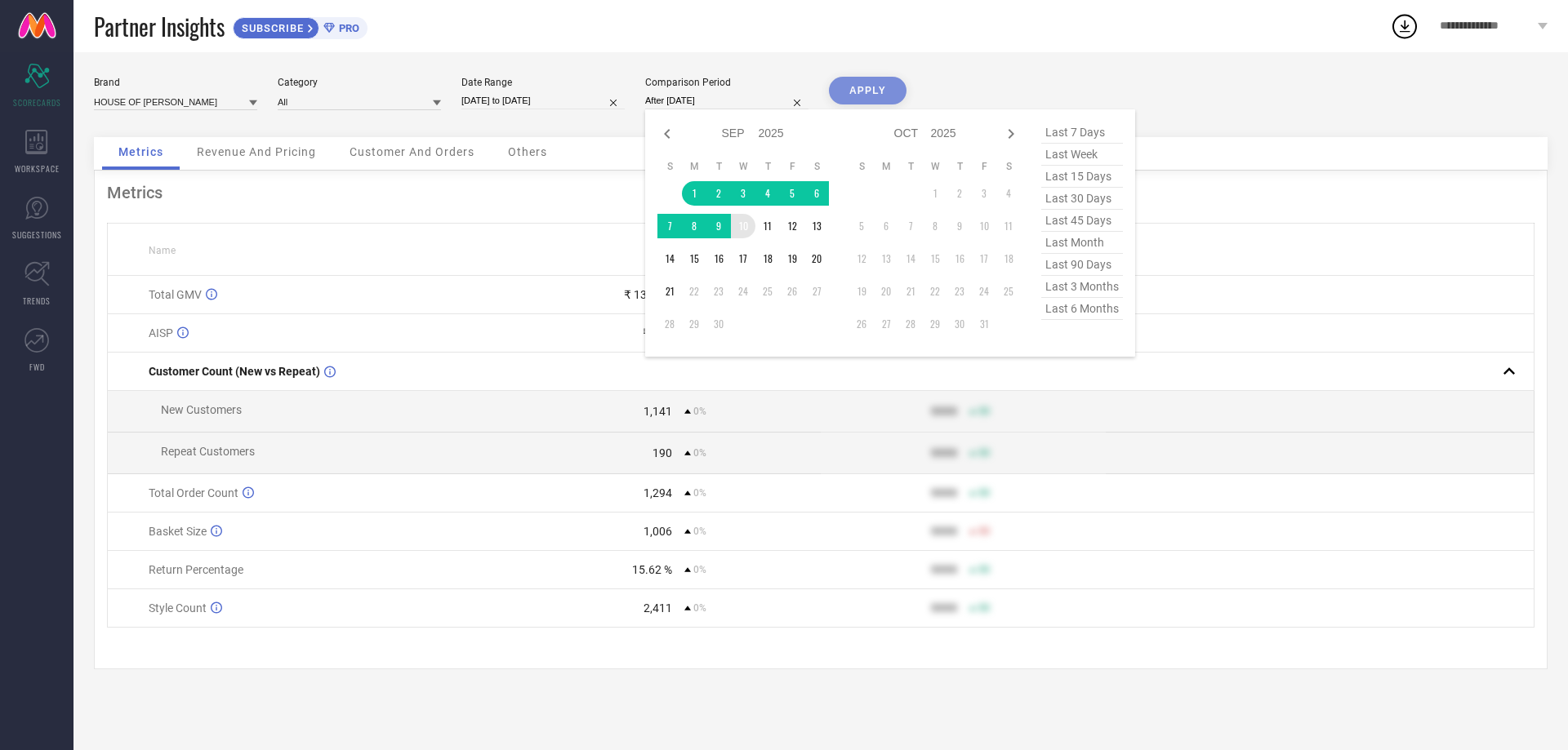
type input "[DATE] to [DATE]"
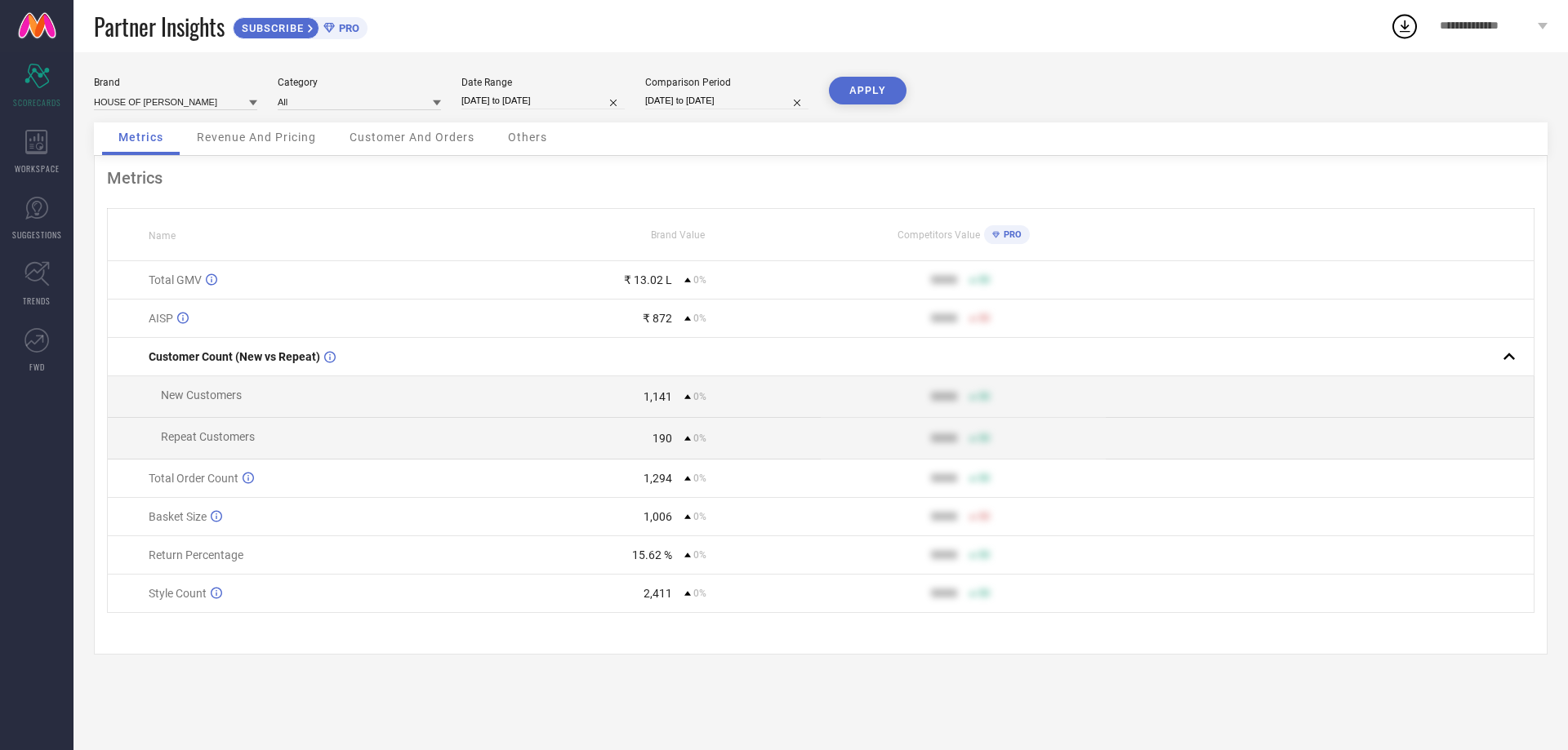
click at [871, 94] on button "APPLY" at bounding box center [868, 90] width 78 height 28
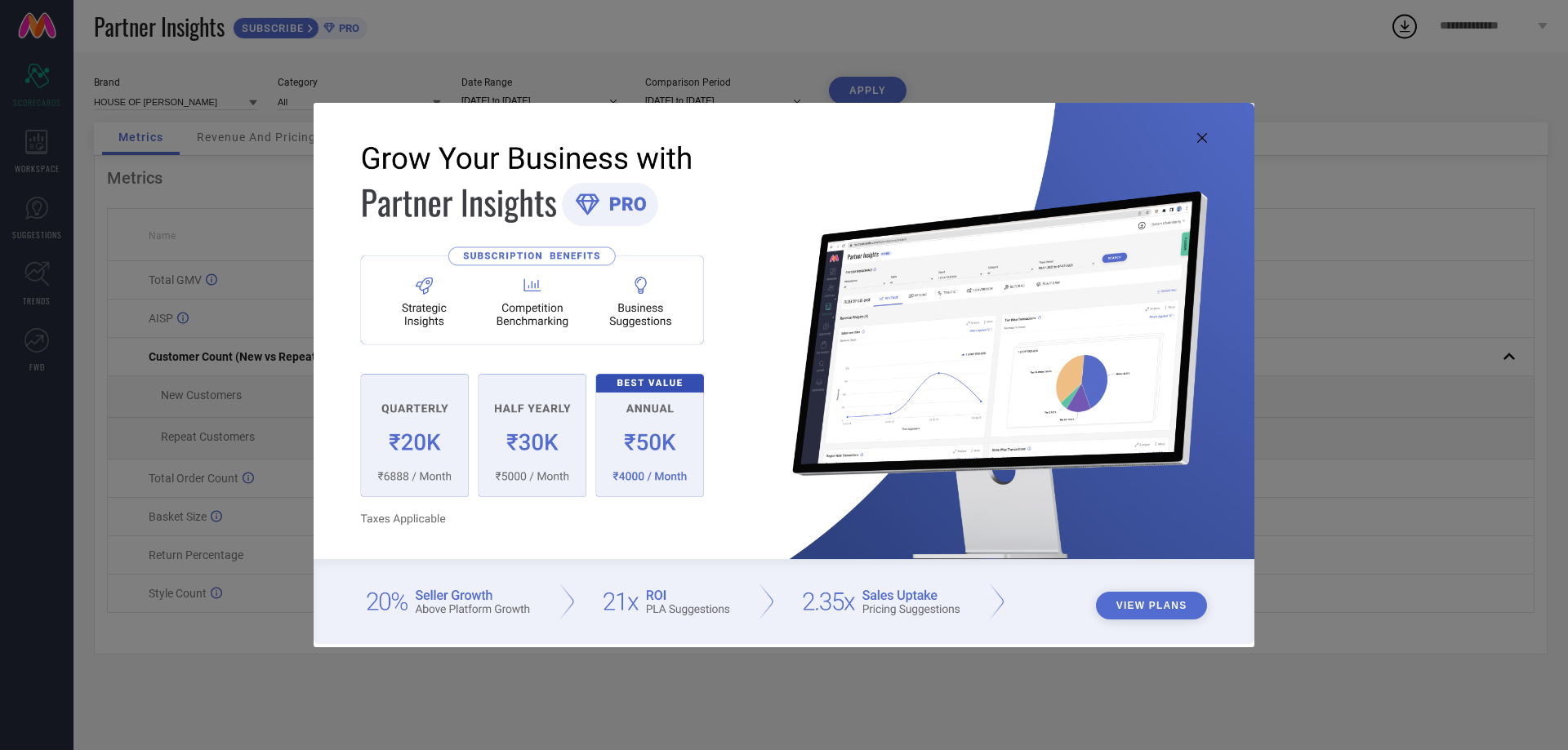
click at [1196, 137] on img at bounding box center [784, 373] width 941 height 541
click at [1200, 138] on icon at bounding box center [1202, 137] width 10 height 10
